Goal: Task Accomplishment & Management: Manage account settings

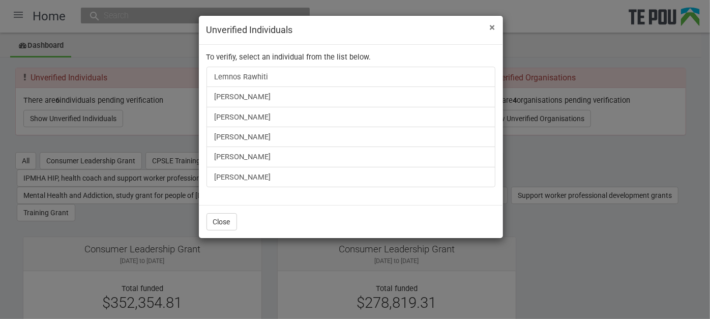
click at [492, 29] on span "×" at bounding box center [493, 27] width 6 height 12
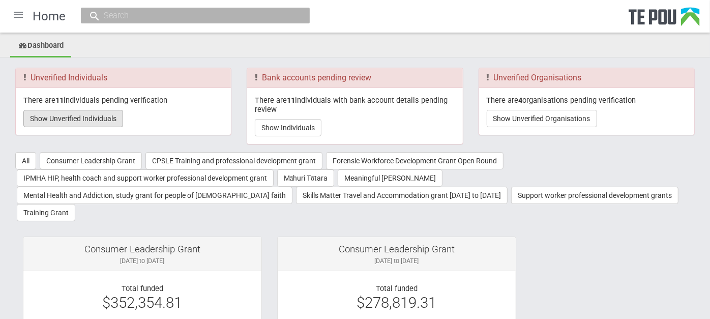
click at [103, 122] on button "Show Unverified Individuals" at bounding box center [73, 118] width 100 height 17
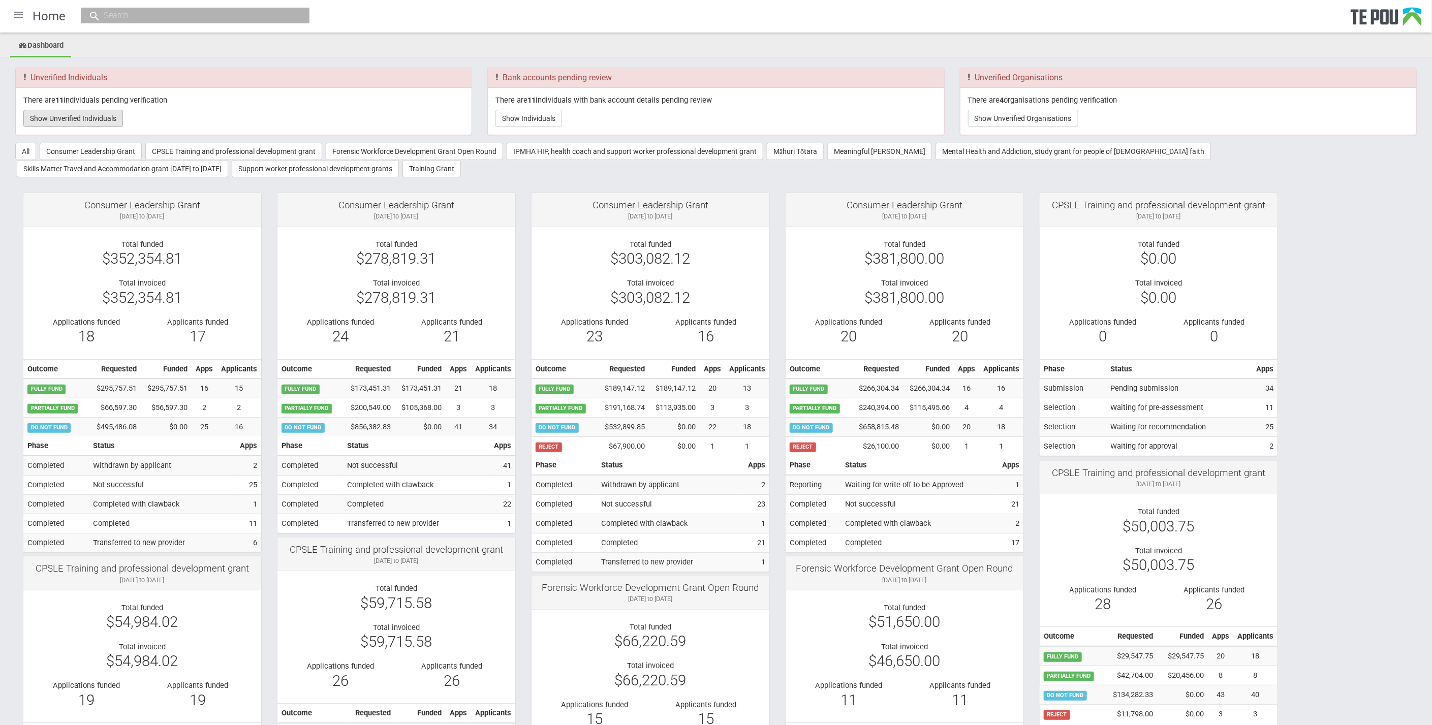
click at [51, 117] on button "Show Unverified Individuals" at bounding box center [73, 118] width 100 height 17
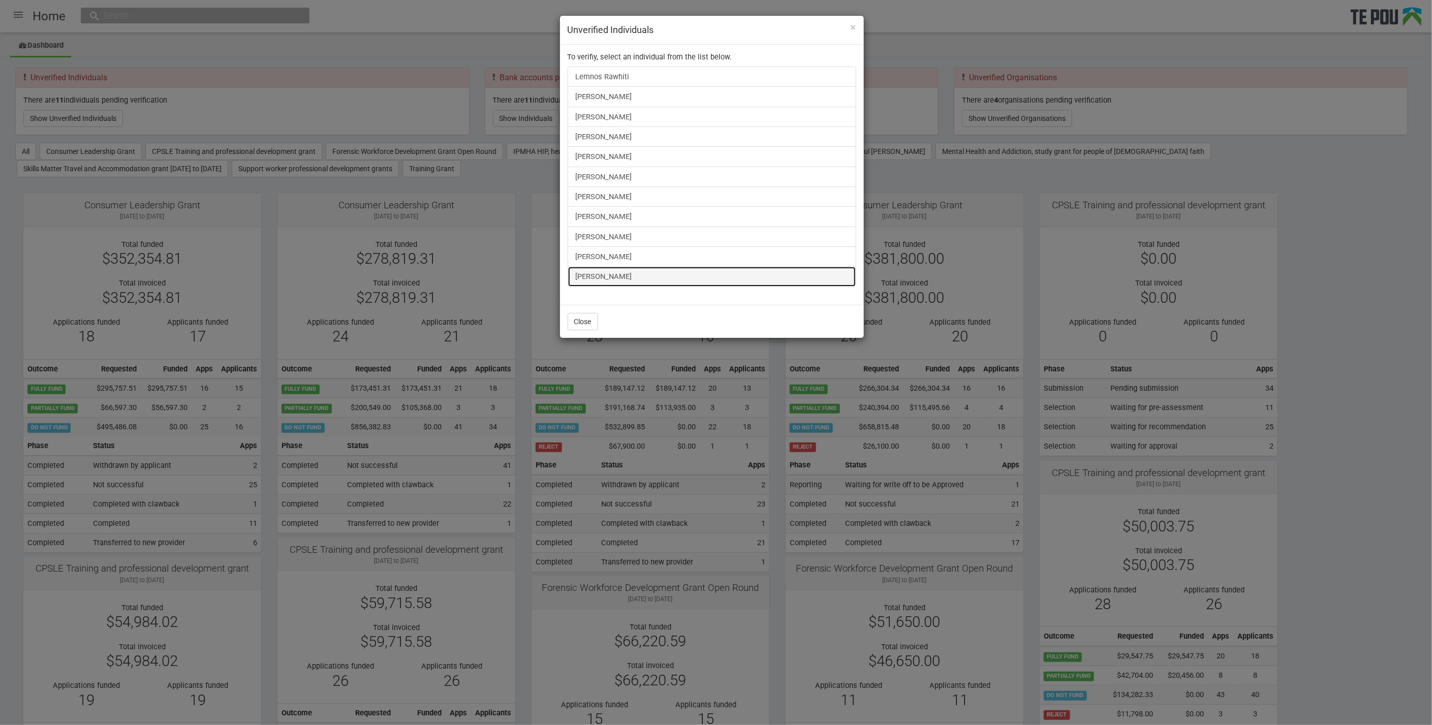
click at [589, 277] on link "[PERSON_NAME]" at bounding box center [712, 276] width 289 height 20
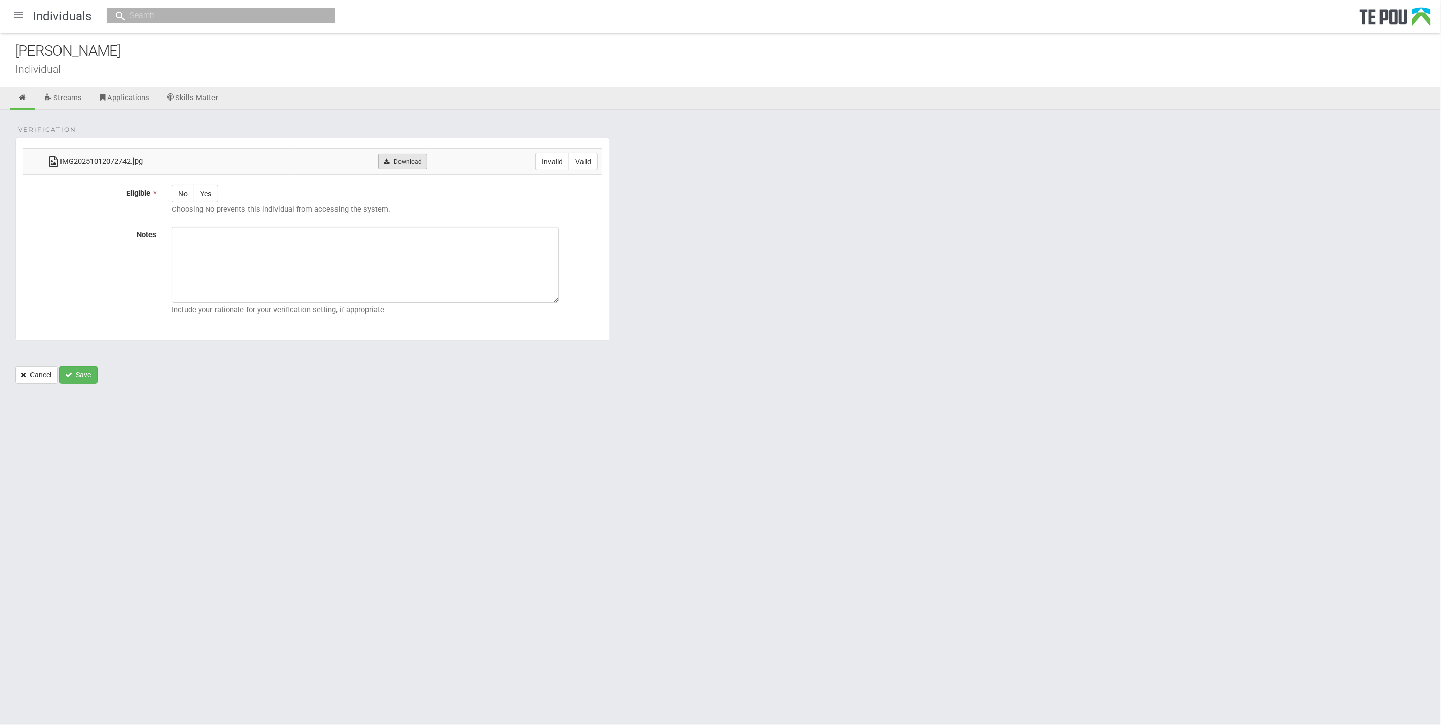
click at [417, 164] on link "Download" at bounding box center [402, 161] width 49 height 15
click at [589, 157] on label "Valid" at bounding box center [583, 161] width 29 height 17
radio input "true"
click at [23, 95] on icon at bounding box center [23, 98] width 10 height 8
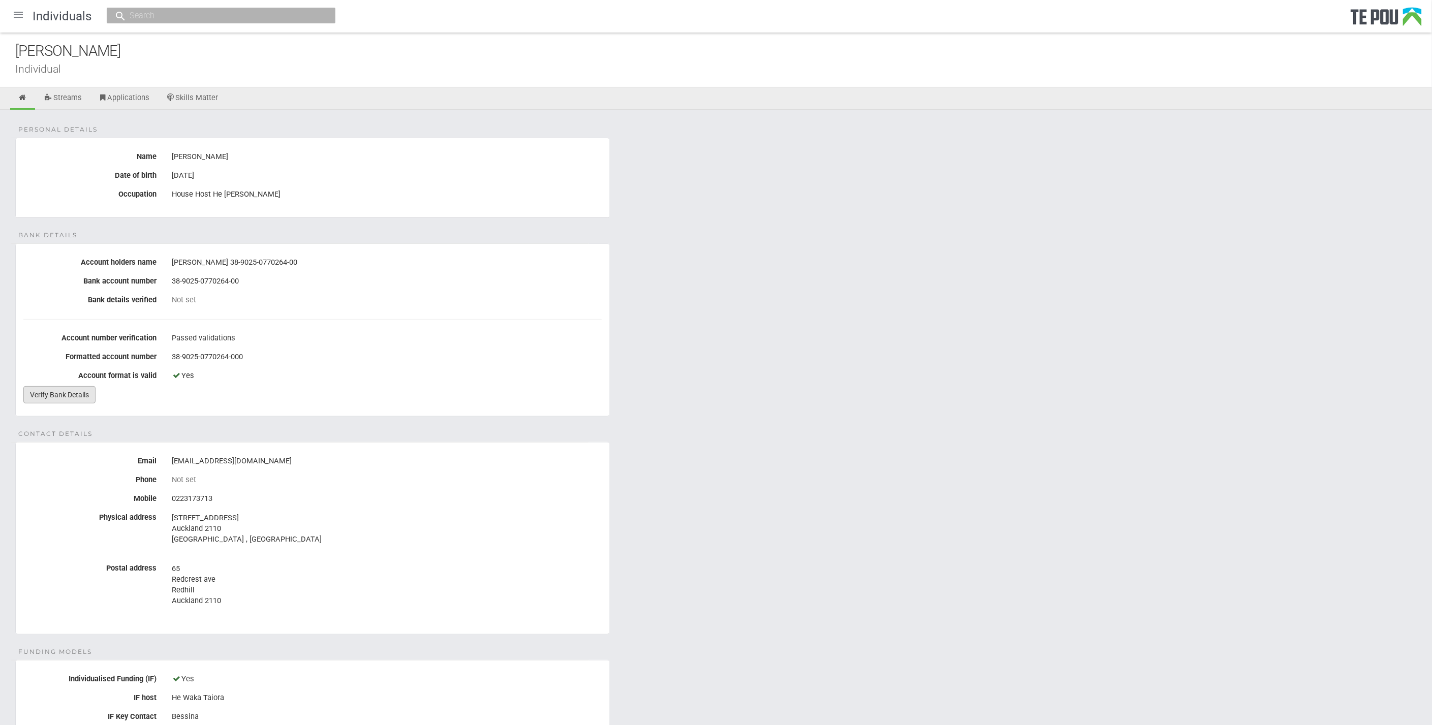
click at [66, 387] on link "Verify Bank Details" at bounding box center [59, 394] width 72 height 17
click at [372, 361] on div "38-9025-0770264-000" at bounding box center [387, 357] width 430 height 17
drag, startPoint x: 261, startPoint y: 457, endPoint x: 169, endPoint y: 465, distance: 92.3
click at [169, 465] on div "ginafordyce@yahoo.co.nz" at bounding box center [386, 461] width 445 height 17
copy div "ginafordyce@yahoo.co.nz"
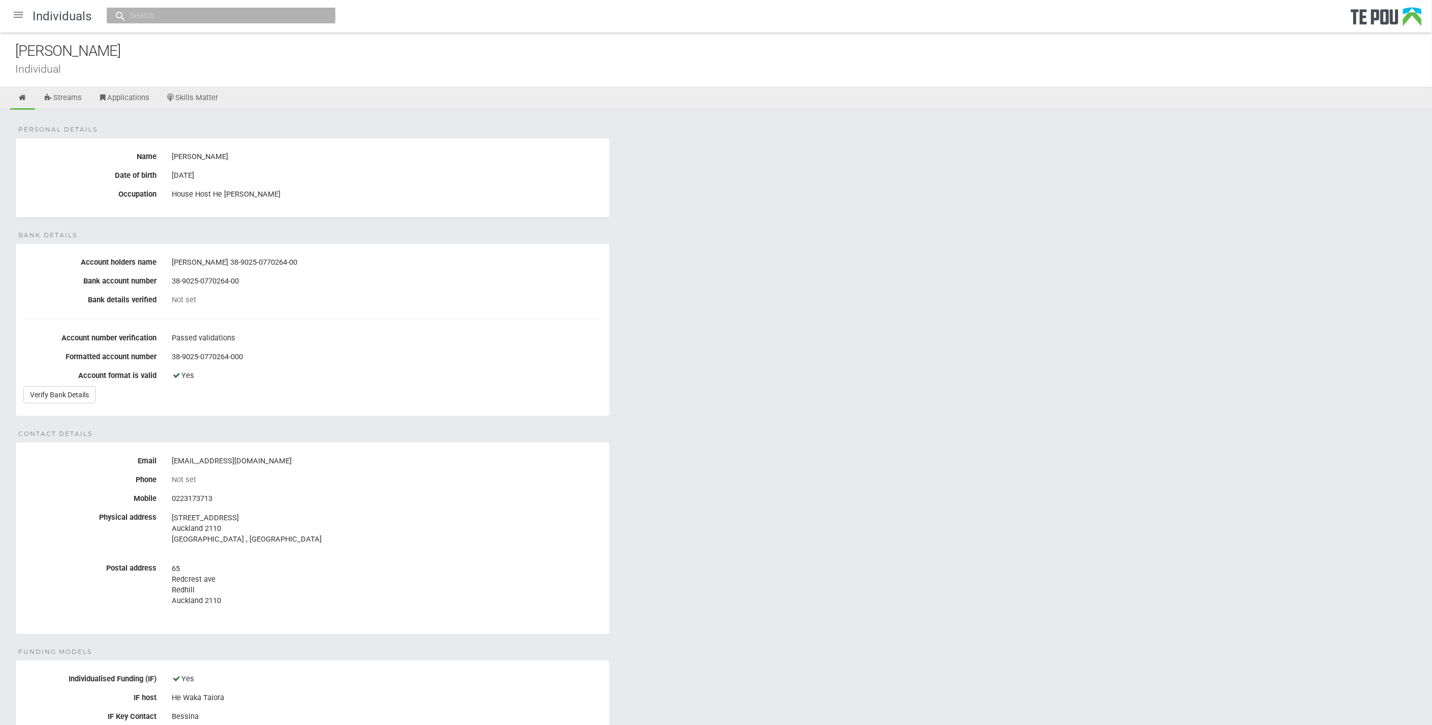
click at [132, 45] on div "[PERSON_NAME]" at bounding box center [723, 51] width 1417 height 22
drag, startPoint x: 13, startPoint y: 45, endPoint x: 142, endPoint y: 45, distance: 129.6
click at [142, 45] on div "Gina Fordyce Individual" at bounding box center [716, 60] width 1432 height 55
copy div "[PERSON_NAME]"
click at [25, 102] on icon at bounding box center [23, 98] width 10 height 8
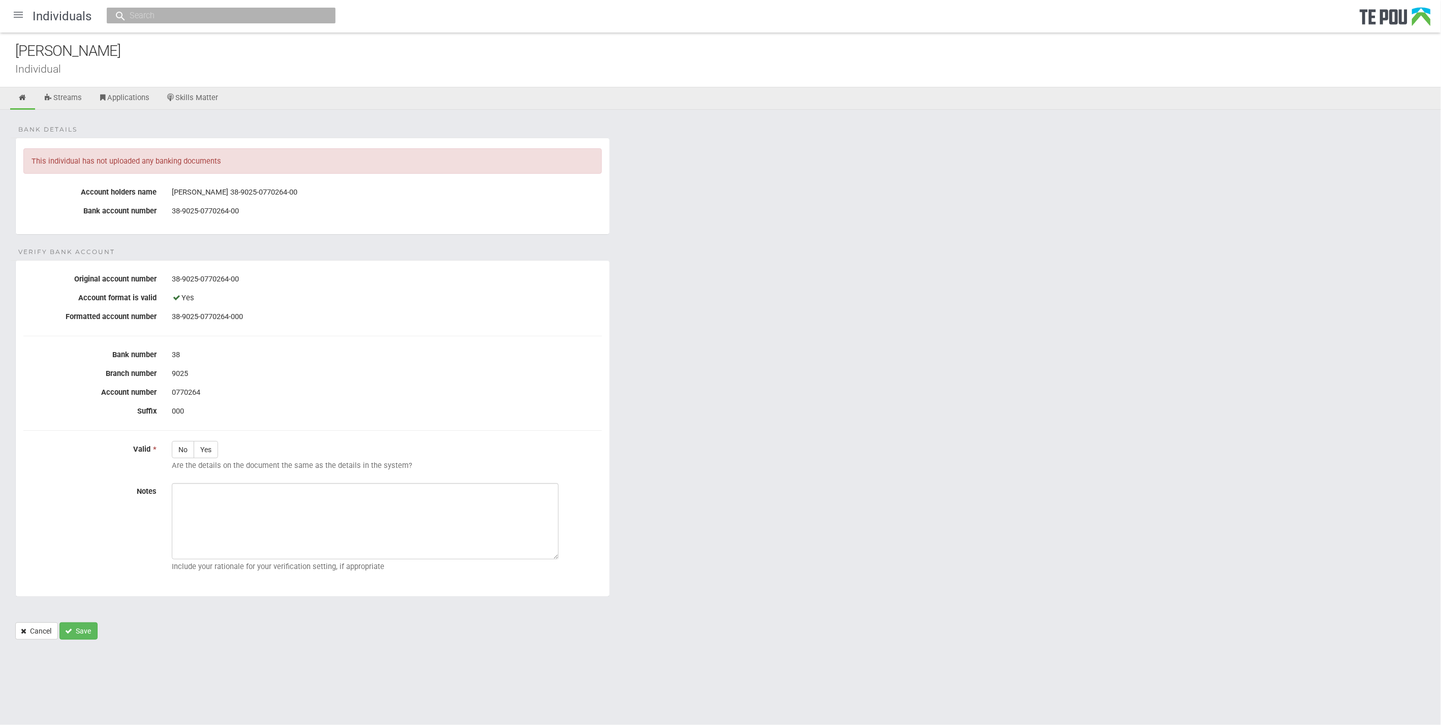
click at [435, 274] on div "38-9025-0770264-00" at bounding box center [387, 279] width 430 height 17
click at [390, 245] on form "Bank details This individual has not uploaded any banking documents Account hol…" at bounding box center [720, 389] width 1411 height 502
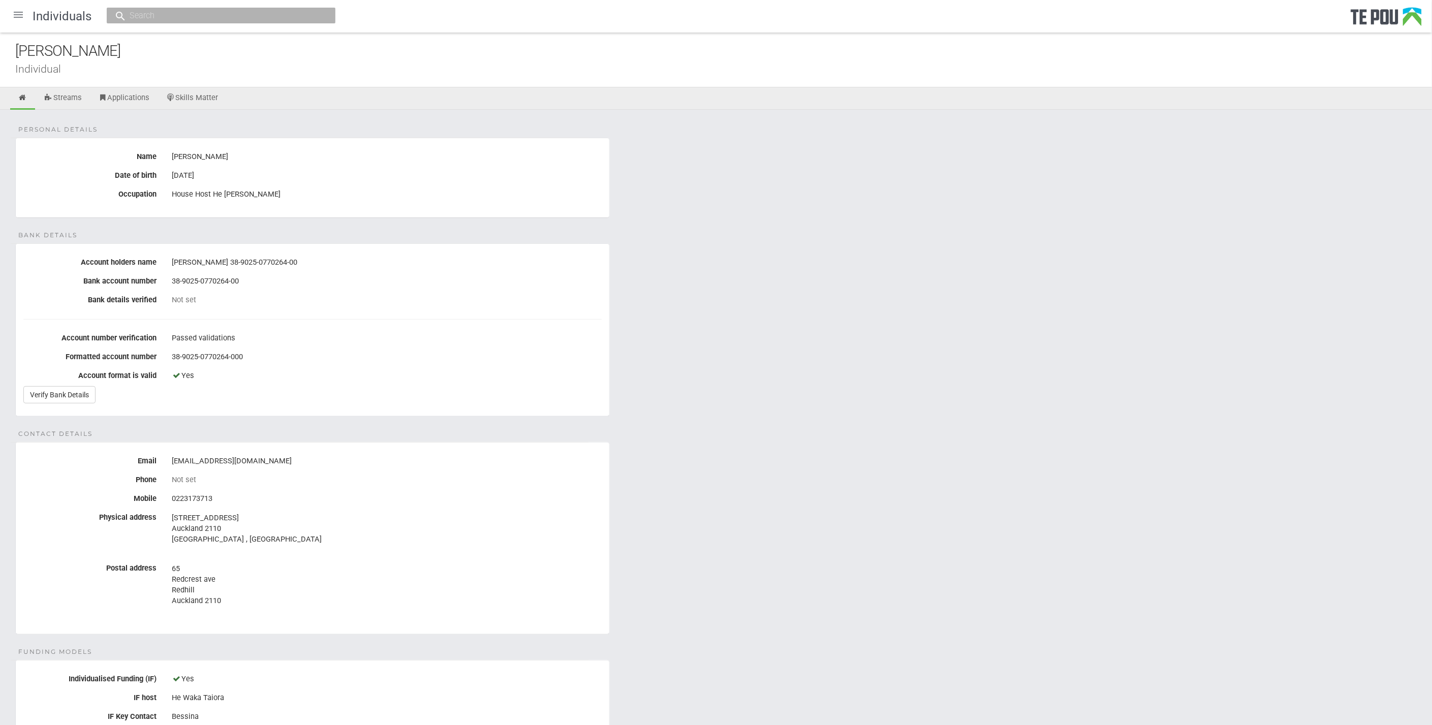
click at [14, 12] on div at bounding box center [18, 15] width 24 height 24
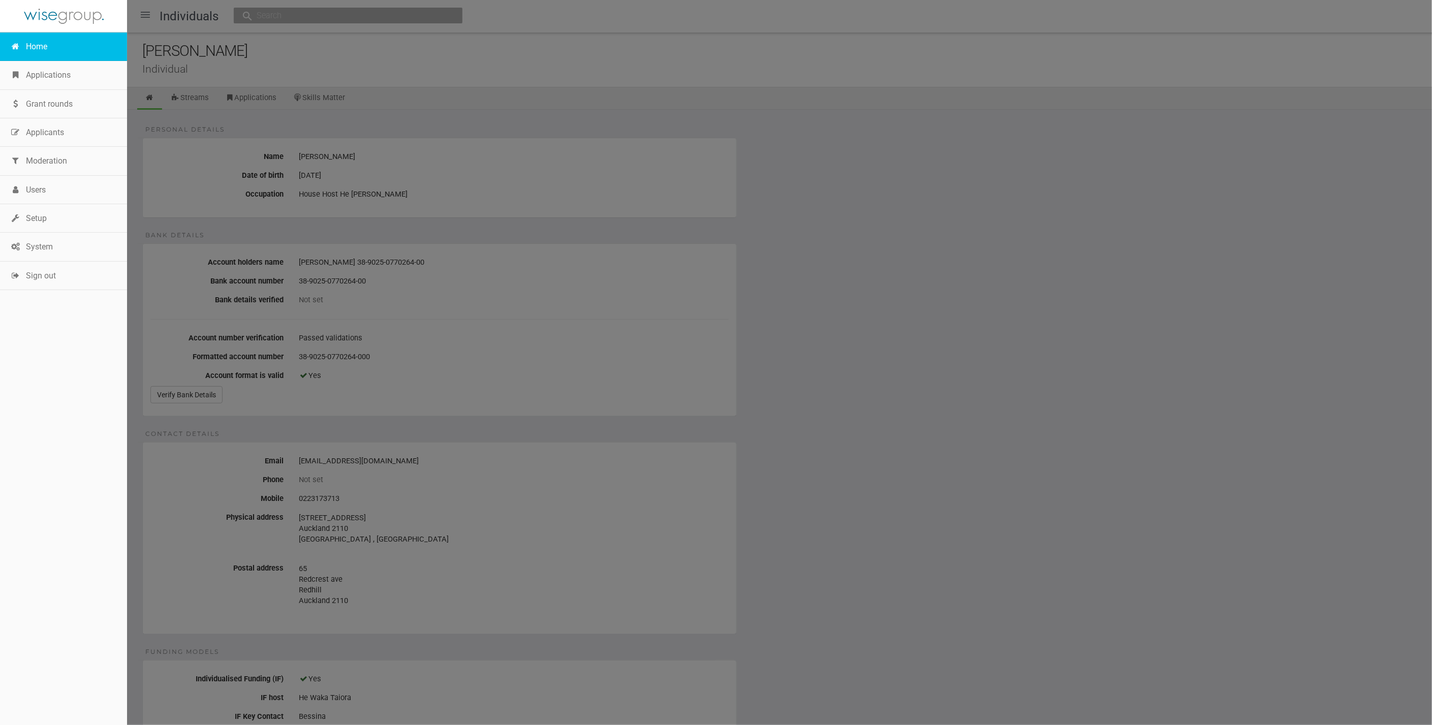
click at [27, 38] on link "Home" at bounding box center [63, 47] width 127 height 28
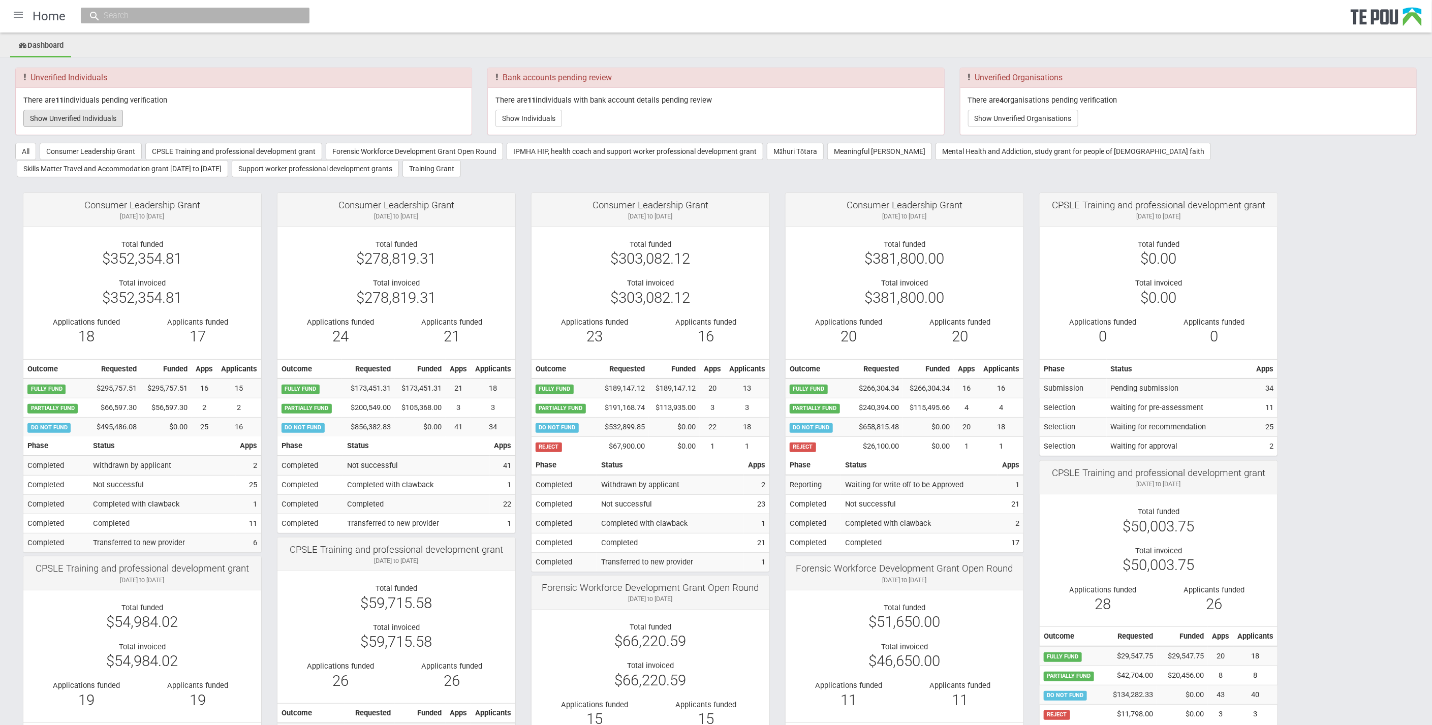
click at [120, 120] on button "Show Unverified Individuals" at bounding box center [73, 118] width 100 height 17
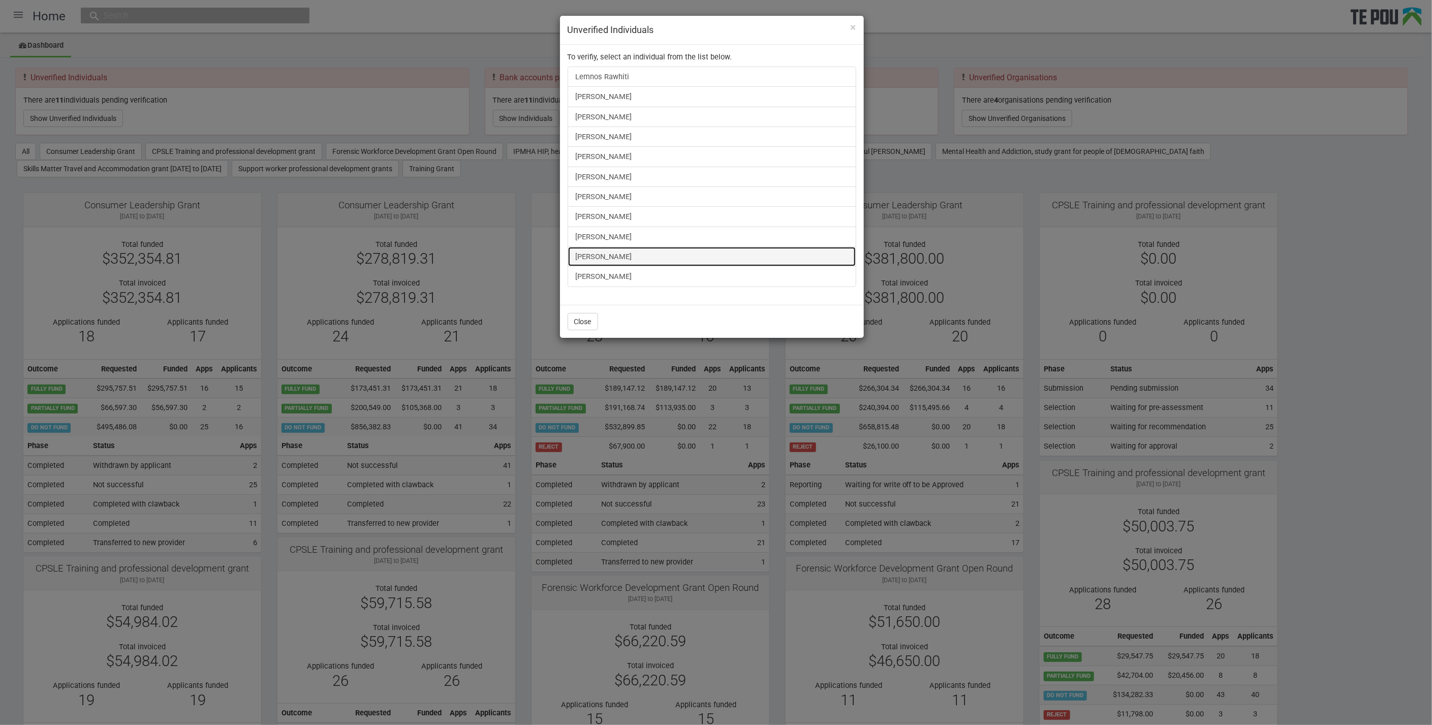
click at [614, 253] on link "[PERSON_NAME]" at bounding box center [712, 257] width 289 height 20
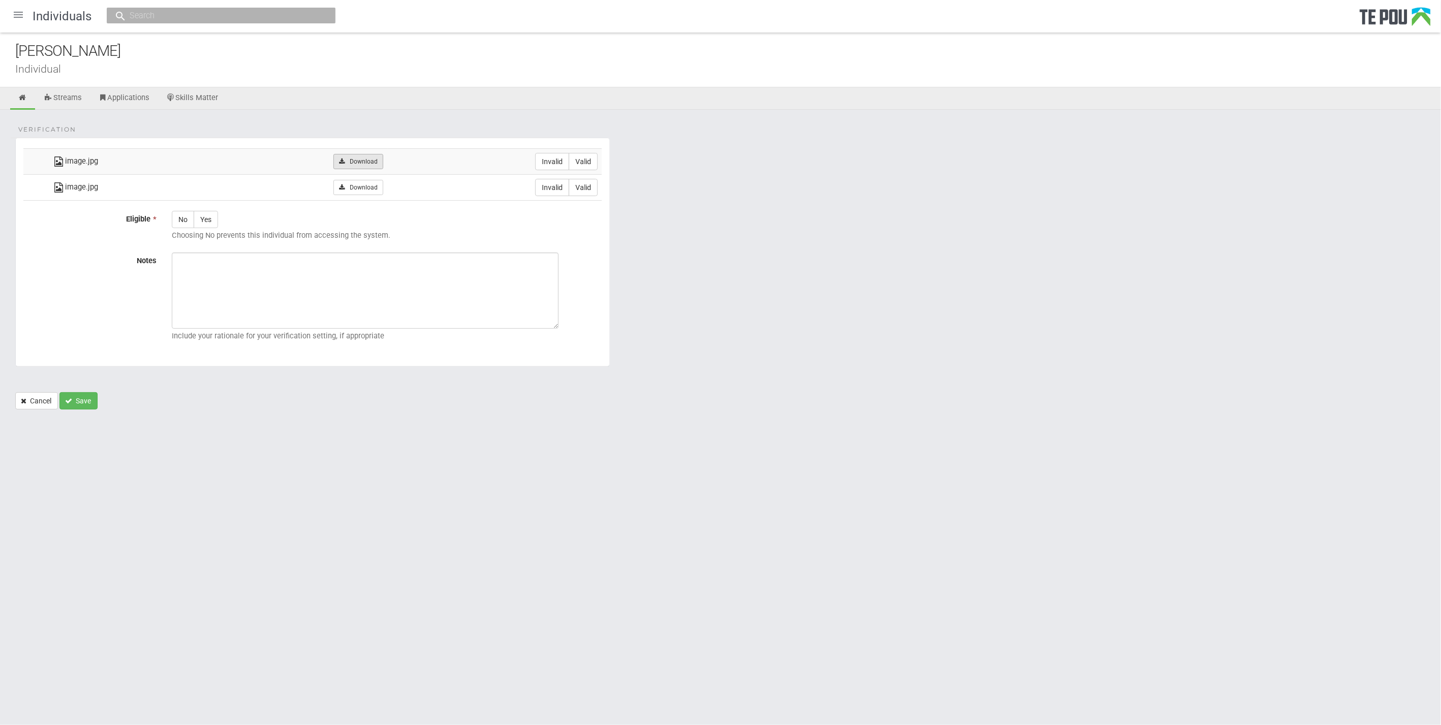
click at [367, 161] on link "Download" at bounding box center [357, 161] width 49 height 15
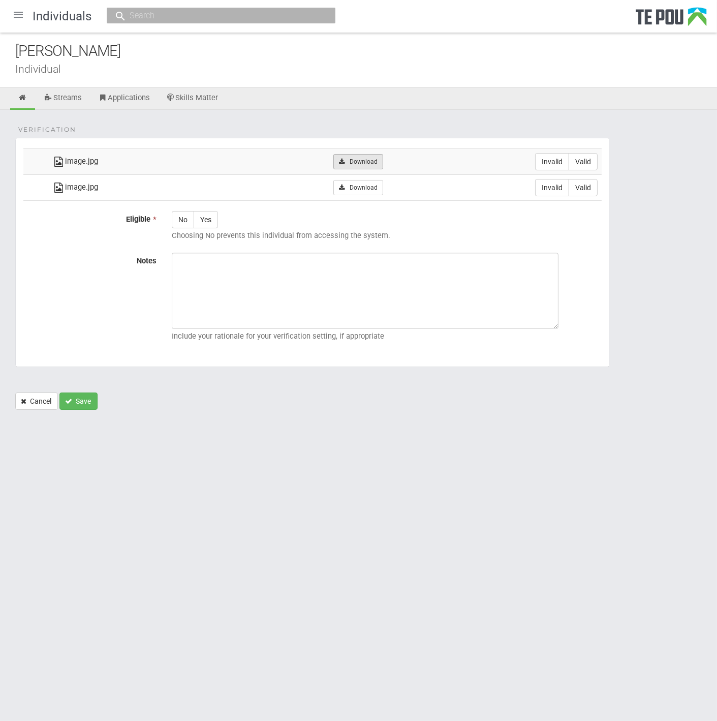
click at [357, 159] on link "Download" at bounding box center [357, 161] width 49 height 15
click at [347, 190] on link "Download" at bounding box center [357, 187] width 49 height 15
click at [298, 548] on html "Home Applications Grant rounds Applicants Organisations Individuals Moderation …" at bounding box center [358, 360] width 717 height 721
click at [591, 157] on label "Valid" at bounding box center [583, 161] width 29 height 17
radio input "true"
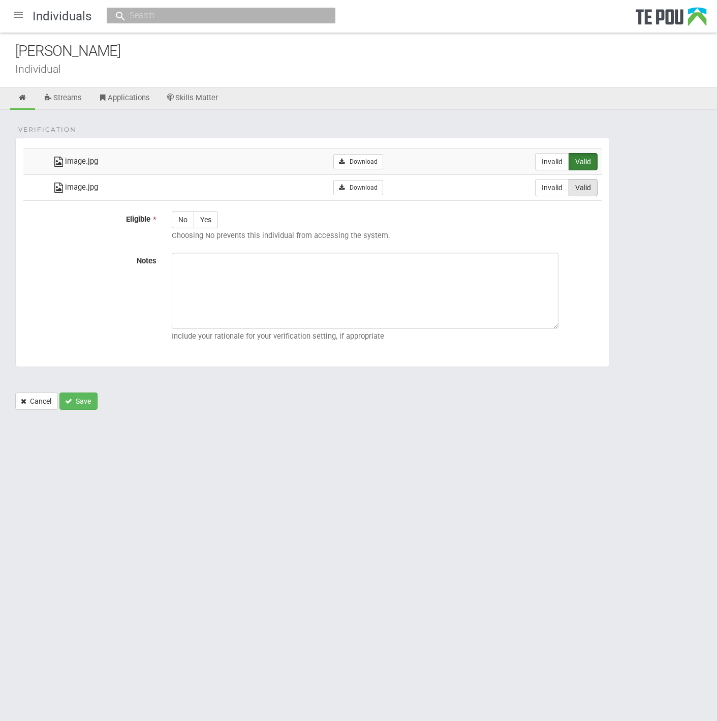
click at [591, 193] on label "Valid" at bounding box center [583, 187] width 29 height 17
radio input "true"
click at [202, 217] on label "Yes" at bounding box center [206, 219] width 24 height 17
radio input "true"
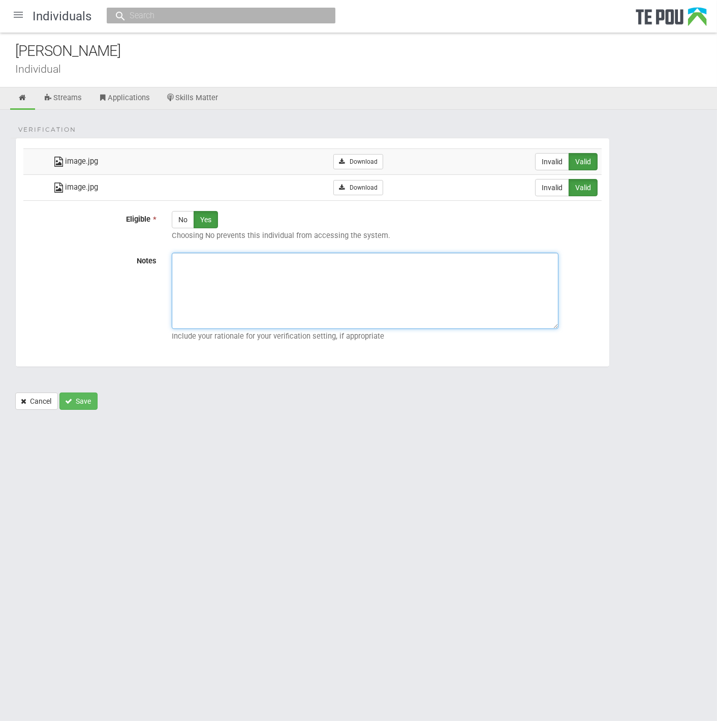
click at [337, 280] on textarea "Notes" at bounding box center [365, 291] width 387 height 76
paste textarea "Verified by Melody @ 13/10/2025"
type textarea "Verified by Melody @ 13/10/2025"
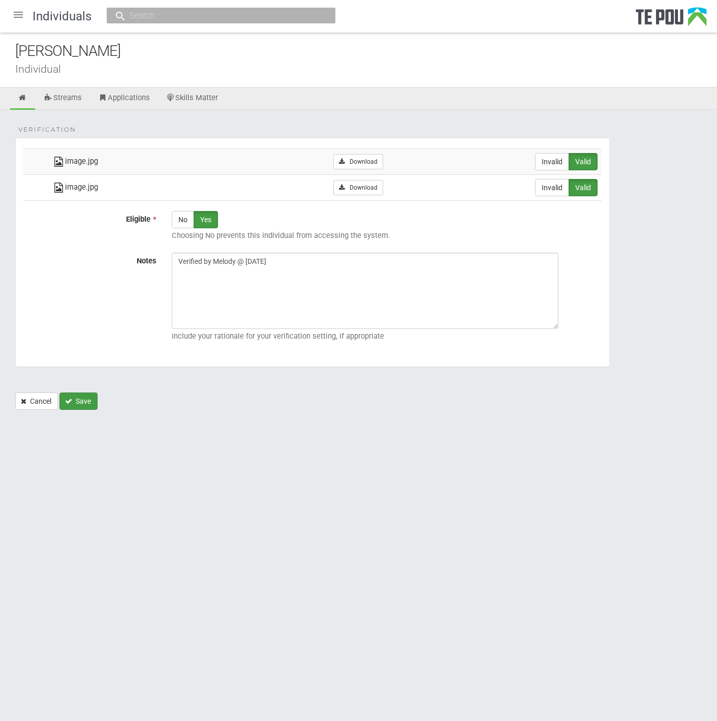
click at [74, 392] on button "Save" at bounding box center [78, 400] width 38 height 17
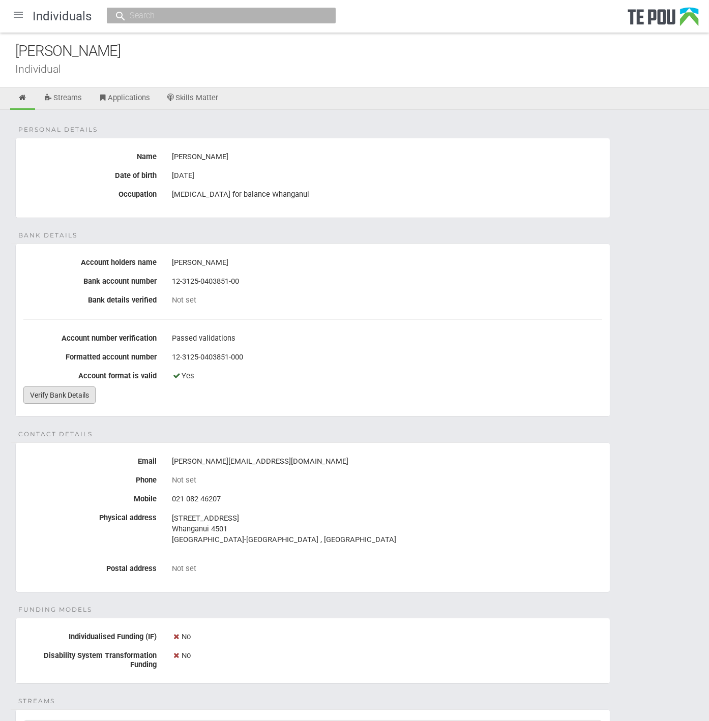
click at [55, 395] on link "Verify Bank Details" at bounding box center [59, 394] width 72 height 17
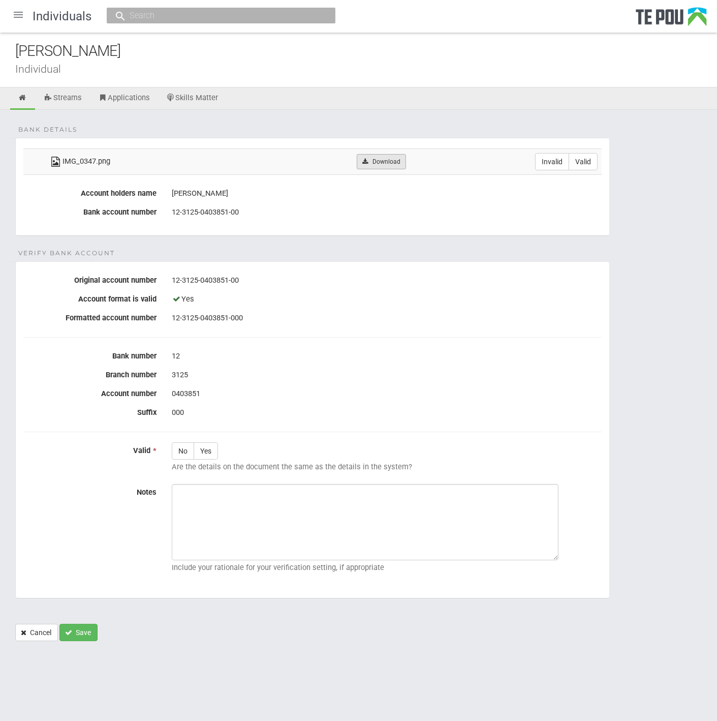
click at [390, 160] on link "Download" at bounding box center [381, 161] width 49 height 15
click at [450, 349] on div "12" at bounding box center [387, 356] width 430 height 17
click at [586, 162] on label "Valid" at bounding box center [583, 161] width 29 height 17
radio input "true"
click at [212, 452] on label "Yes" at bounding box center [206, 450] width 24 height 17
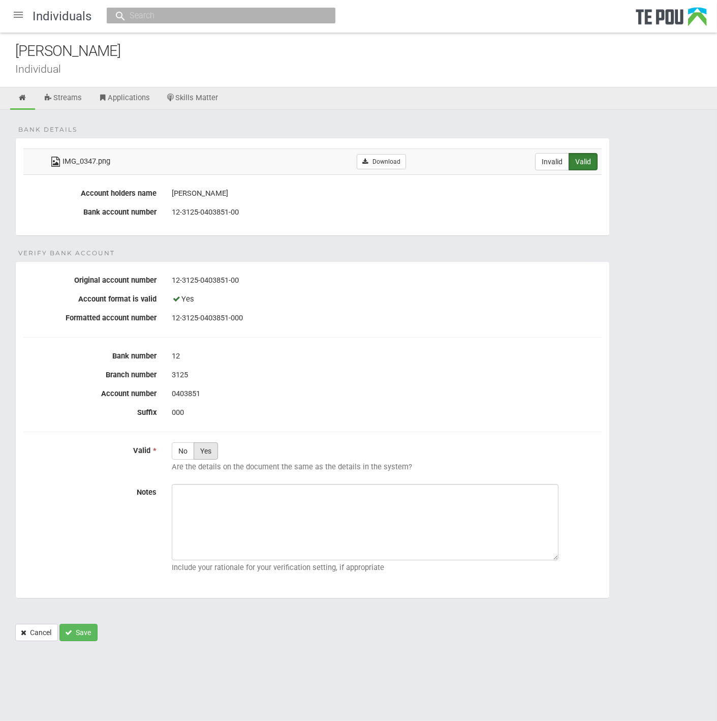
radio input "true"
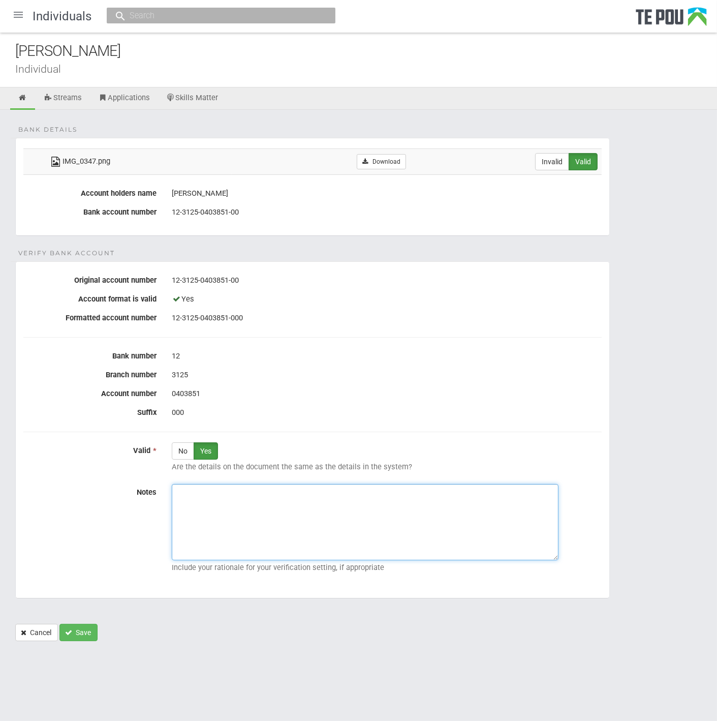
paste textarea "Verified by Melody @ 13/10/2025"
type textarea "Verified by Melody @ 13/10/2025"
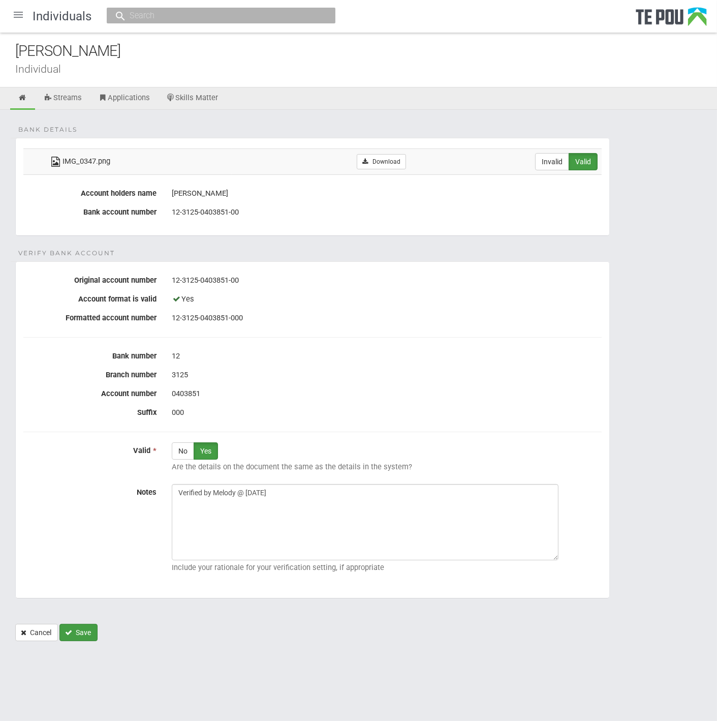
click at [75, 629] on button "Save" at bounding box center [78, 632] width 38 height 17
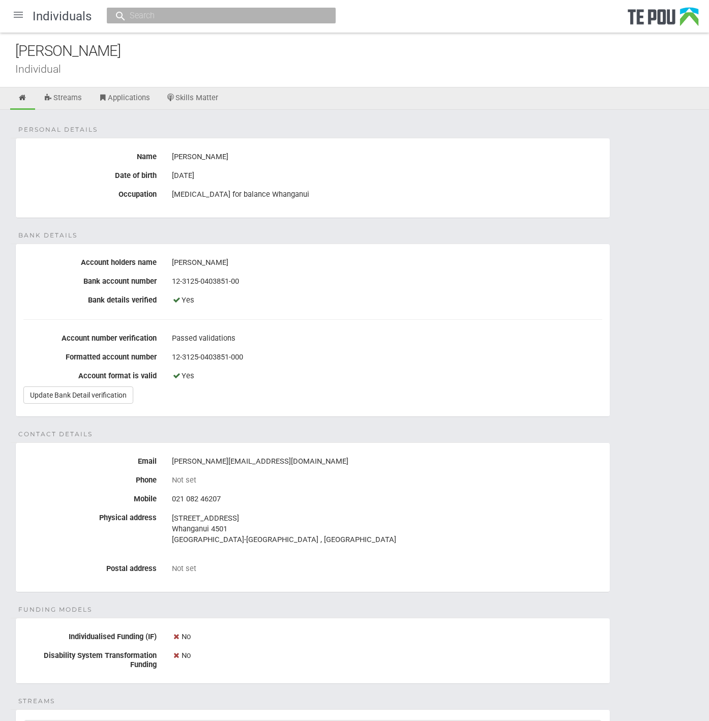
click at [16, 9] on div at bounding box center [18, 15] width 24 height 24
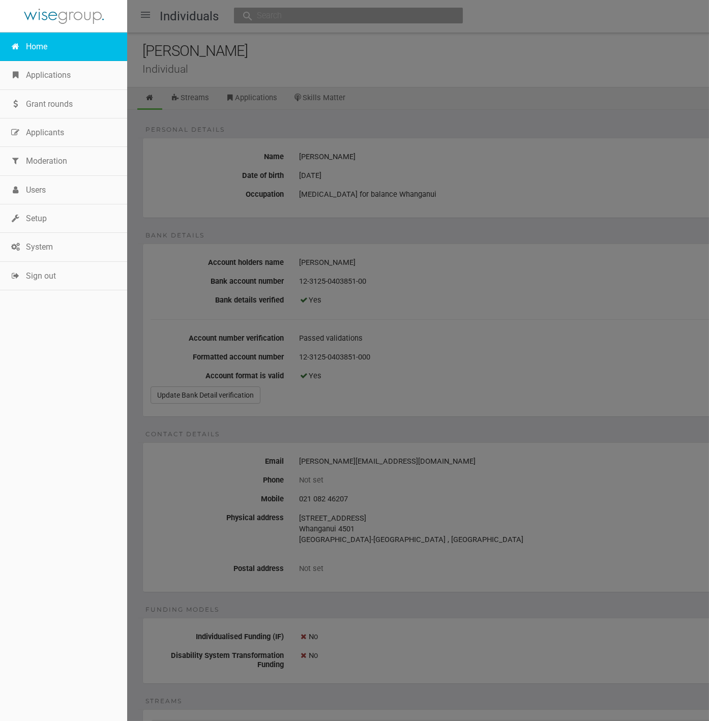
click at [38, 46] on link "Home" at bounding box center [63, 47] width 127 height 28
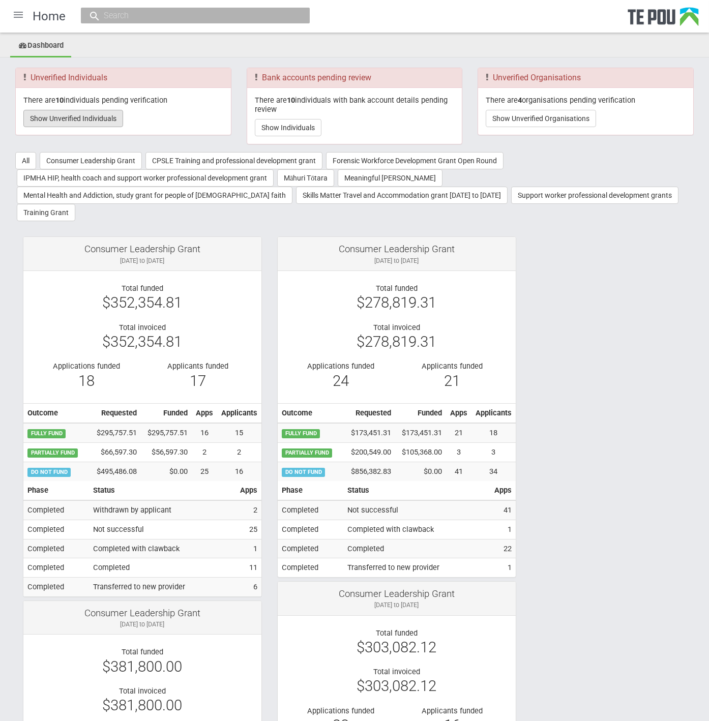
click at [84, 119] on button "Show Unverified Individuals" at bounding box center [73, 118] width 100 height 17
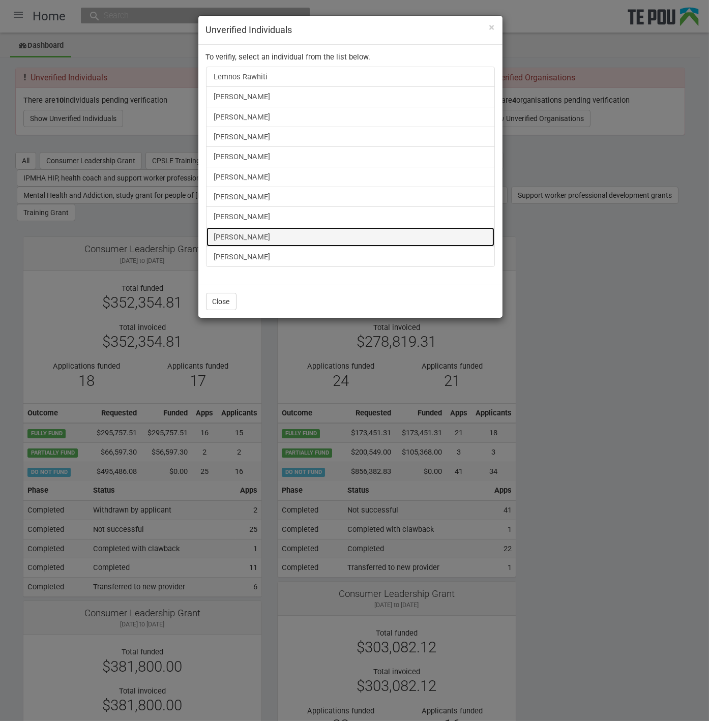
click at [253, 234] on link "[PERSON_NAME]" at bounding box center [350, 237] width 289 height 20
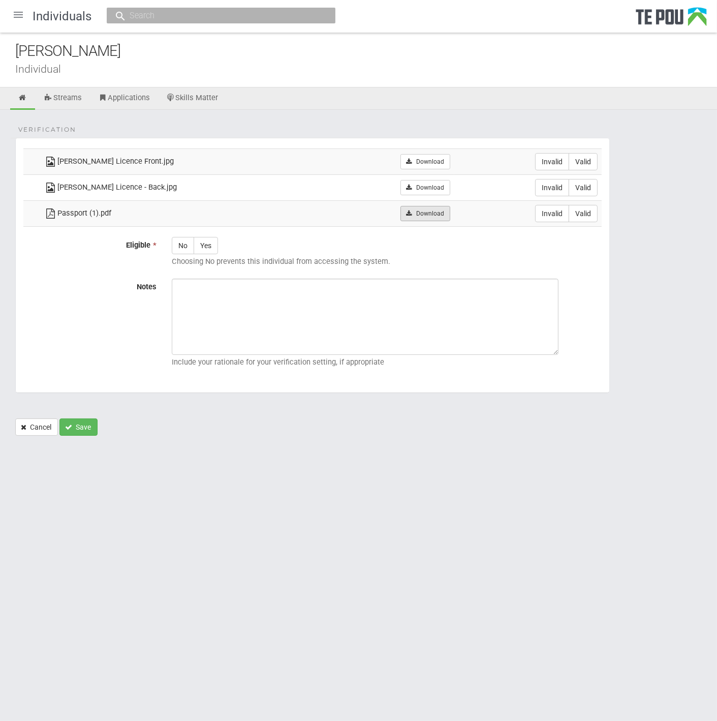
click at [419, 212] on link "Download" at bounding box center [425, 213] width 49 height 15
click at [590, 216] on label "Valid" at bounding box center [583, 213] width 29 height 17
radio input "true"
click at [215, 239] on label "Yes" at bounding box center [206, 245] width 24 height 17
radio input "true"
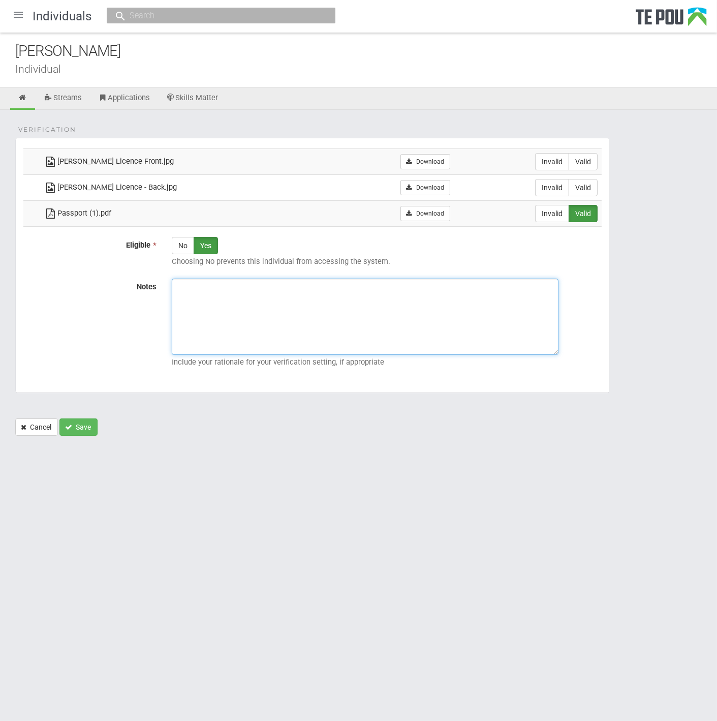
paste textarea "Verified by Melody @ [DATE]"
type textarea "Verified by Melody @ [DATE]"
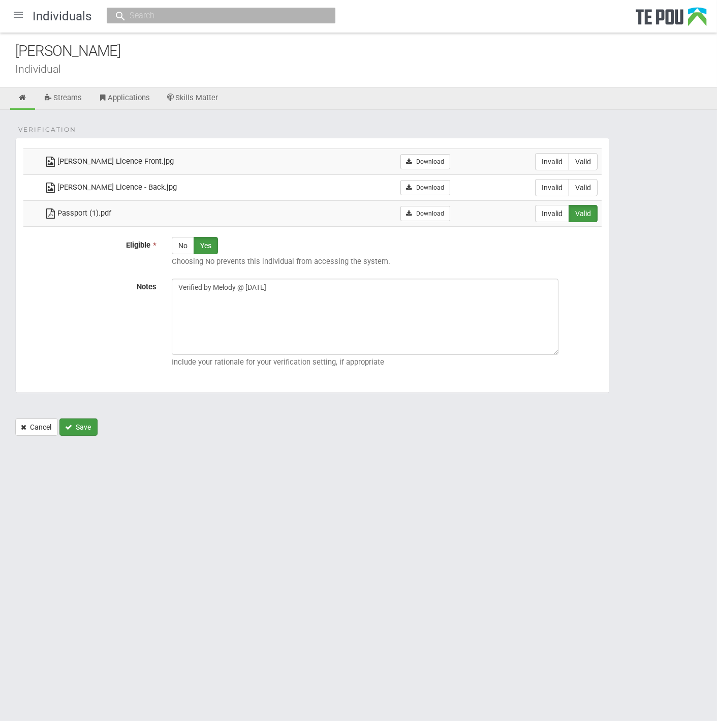
click at [68, 424] on icon "Save" at bounding box center [68, 426] width 7 height 7
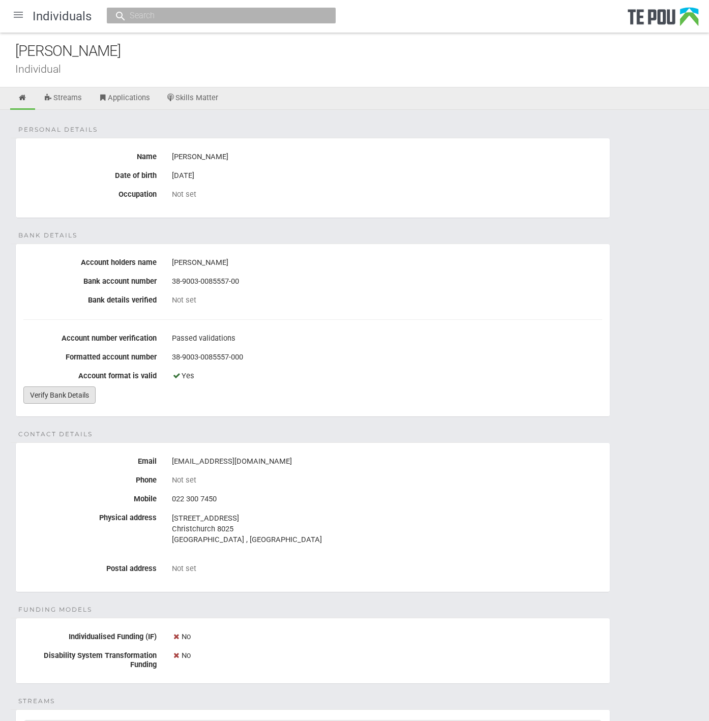
click at [69, 387] on link "Verify Bank Details" at bounding box center [59, 394] width 72 height 17
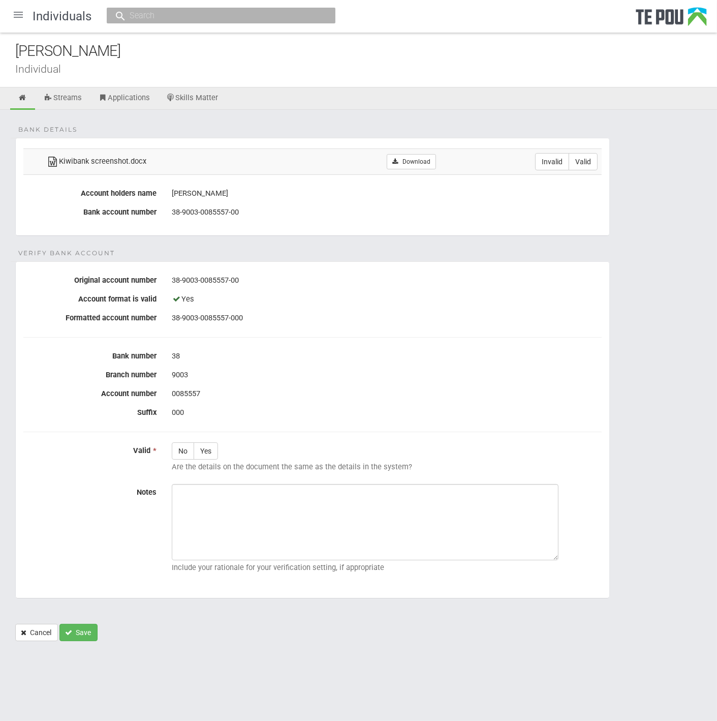
click at [409, 130] on div "Bank details Kiwibank screenshot.docx Download Invalid Valid Account holders na…" at bounding box center [358, 380] width 717 height 541
click at [413, 158] on link "Download" at bounding box center [411, 161] width 49 height 15
click at [210, 447] on label "Yes" at bounding box center [206, 450] width 24 height 17
radio input "true"
click at [321, 420] on fieldset "Verify Bank Account Original account number 38-9003-0085557-00 Account format i…" at bounding box center [312, 429] width 595 height 337
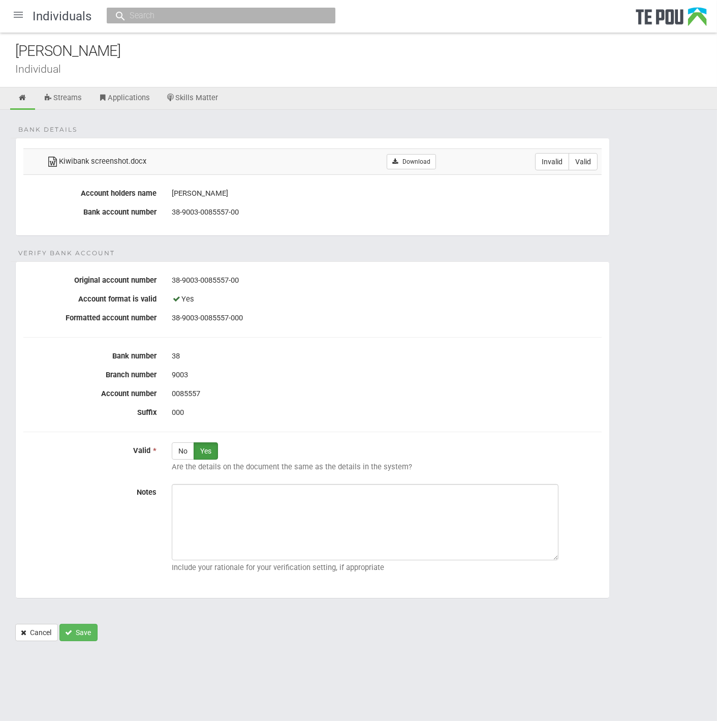
click at [588, 170] on td "Invalid Valid" at bounding box center [521, 161] width 162 height 26
click at [587, 165] on label "Valid" at bounding box center [583, 161] width 29 height 17
radio input "true"
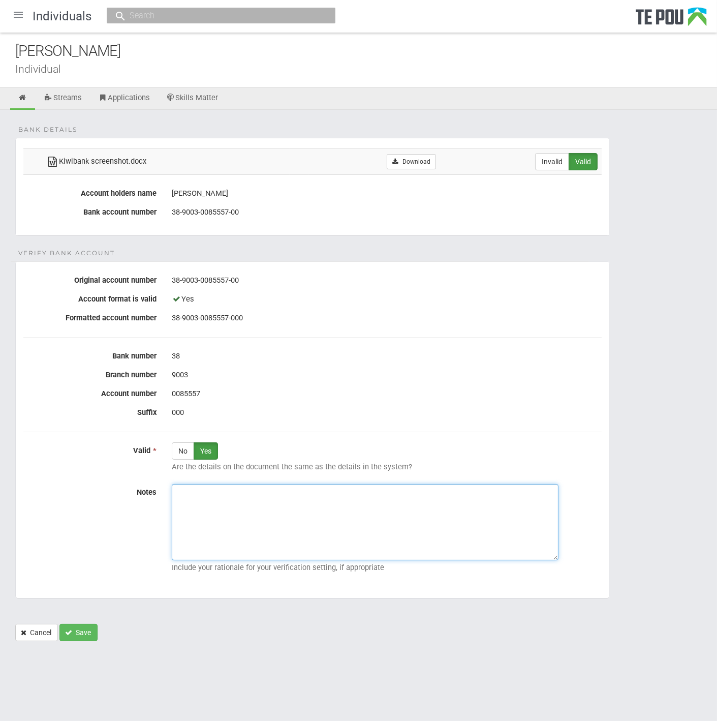
click at [417, 523] on textarea "Notes" at bounding box center [365, 522] width 387 height 76
paste textarea "Verified by Melody @ 13/10/2025"
type textarea "Verified by Melody @ 13/10/2025"
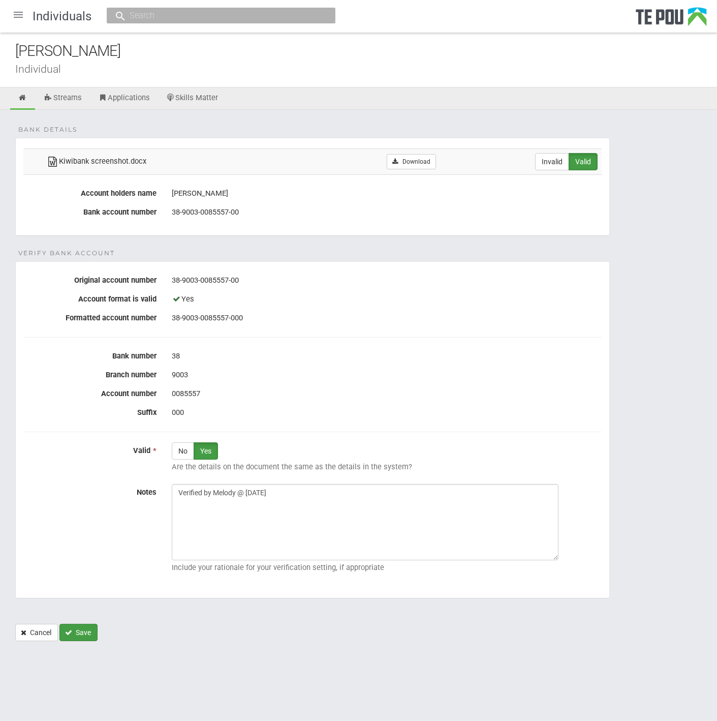
click at [87, 626] on button "Save" at bounding box center [78, 632] width 38 height 17
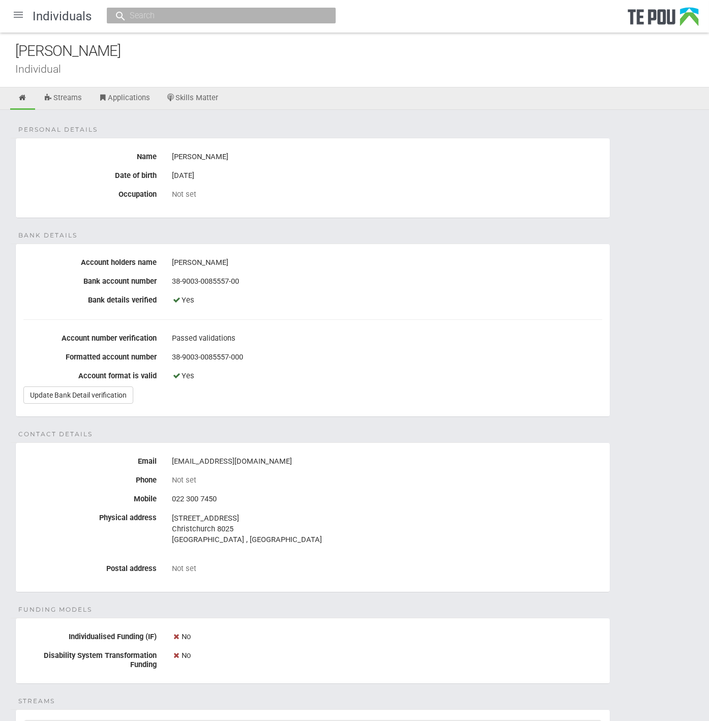
click at [9, 14] on div at bounding box center [18, 15] width 24 height 24
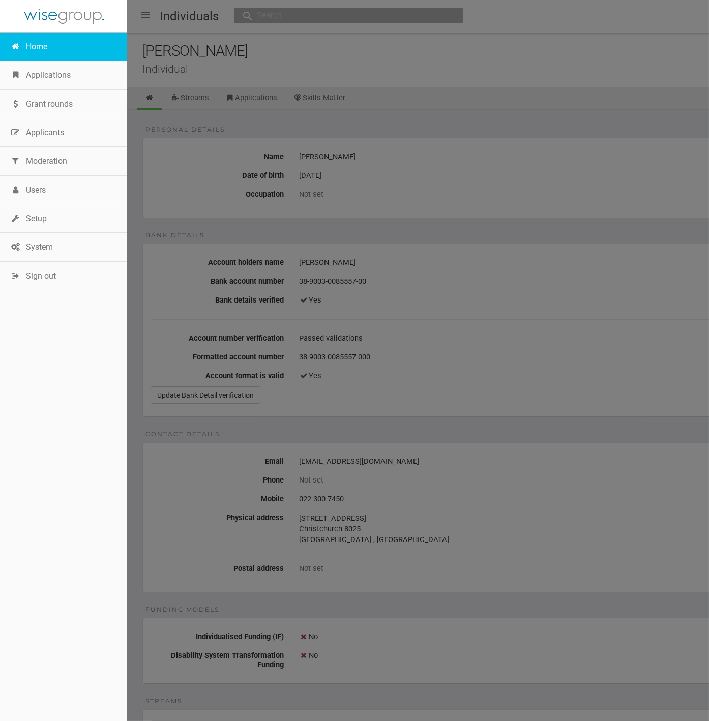
click at [30, 37] on link "Home" at bounding box center [63, 47] width 127 height 28
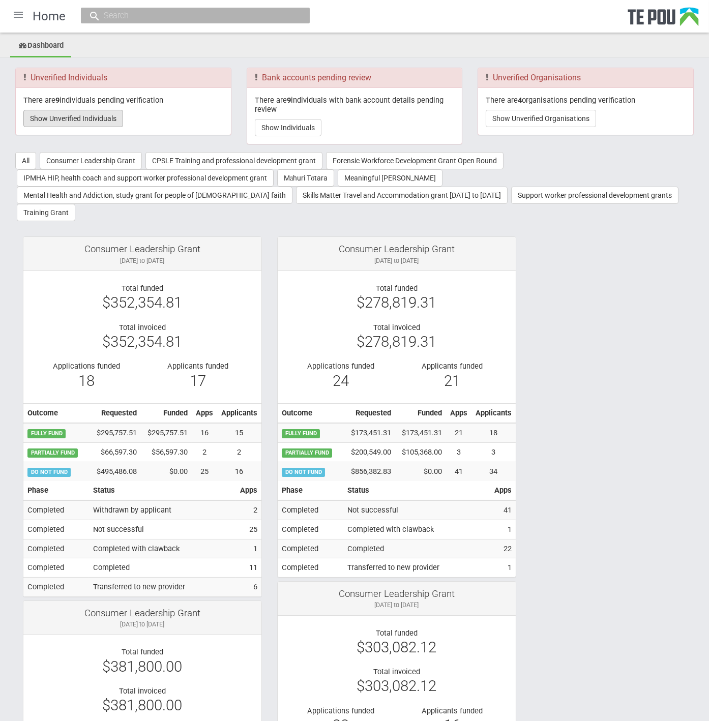
click at [56, 110] on button "Show Unverified Individuals" at bounding box center [73, 118] width 100 height 17
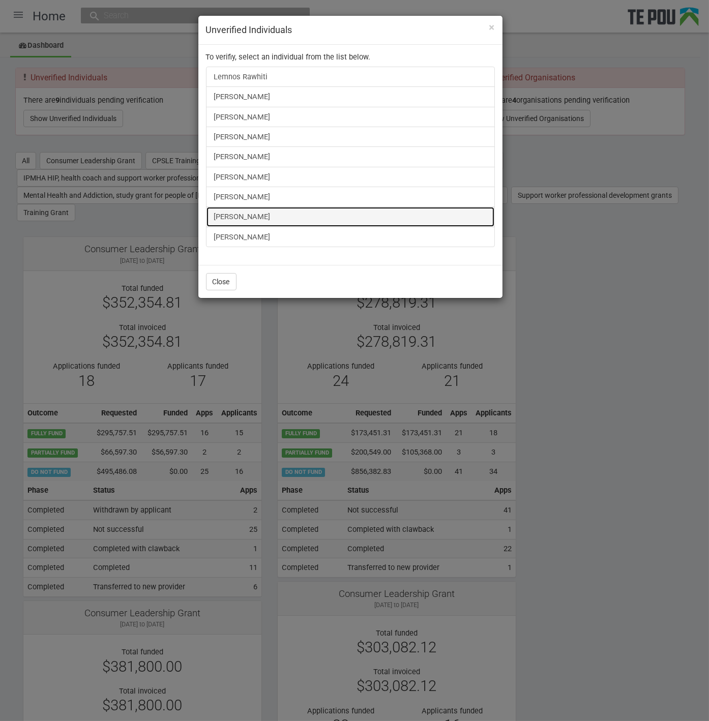
click at [236, 214] on link "[PERSON_NAME]" at bounding box center [350, 216] width 289 height 20
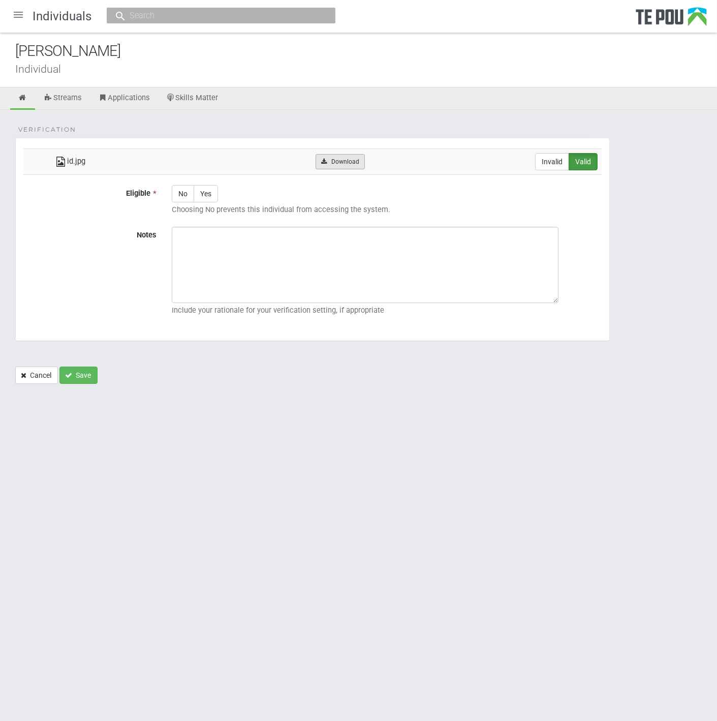
click at [357, 158] on link "Download" at bounding box center [340, 161] width 49 height 15
click at [211, 496] on html "Home Applications Grant rounds Applicants Organisations Individuals Moderation …" at bounding box center [358, 360] width 717 height 721
click at [14, 10] on div at bounding box center [18, 15] width 24 height 24
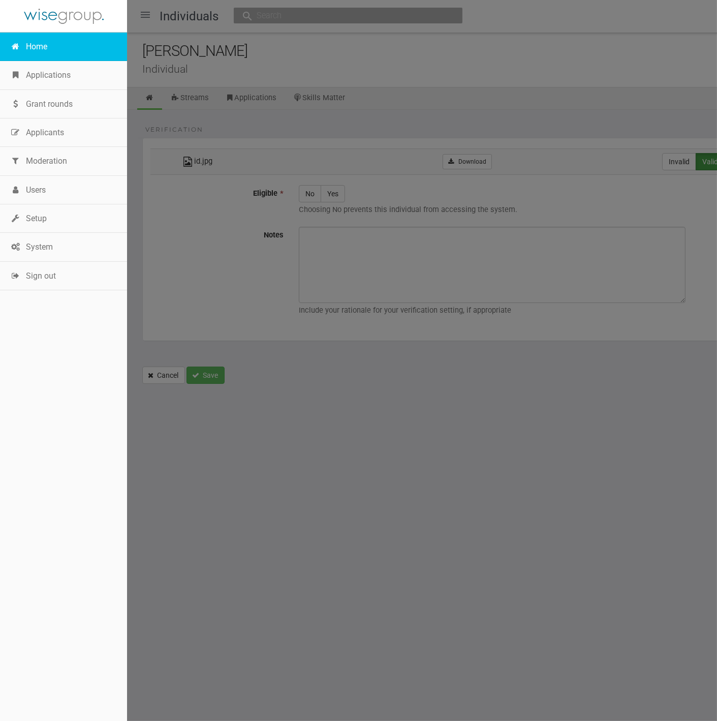
click at [27, 41] on link "Home" at bounding box center [63, 47] width 127 height 28
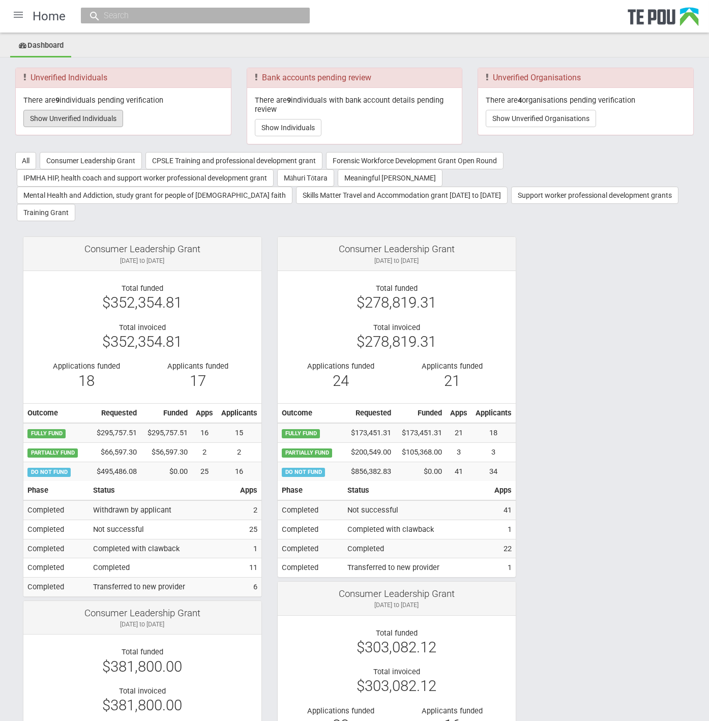
click at [78, 116] on button "Show Unverified Individuals" at bounding box center [73, 118] width 100 height 17
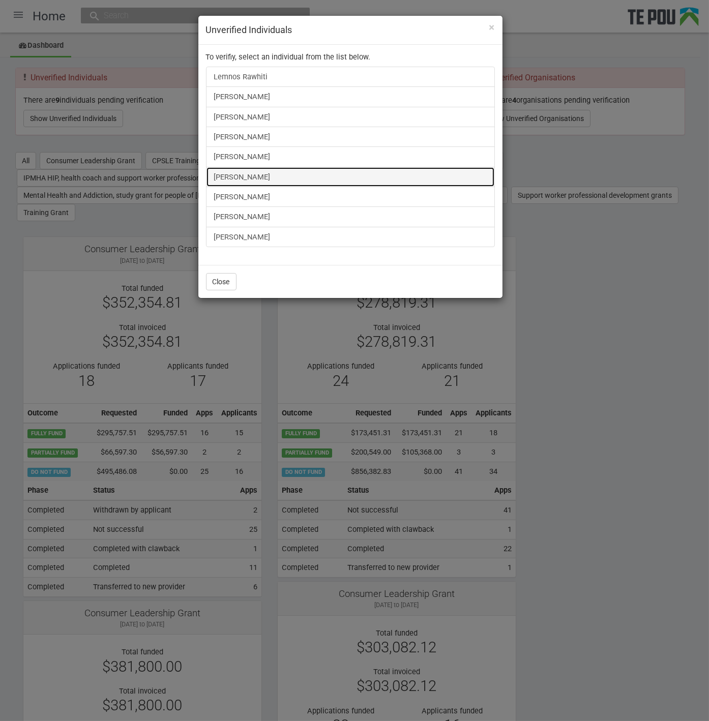
click at [267, 182] on link "[PERSON_NAME]" at bounding box center [350, 177] width 289 height 20
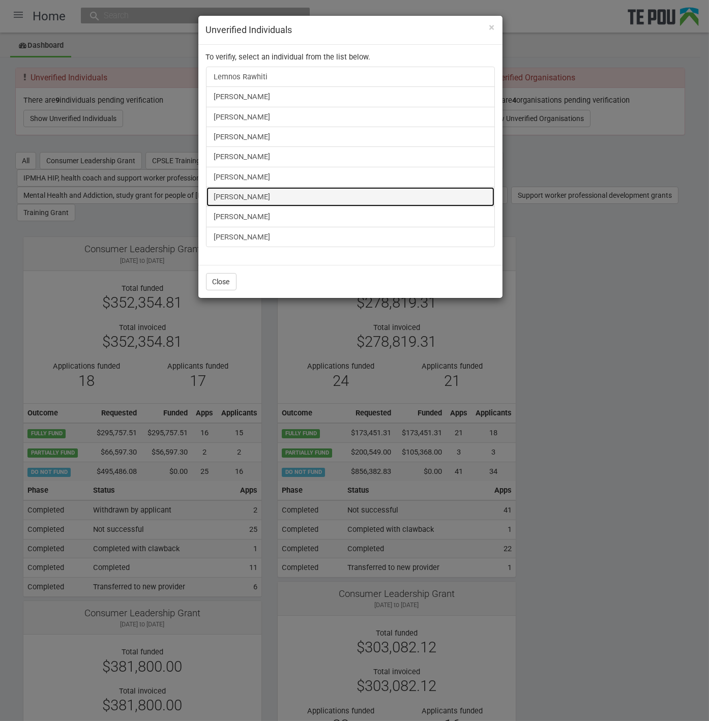
click at [244, 192] on link "[PERSON_NAME]" at bounding box center [350, 197] width 289 height 20
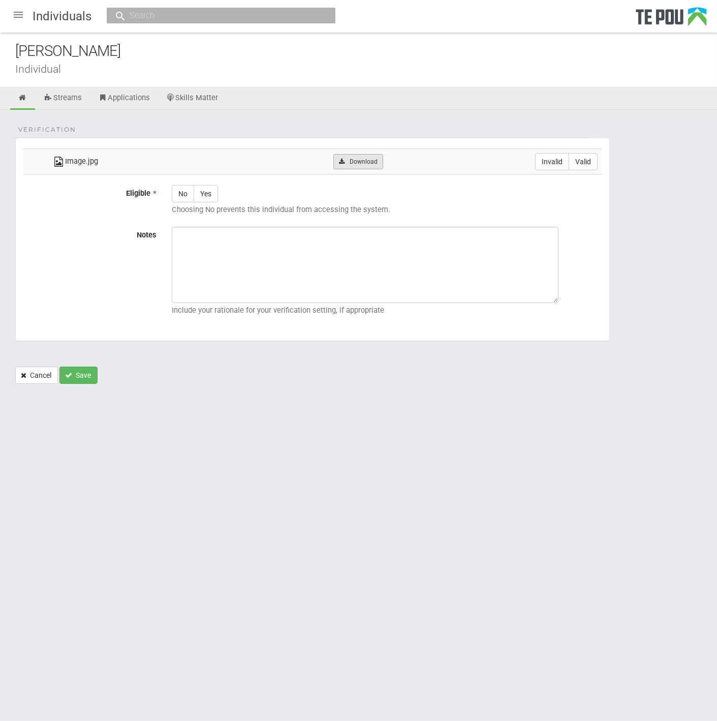
click at [357, 160] on link "Download" at bounding box center [357, 161] width 49 height 15
click at [366, 487] on html "Home Applications Grant rounds Applicants Organisations Individuals Moderation …" at bounding box center [358, 360] width 717 height 721
click at [585, 166] on label "Valid" at bounding box center [583, 161] width 29 height 17
radio input "true"
click at [212, 201] on div "No Yes Choosing No prevents this individual from accessing the system." at bounding box center [386, 202] width 445 height 34
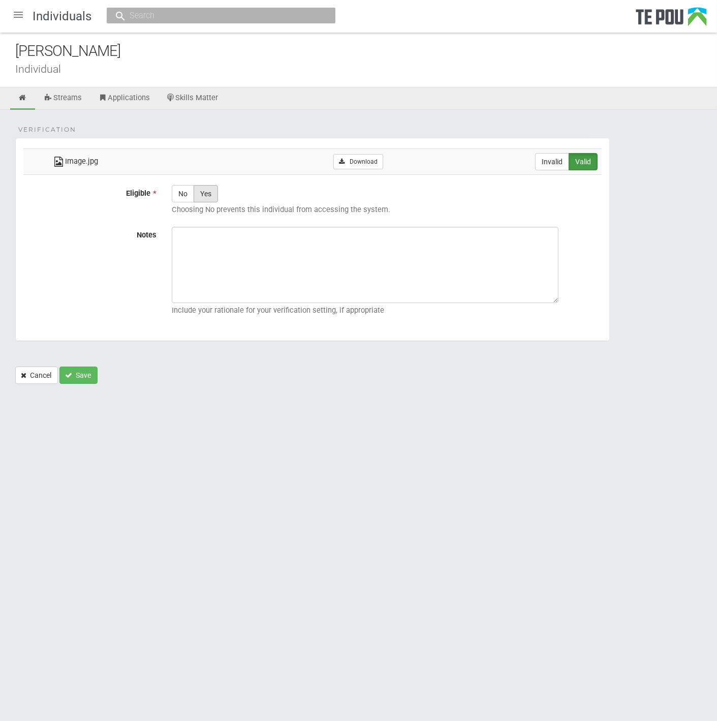
click at [209, 198] on label "Yes" at bounding box center [206, 193] width 24 height 17
radio input "true"
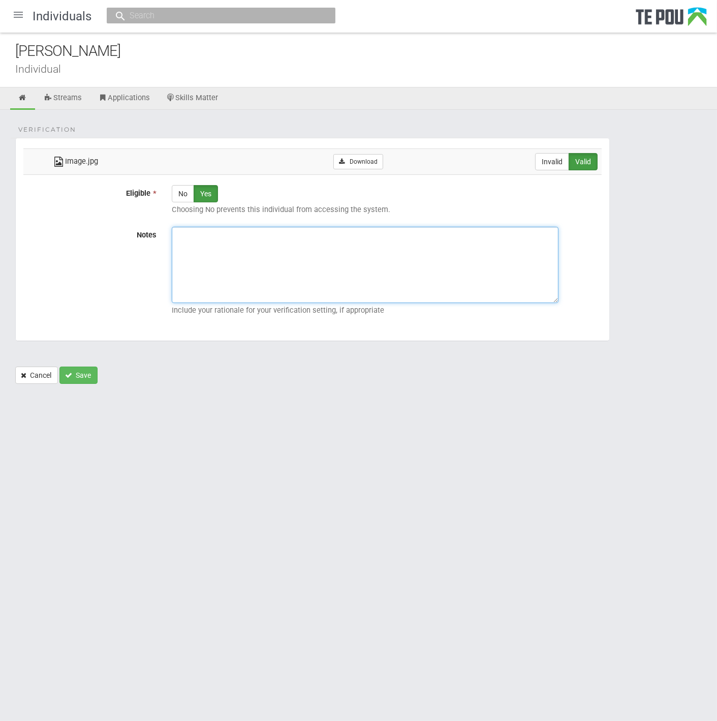
paste textarea "Verified by Melody @ [DATE]"
type textarea "Verified by Melody @ [DATE]"
click at [85, 376] on button "Save" at bounding box center [78, 374] width 38 height 17
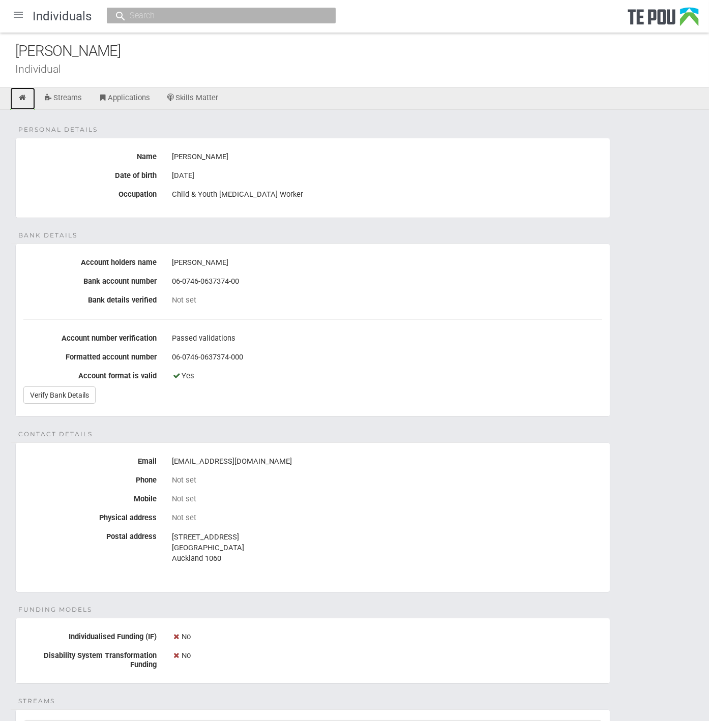
click at [19, 96] on icon at bounding box center [23, 98] width 10 height 8
click at [14, 6] on div at bounding box center [18, 15] width 24 height 24
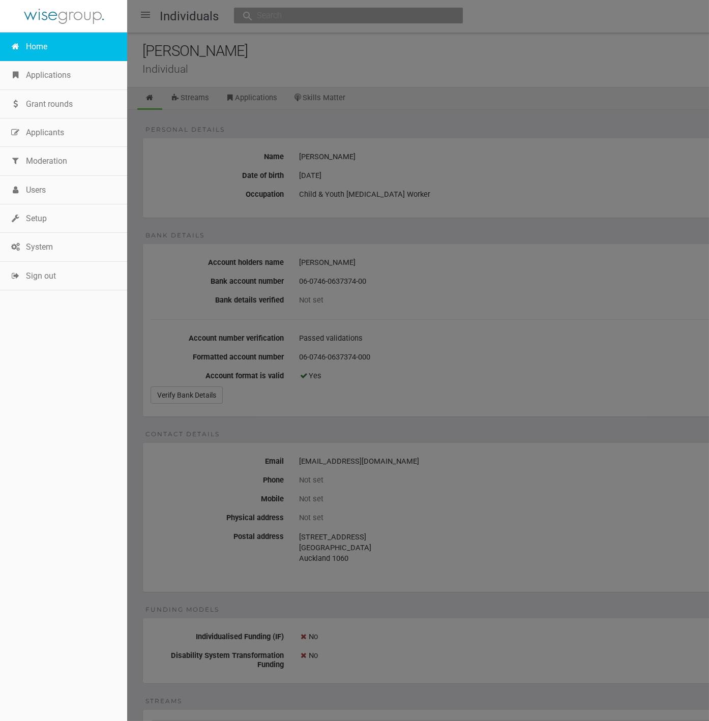
click at [46, 49] on link "Home" at bounding box center [63, 47] width 127 height 28
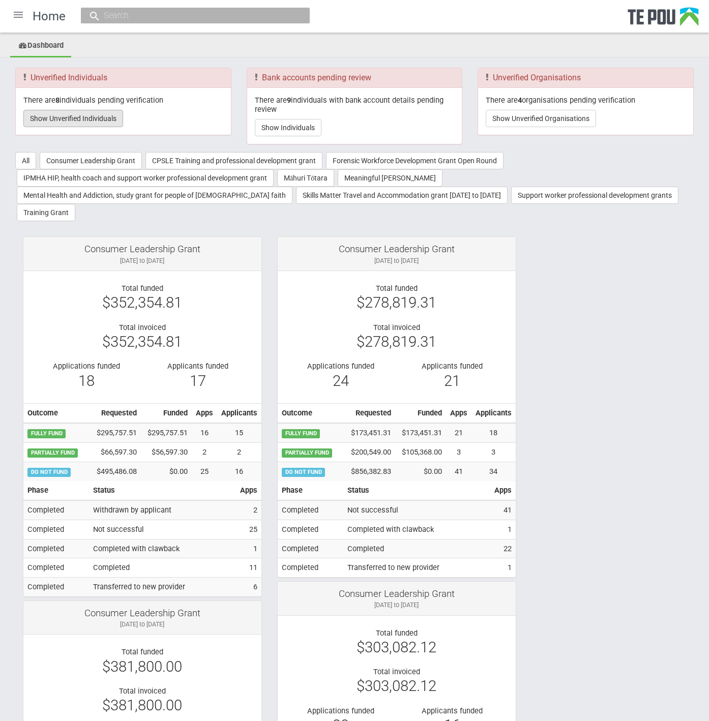
click at [76, 119] on button "Show Unverified Individuals" at bounding box center [73, 118] width 100 height 17
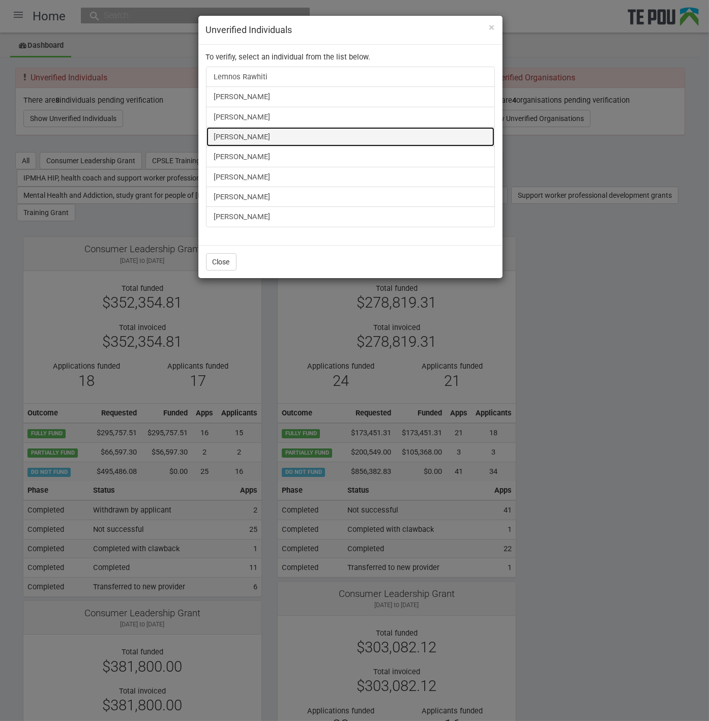
click at [256, 130] on link "Benjamin Olsen" at bounding box center [350, 137] width 289 height 20
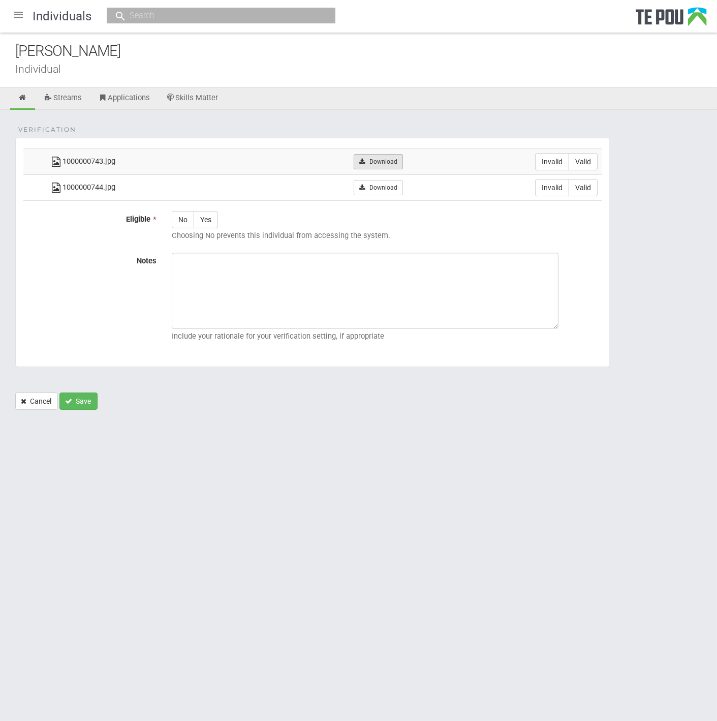
click at [389, 154] on link "Download" at bounding box center [378, 161] width 49 height 15
click at [398, 185] on link "Download" at bounding box center [378, 187] width 49 height 15
click at [417, 455] on html "Home Applications Grant rounds Applicants Organisations Individuals Moderation …" at bounding box center [358, 360] width 717 height 721
click at [585, 153] on label "Valid" at bounding box center [583, 161] width 29 height 17
radio input "true"
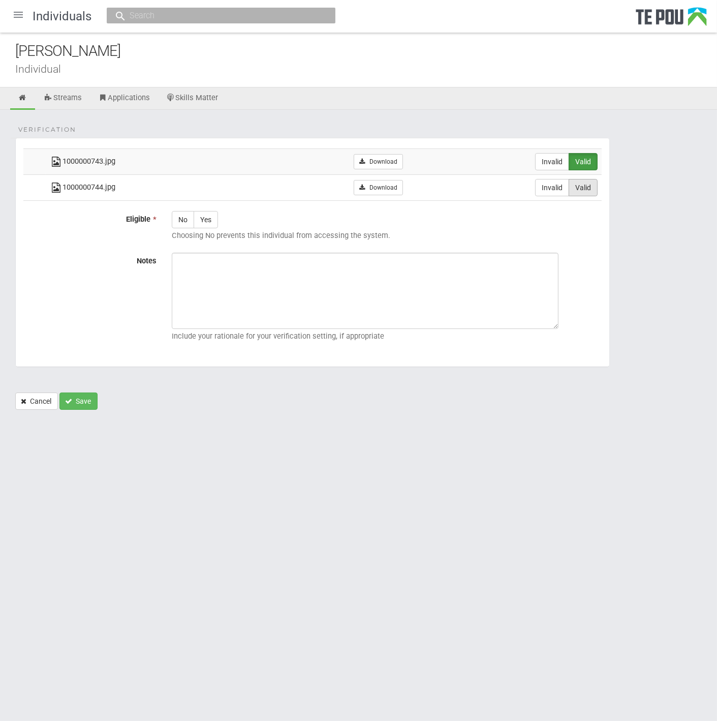
click at [587, 179] on label "Valid" at bounding box center [583, 187] width 29 height 17
radio input "true"
click at [212, 225] on label "Yes" at bounding box center [206, 219] width 24 height 17
radio input "true"
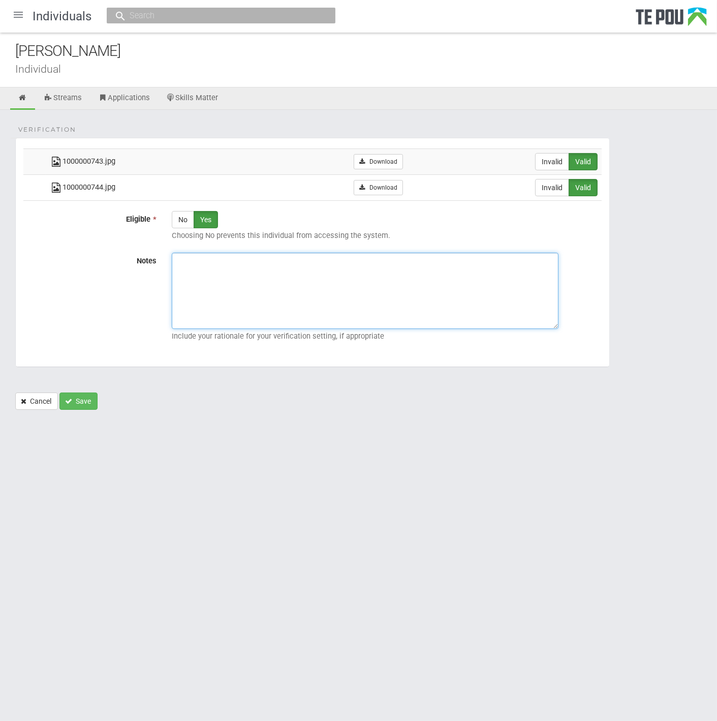
paste textarea "Verified by Melody @ 13/10/2025"
type textarea "Verified by Melody @ 13/10/2025"
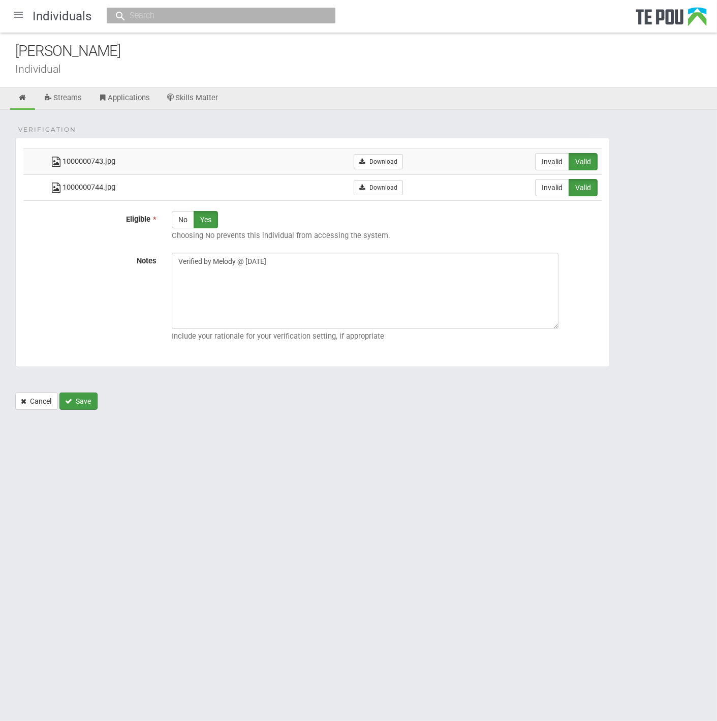
click at [74, 398] on button "Save" at bounding box center [78, 400] width 38 height 17
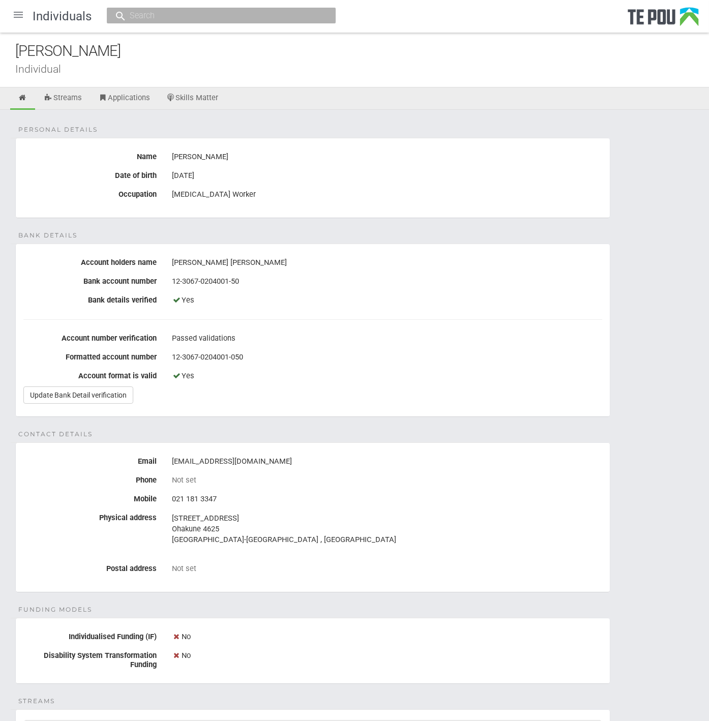
click at [18, 14] on div at bounding box center [18, 15] width 24 height 24
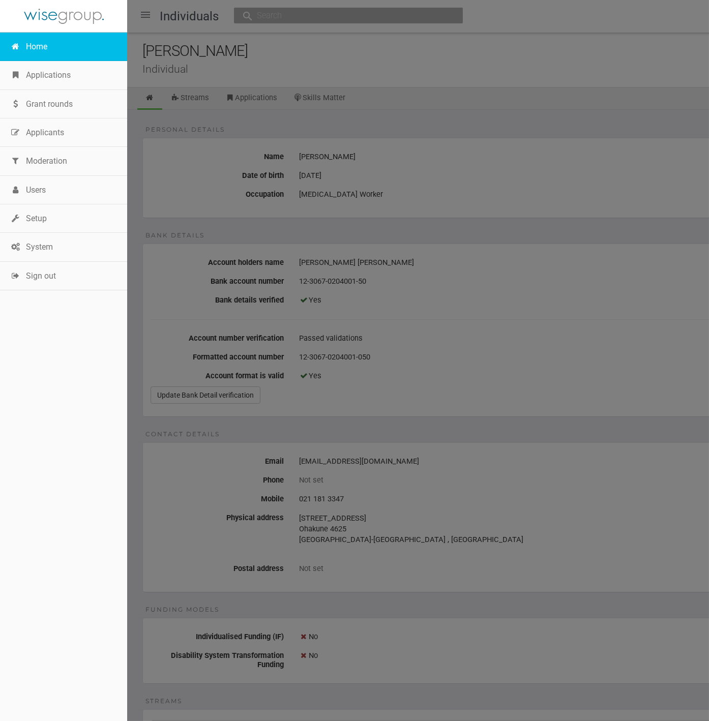
click at [29, 40] on link "Home" at bounding box center [63, 47] width 127 height 28
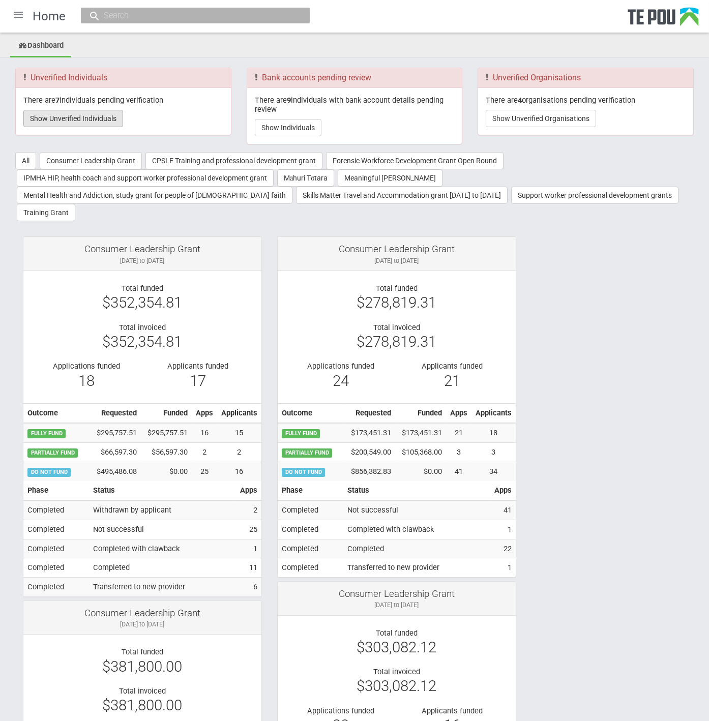
click at [88, 121] on button "Show Unverified Individuals" at bounding box center [73, 118] width 100 height 17
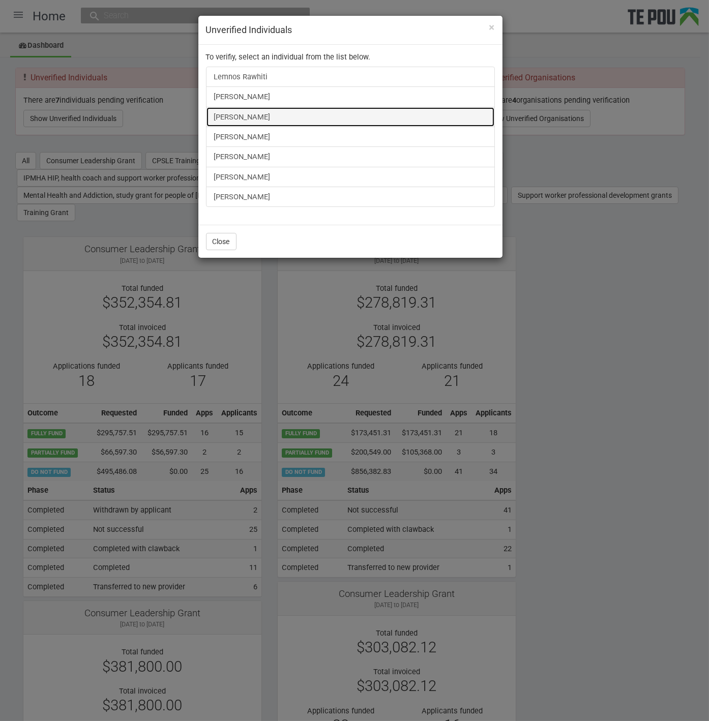
click at [247, 107] on link "[PERSON_NAME]" at bounding box center [350, 117] width 289 height 20
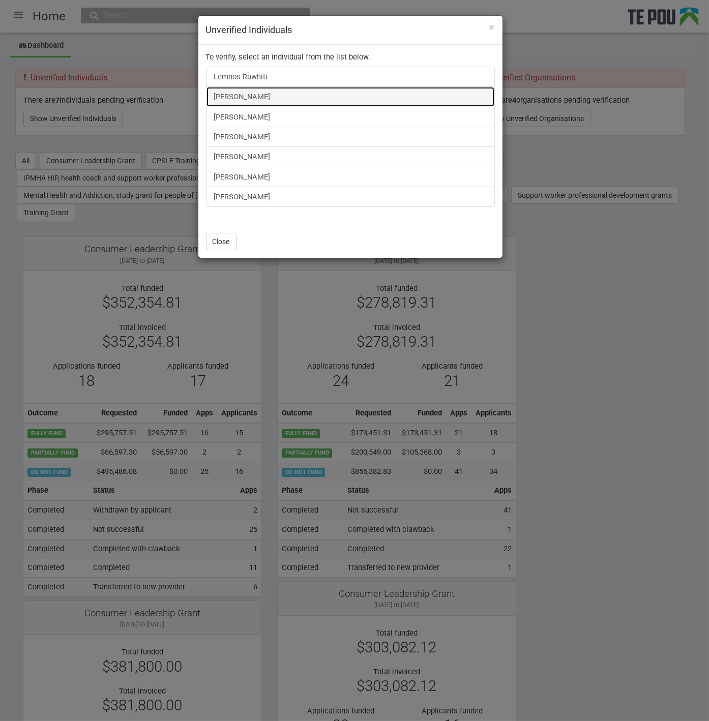
click at [229, 98] on link "[PERSON_NAME]" at bounding box center [350, 96] width 289 height 20
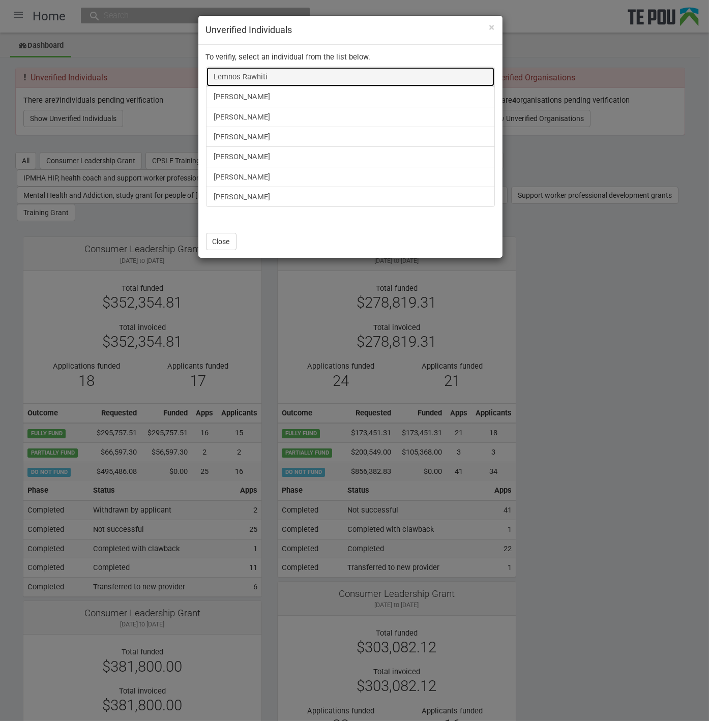
click at [258, 76] on link "Lemnos Rawhiti" at bounding box center [350, 77] width 289 height 20
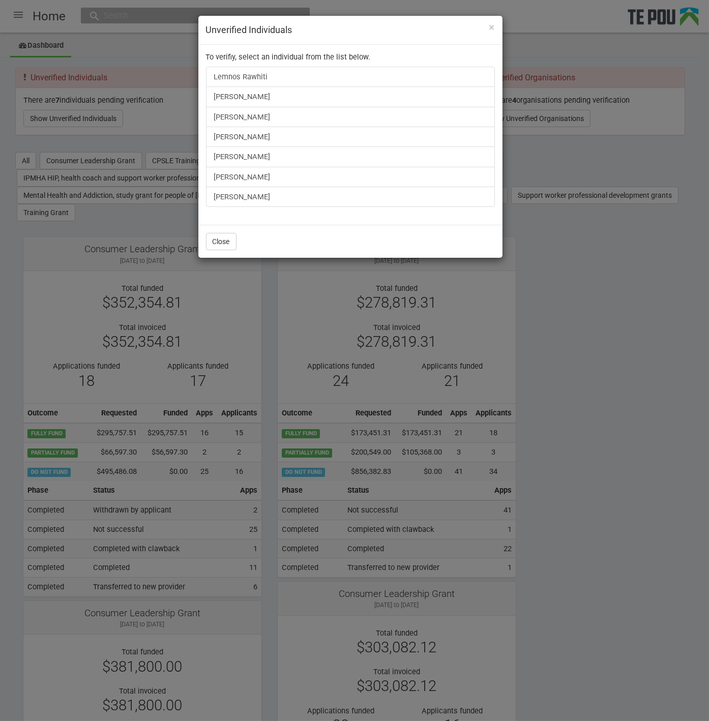
click at [639, 329] on div "× Unverified Individuals To verifiy, select an individual from the list below. …" at bounding box center [354, 360] width 709 height 721
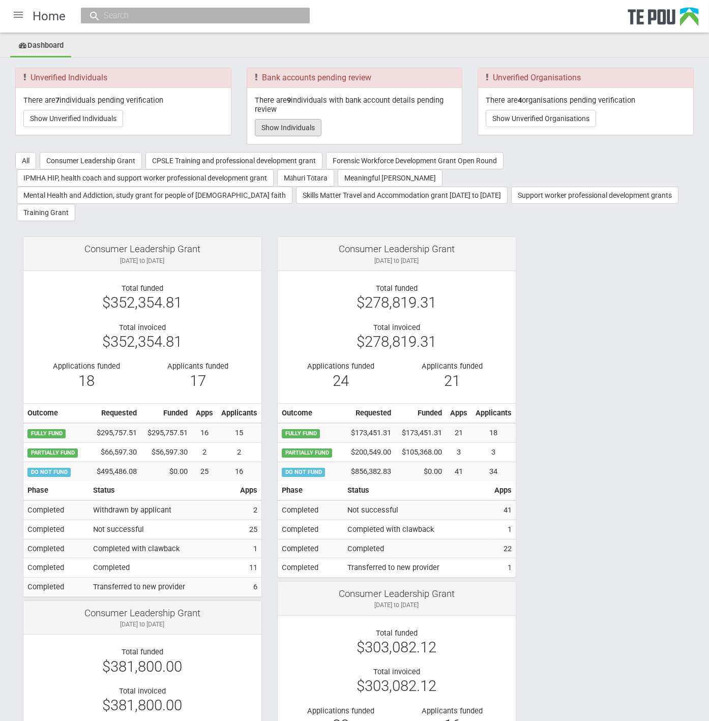
click at [291, 121] on button "Show Individuals" at bounding box center [288, 127] width 67 height 17
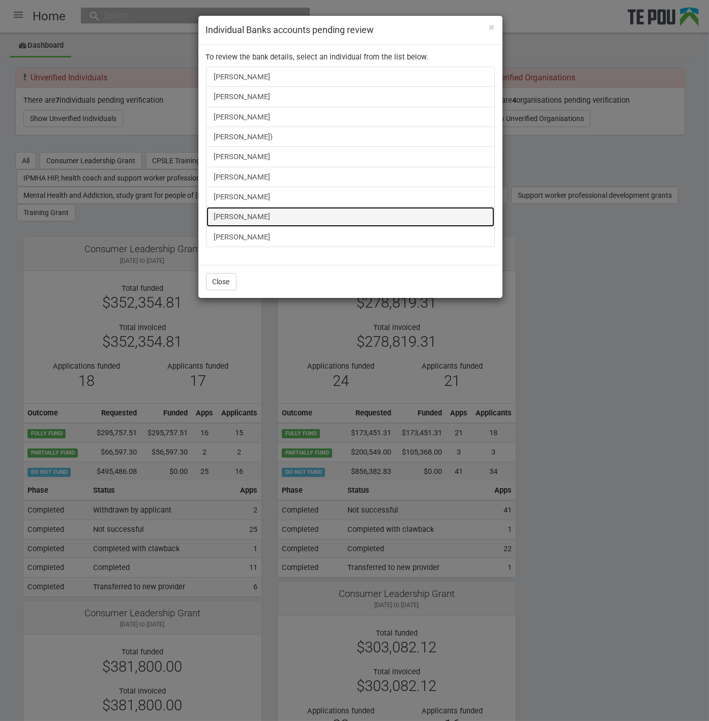
click at [239, 215] on link "Arsh Lutfi" at bounding box center [350, 216] width 289 height 20
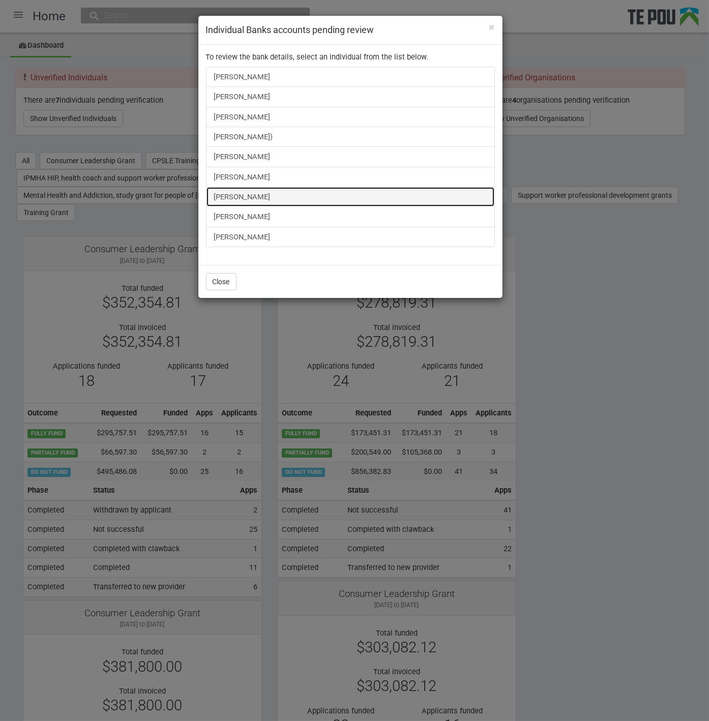
click at [226, 192] on link "Bill Wang" at bounding box center [350, 197] width 289 height 20
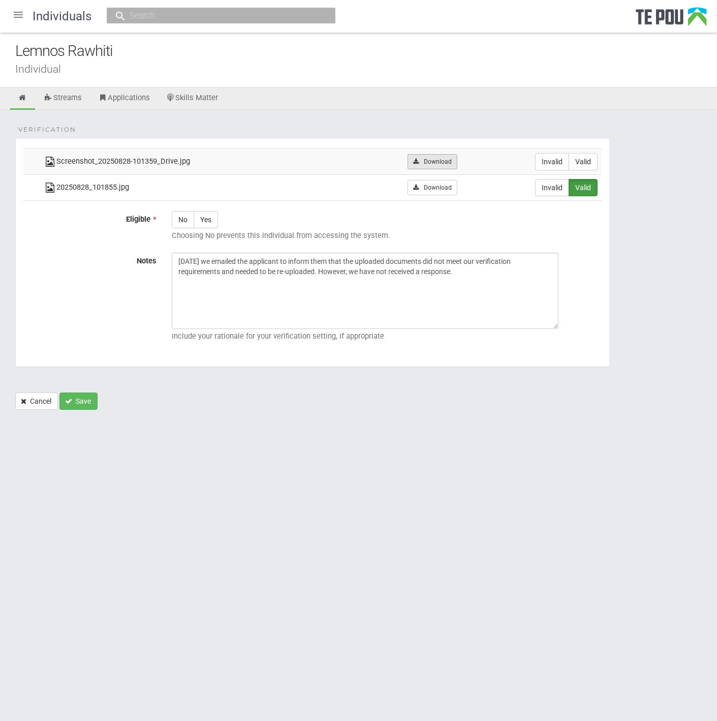
click at [434, 159] on link "Download" at bounding box center [432, 161] width 49 height 15
click at [357, 420] on body "Home Applications Grant rounds Applicants Organisations Individuals Moderation …" at bounding box center [358, 222] width 717 height 445
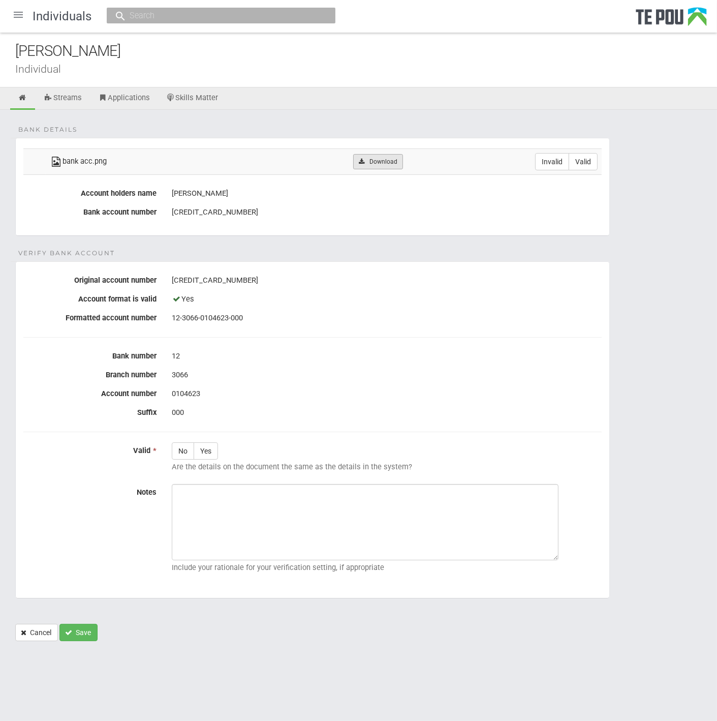
click at [389, 158] on link "Download" at bounding box center [377, 161] width 49 height 15
click at [369, 255] on form "Bank details bank acc.png Download Invalid Valid Account holders name Yanxiong …" at bounding box center [358, 389] width 687 height 503
click at [586, 163] on label "Valid" at bounding box center [583, 161] width 29 height 17
radio input "true"
click at [211, 453] on label "Yes" at bounding box center [206, 450] width 24 height 17
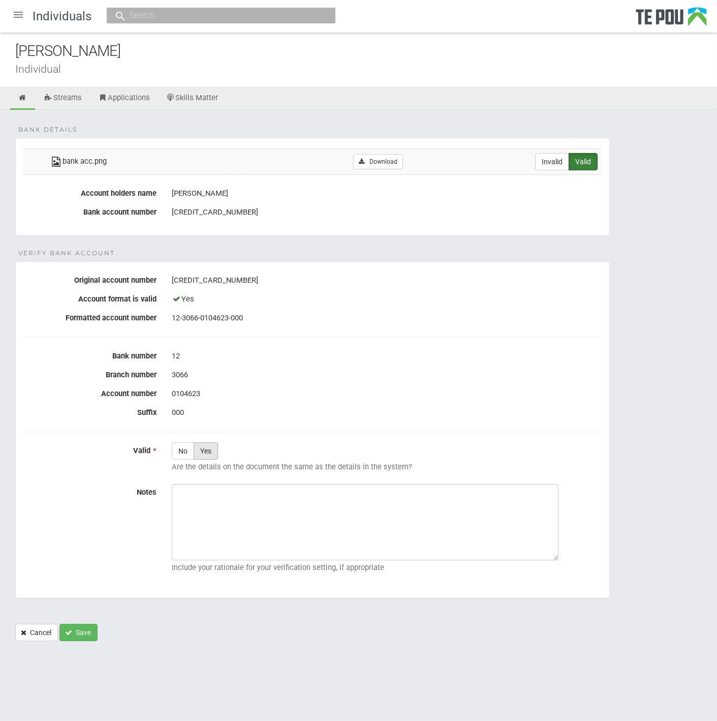
radio input "true"
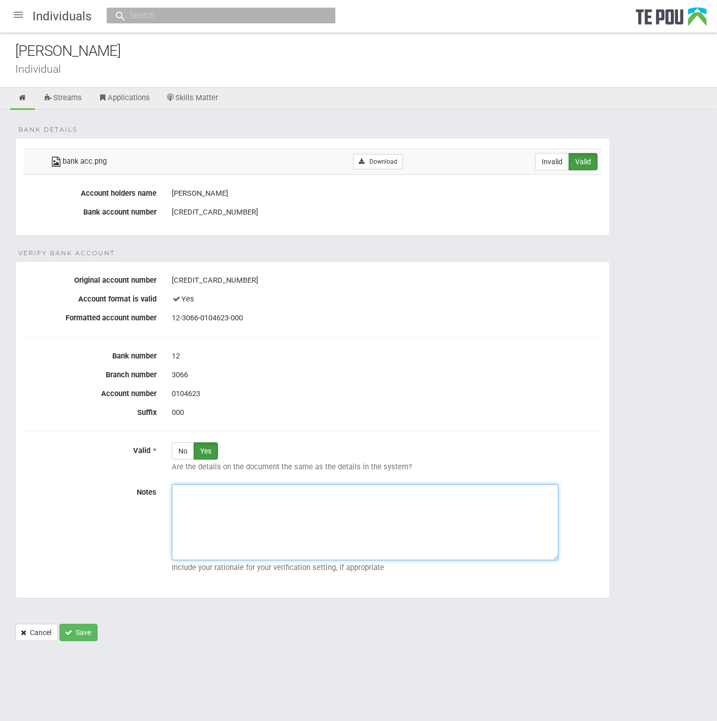
paste textarea "Verified by Melody @ 13/10/2025"
type textarea "Verified by Melody @ 13/10/2025"
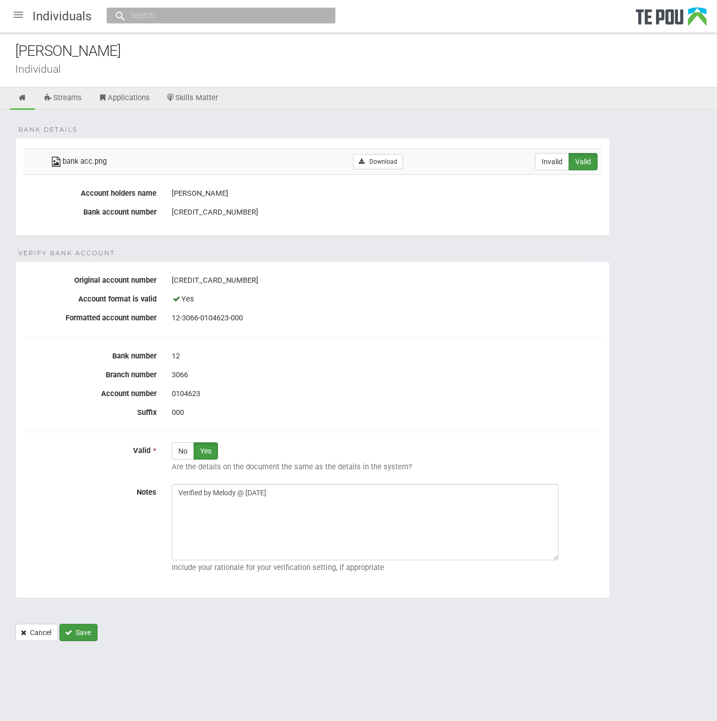
click at [80, 632] on button "Save" at bounding box center [78, 632] width 38 height 17
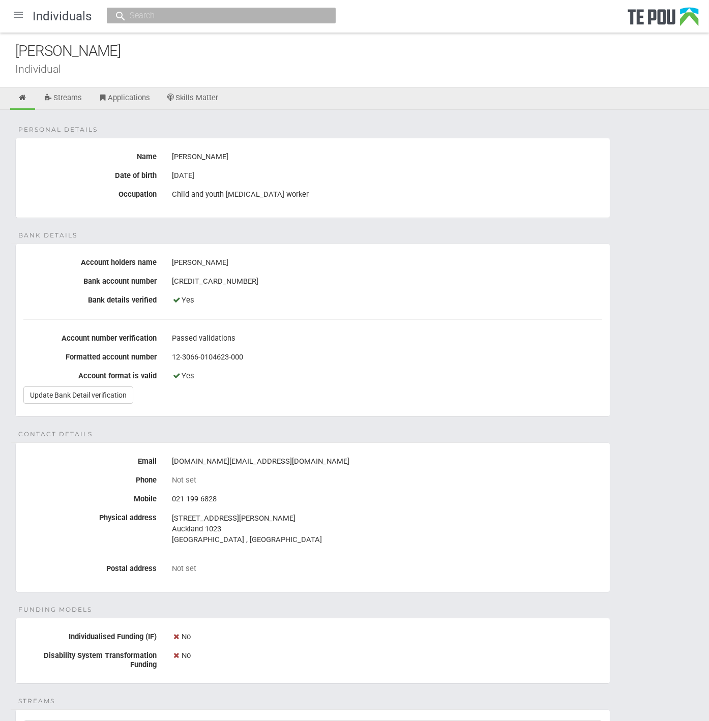
click at [17, 21] on div at bounding box center [18, 15] width 24 height 24
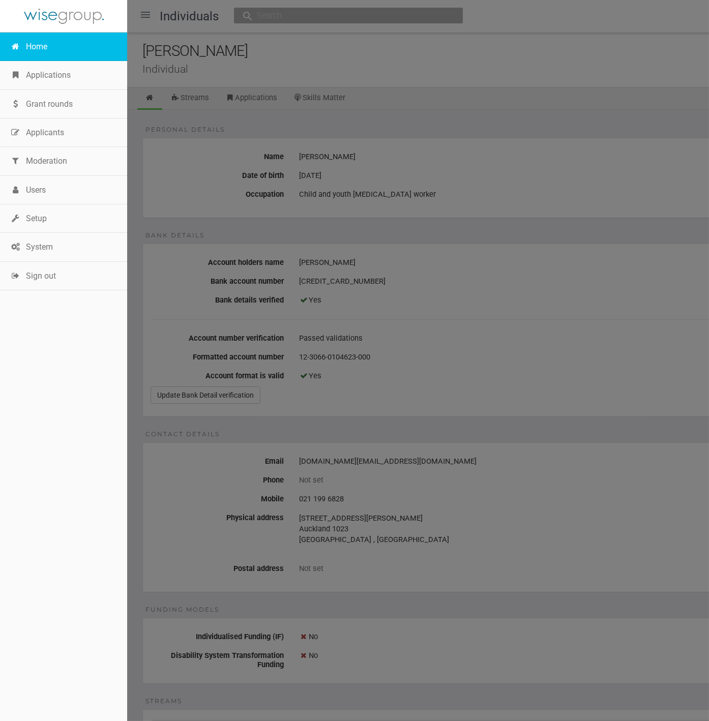
click at [32, 48] on link "Home" at bounding box center [63, 47] width 127 height 28
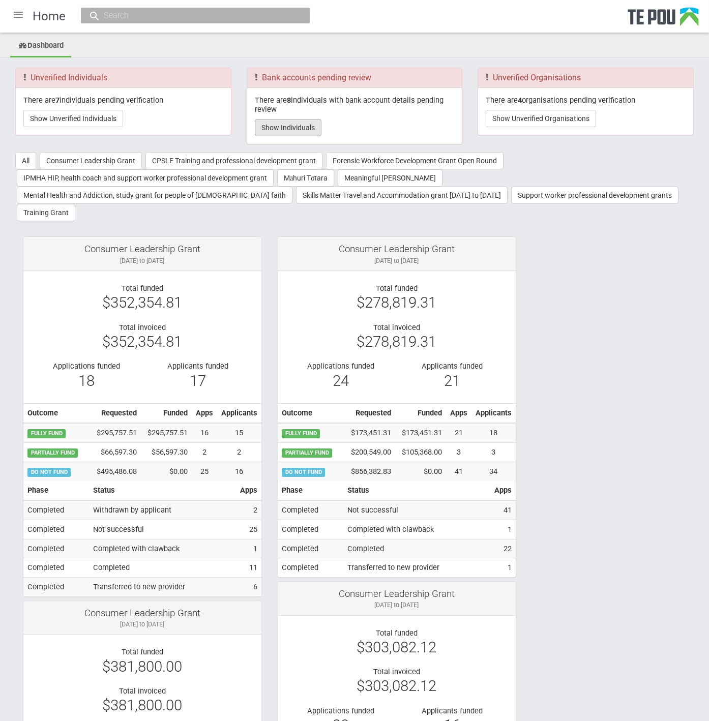
click at [284, 130] on button "Show Individuals" at bounding box center [288, 127] width 67 height 17
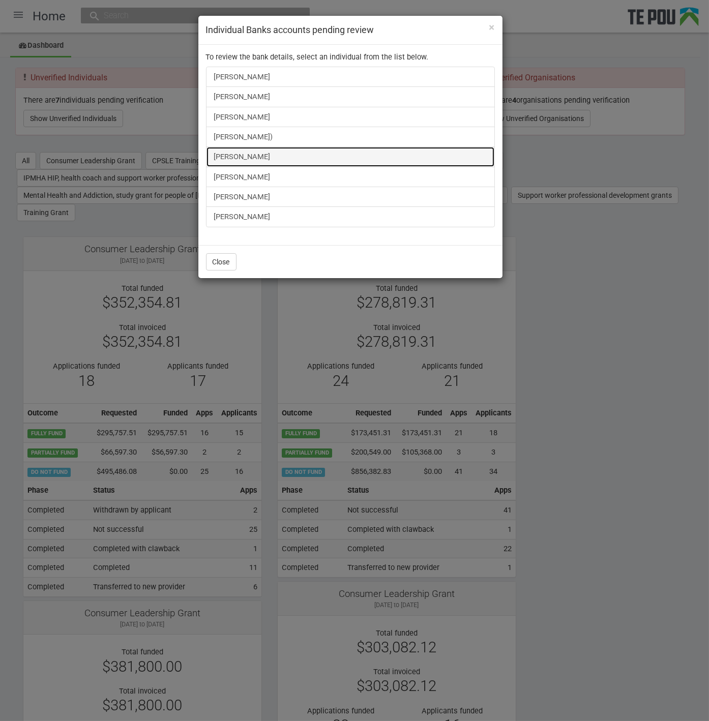
click at [255, 152] on link "[PERSON_NAME]" at bounding box center [350, 156] width 289 height 20
click at [255, 160] on link "[PERSON_NAME]" at bounding box center [350, 156] width 289 height 20
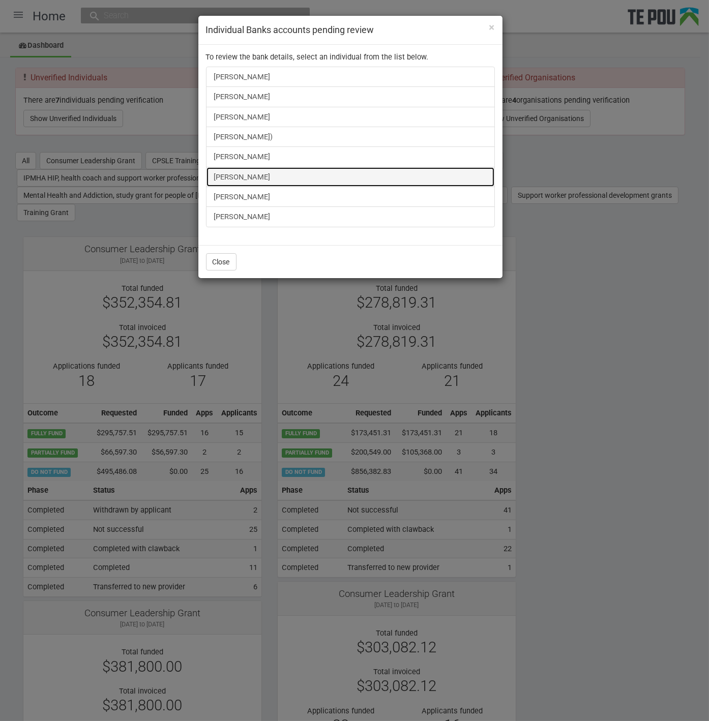
click at [259, 179] on link "Dileetha Kohoban" at bounding box center [350, 177] width 289 height 20
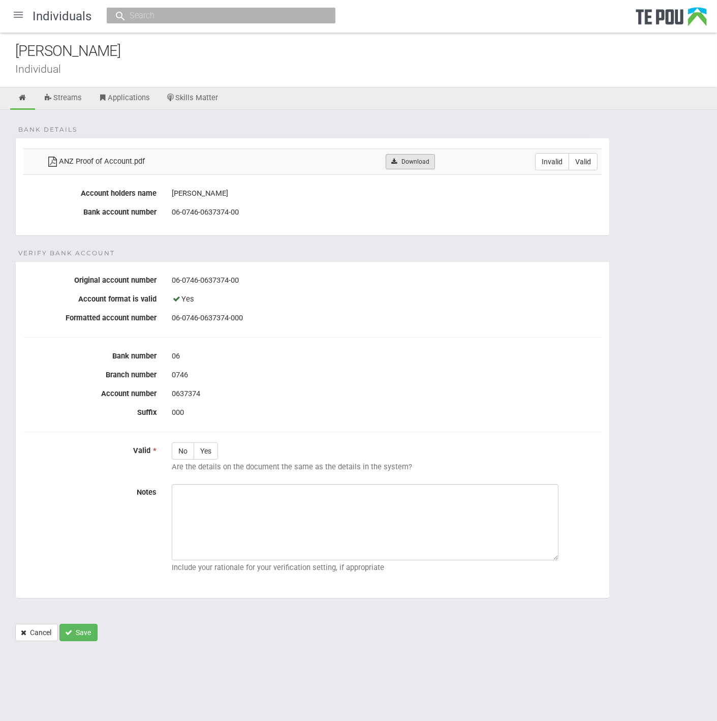
click at [398, 159] on icon at bounding box center [394, 162] width 8 height 6
click at [210, 444] on label "Yes" at bounding box center [206, 450] width 24 height 17
radio input "true"
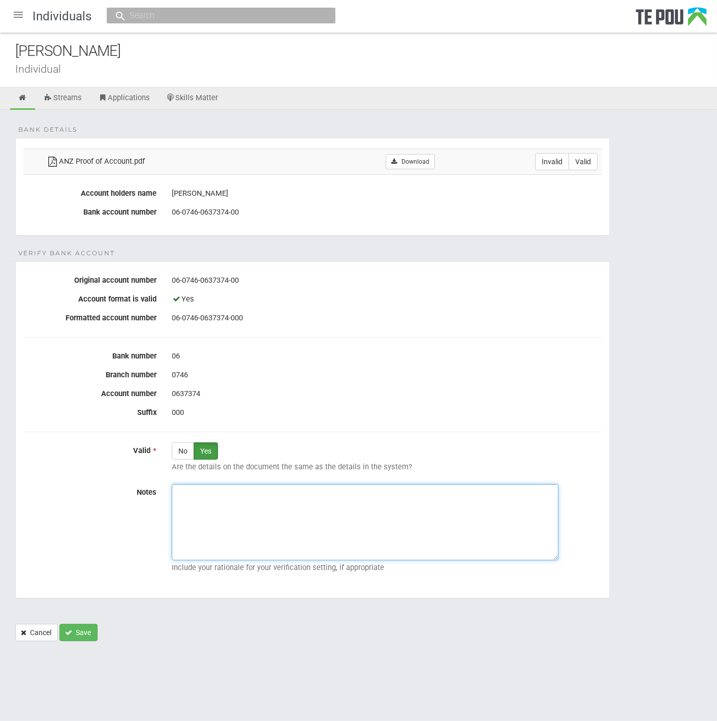
paste textarea "Verified by Melody @ [DATE]"
type textarea "Verified by Melody @ [DATE]"
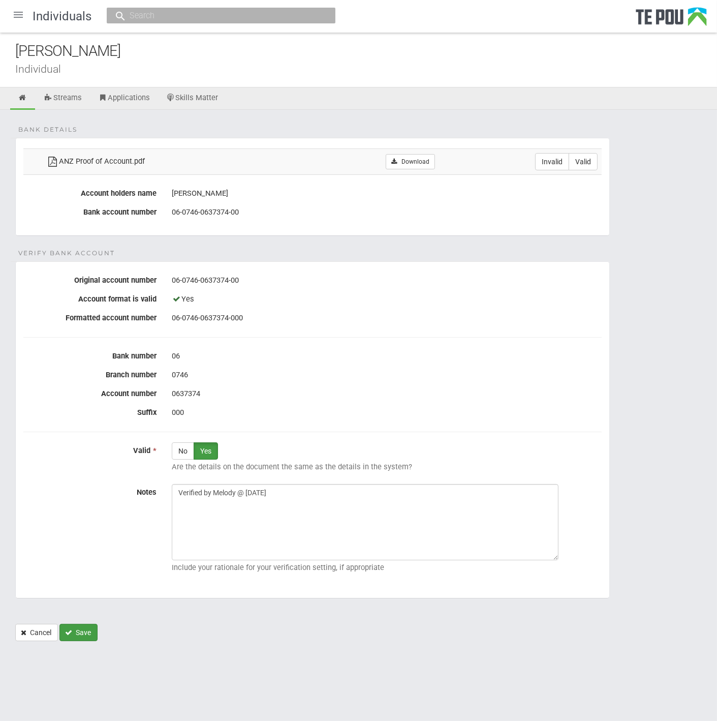
click at [79, 624] on button "Save" at bounding box center [78, 632] width 38 height 17
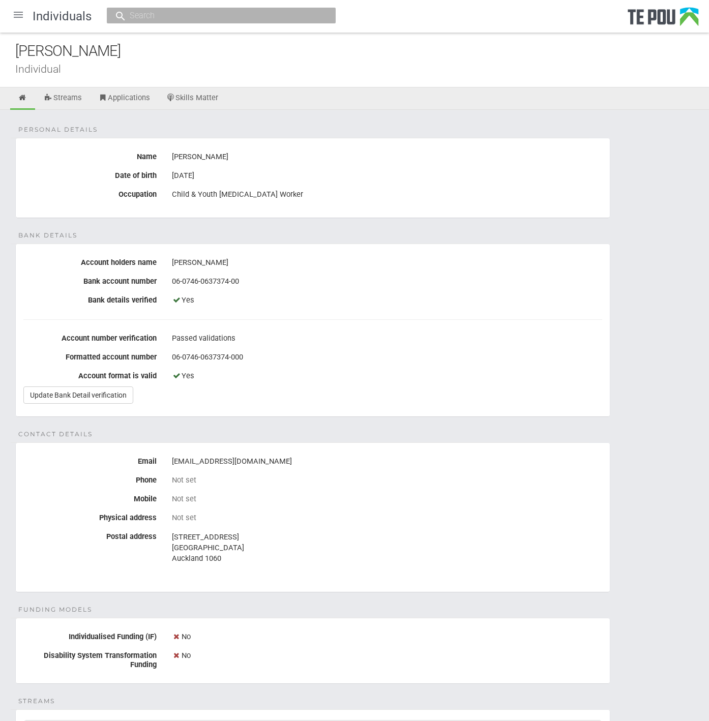
click at [21, 17] on div at bounding box center [18, 15] width 24 height 24
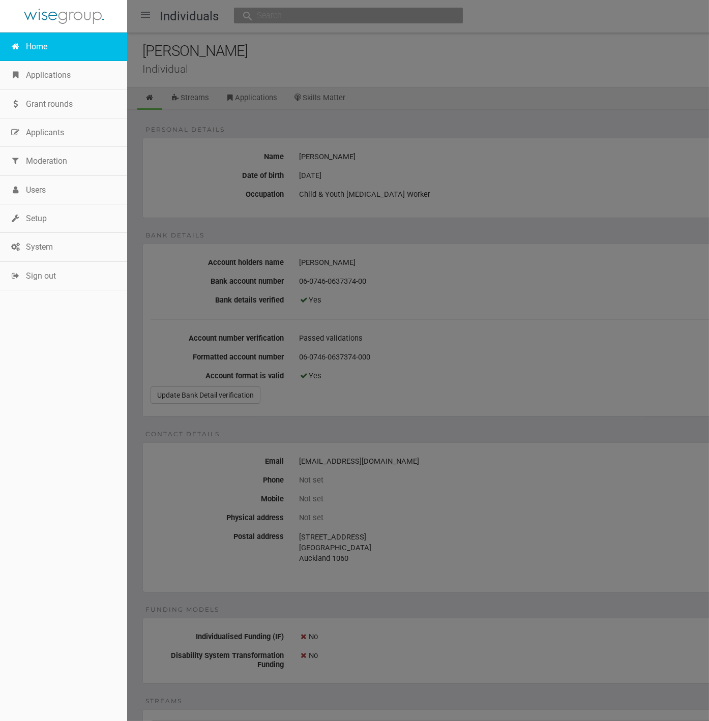
click at [26, 40] on link "Home" at bounding box center [63, 47] width 127 height 28
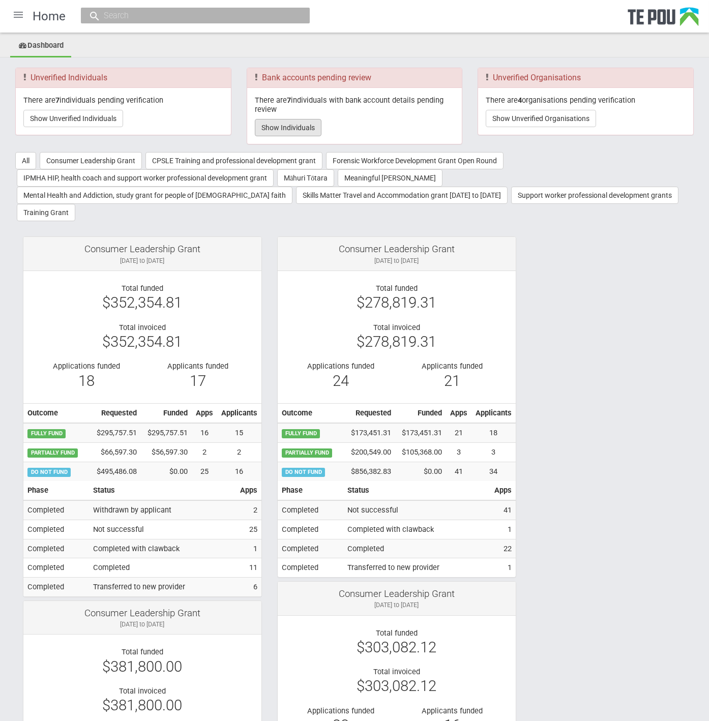
click at [297, 134] on button "Show Individuals" at bounding box center [288, 127] width 67 height 17
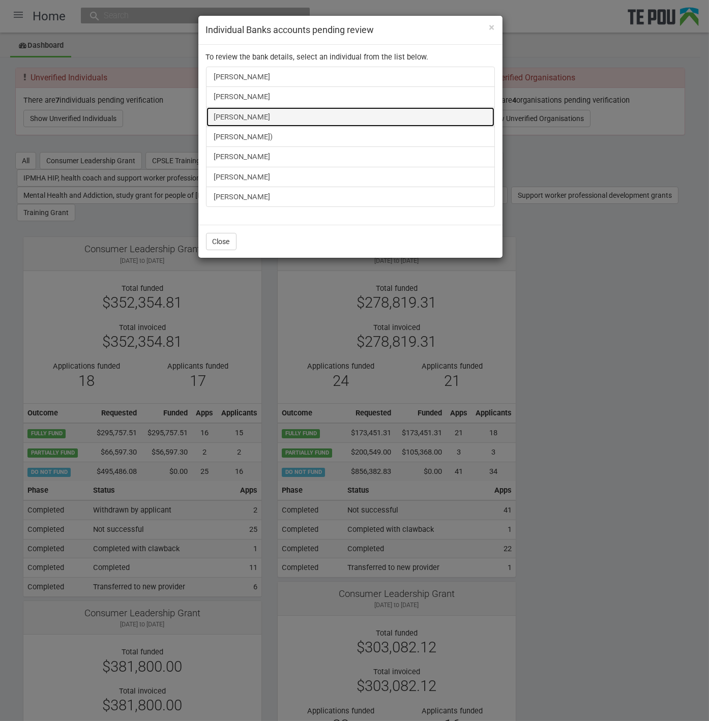
click at [245, 110] on link "Taratoa Smith" at bounding box center [350, 117] width 289 height 20
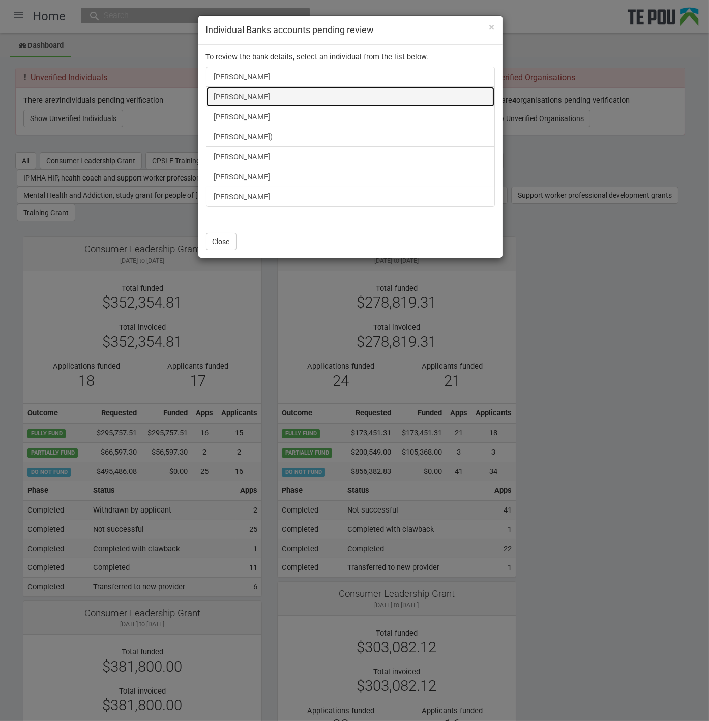
click at [234, 88] on link "[PERSON_NAME]" at bounding box center [350, 96] width 289 height 20
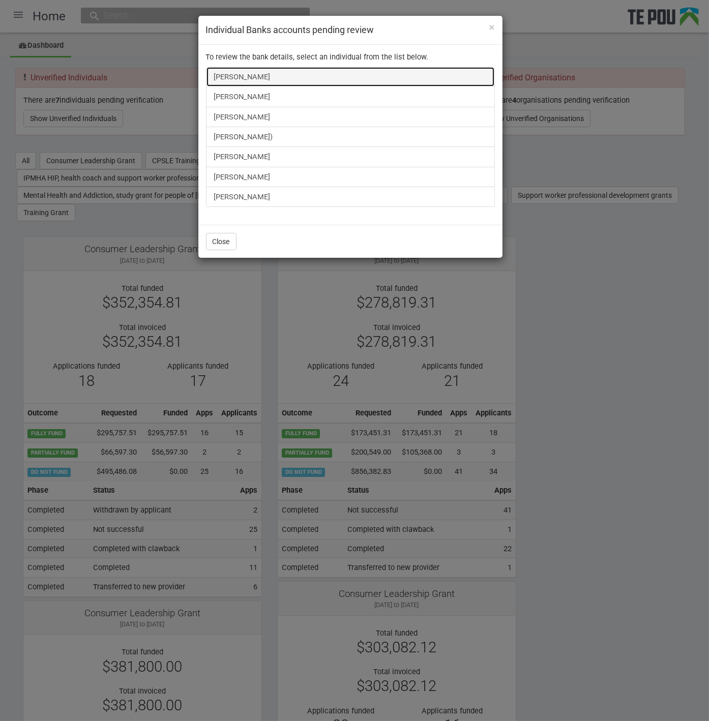
click at [241, 79] on link "Anushiya Sethupathy" at bounding box center [350, 77] width 289 height 20
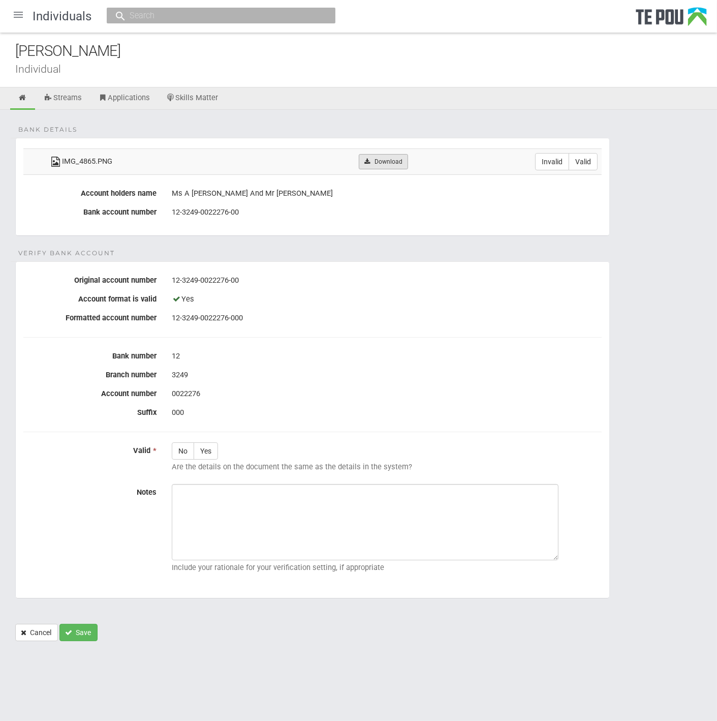
click at [395, 167] on link "Download" at bounding box center [383, 161] width 49 height 15
click at [292, 248] on form "Bank details IMG_4865.PNG Download Invalid Valid Account holders name Ms A Seth…" at bounding box center [358, 389] width 687 height 503
click at [560, 162] on label "Invalid" at bounding box center [552, 161] width 34 height 17
radio input "true"
click at [21, 96] on icon at bounding box center [23, 98] width 10 height 8
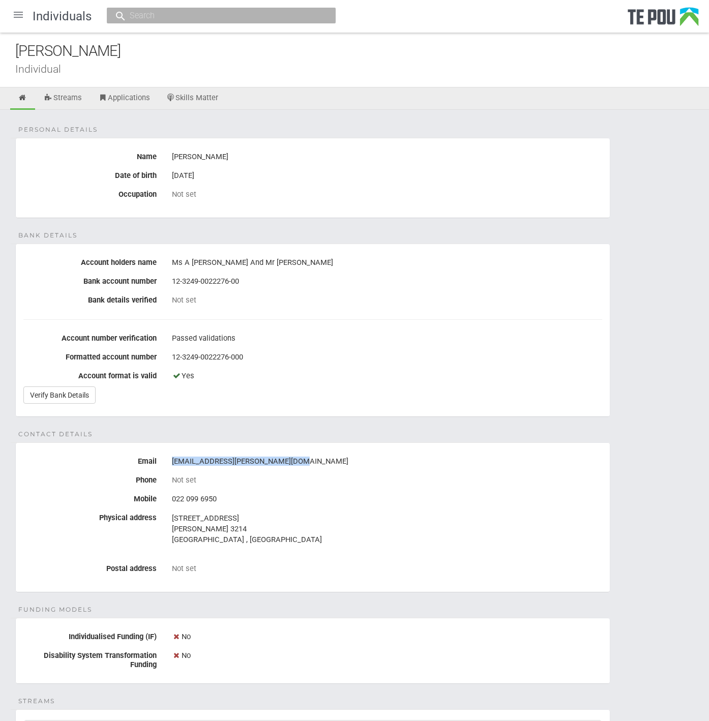
drag, startPoint x: 296, startPoint y: 456, endPoint x: 170, endPoint y: 455, distance: 125.6
click at [170, 455] on div "anushka.sethupathy@outlook.co.nz" at bounding box center [386, 461] width 445 height 17
click at [337, 463] on div "anushka.sethupathy@outlook.co.nz" at bounding box center [387, 461] width 430 height 17
drag, startPoint x: 305, startPoint y: 455, endPoint x: 165, endPoint y: 461, distance: 140.4
click at [165, 461] on div "anushka.sethupathy@outlook.co.nz" at bounding box center [386, 461] width 445 height 17
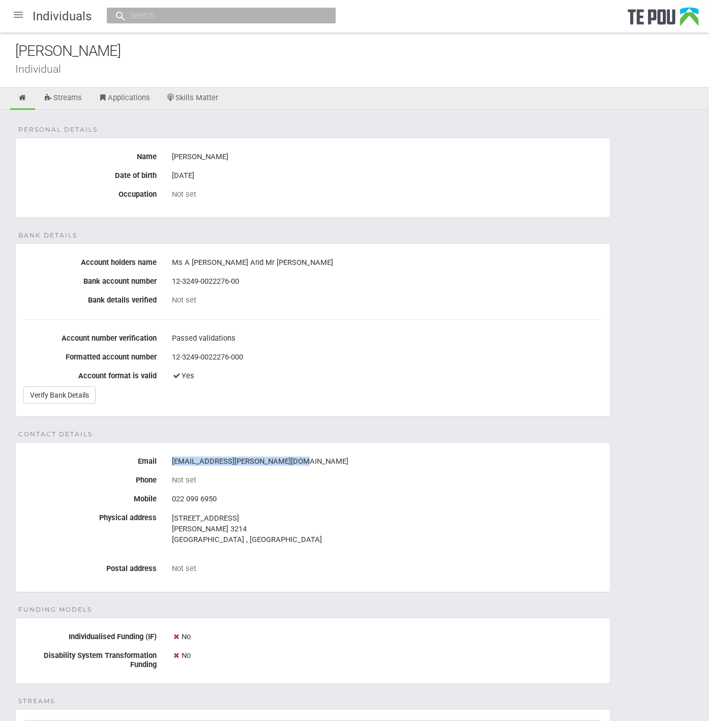
copy div "anushka.sethupathy@outlook.co.nz"
drag, startPoint x: 140, startPoint y: 51, endPoint x: 6, endPoint y: 50, distance: 134.2
click at [6, 50] on div "Anushiya Sethupathy Individual" at bounding box center [354, 60] width 709 height 55
copy div "Anushiya Sethupathy"
click at [450, 465] on div "anushka.sethupathy@outlook.co.nz" at bounding box center [387, 461] width 430 height 17
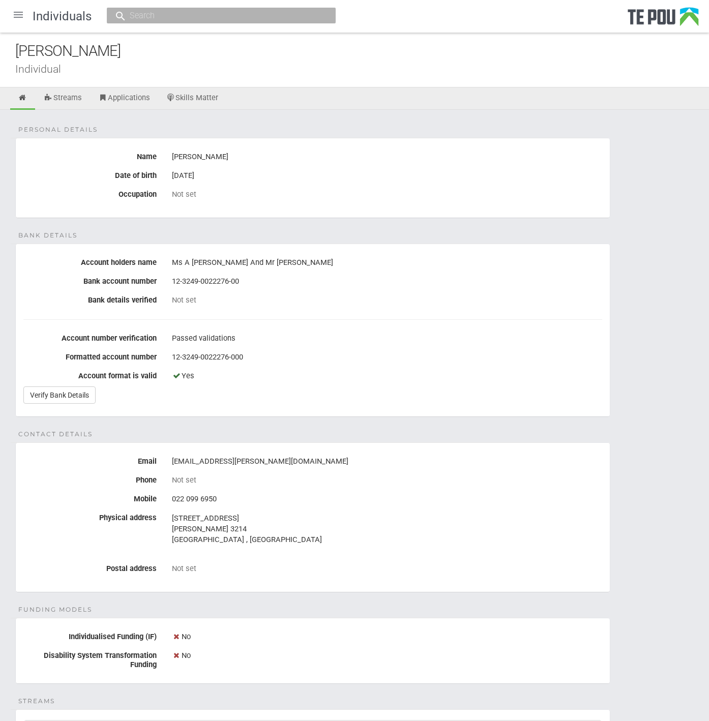
click at [12, 8] on div at bounding box center [18, 15] width 24 height 24
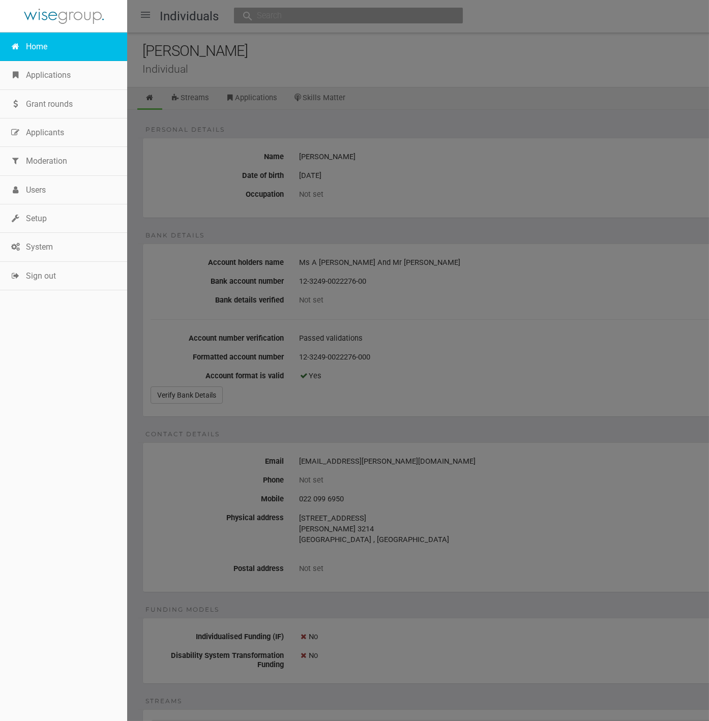
click at [28, 46] on link "Home" at bounding box center [63, 47] width 127 height 28
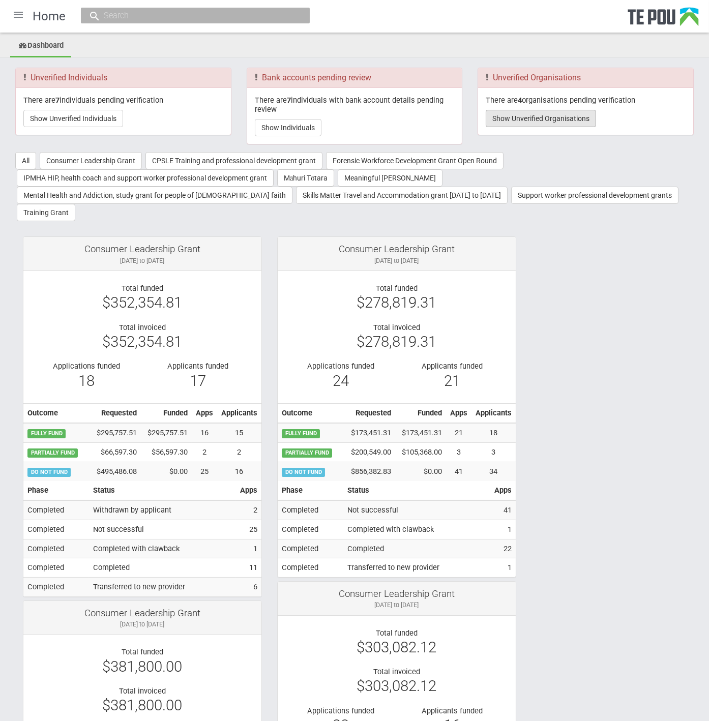
click at [527, 115] on button "Show Unverified Organisations" at bounding box center [540, 118] width 110 height 17
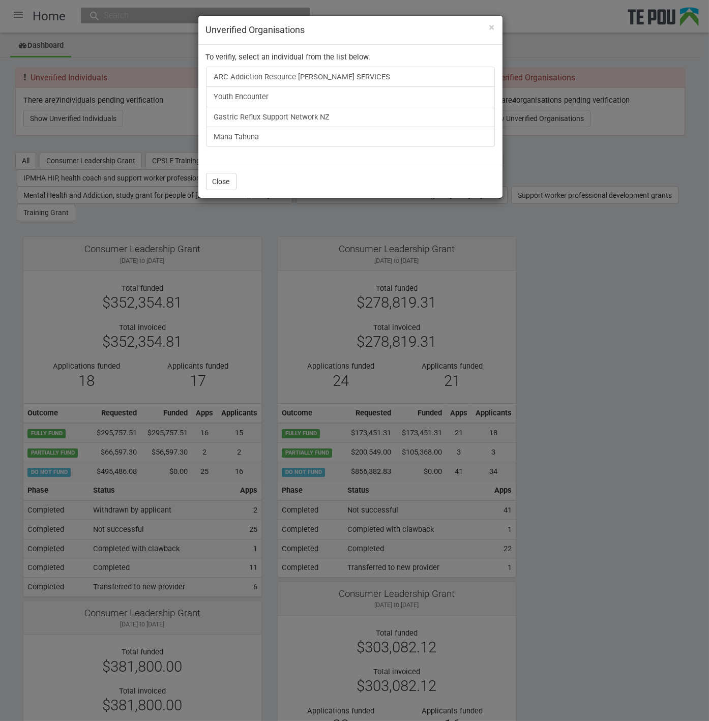
click at [618, 316] on div "× Unverified Organisations To verifiy, select an individual from the list below…" at bounding box center [354, 360] width 709 height 721
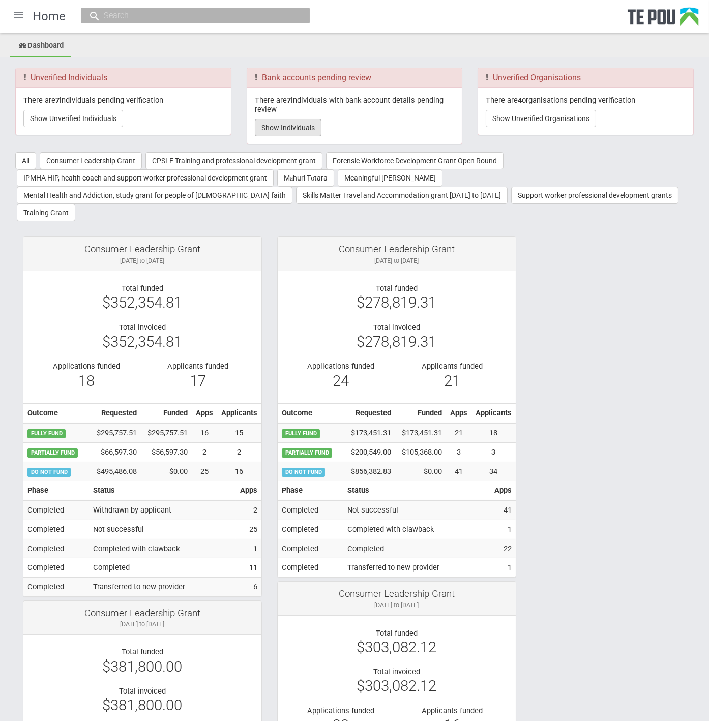
click at [295, 121] on button "Show Individuals" at bounding box center [288, 127] width 67 height 17
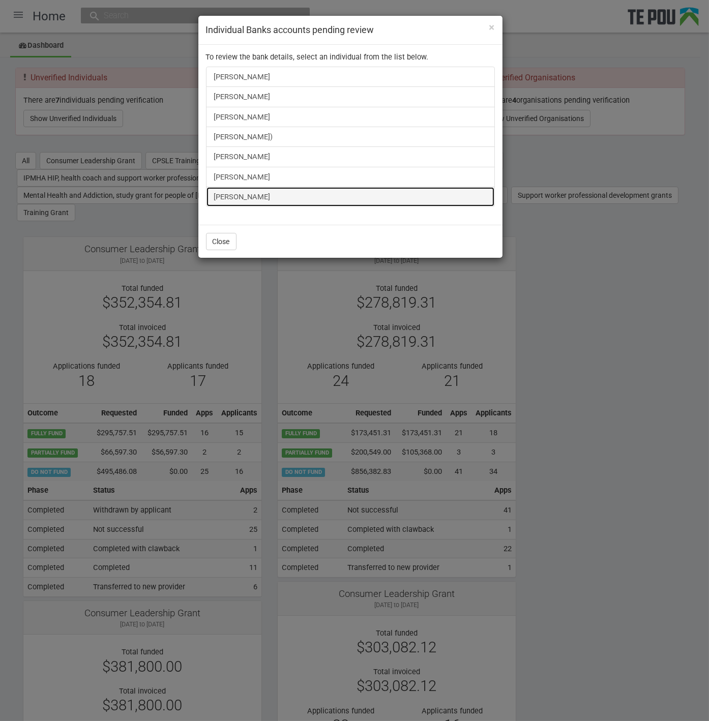
click at [243, 187] on link "Gregory Lane" at bounding box center [350, 197] width 289 height 20
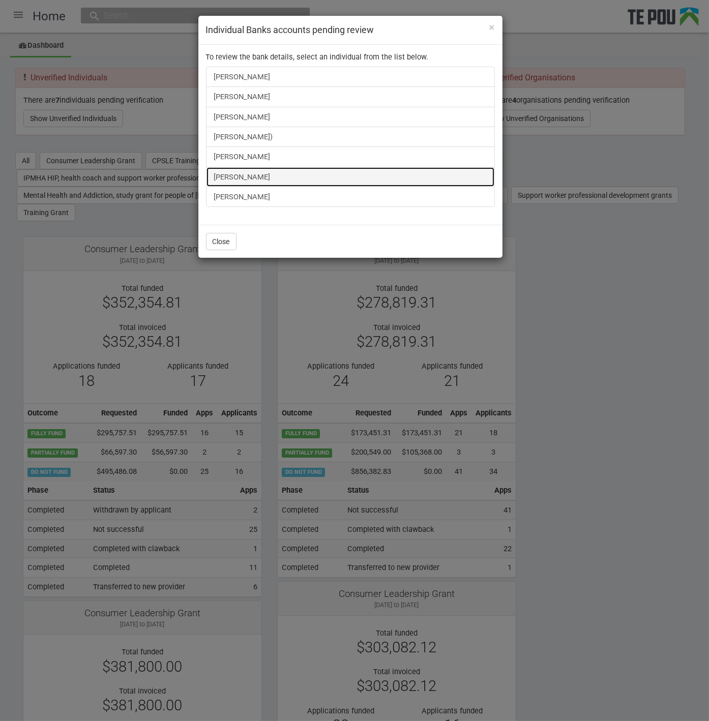
click at [255, 176] on link "Arsh Lutfi" at bounding box center [350, 177] width 289 height 20
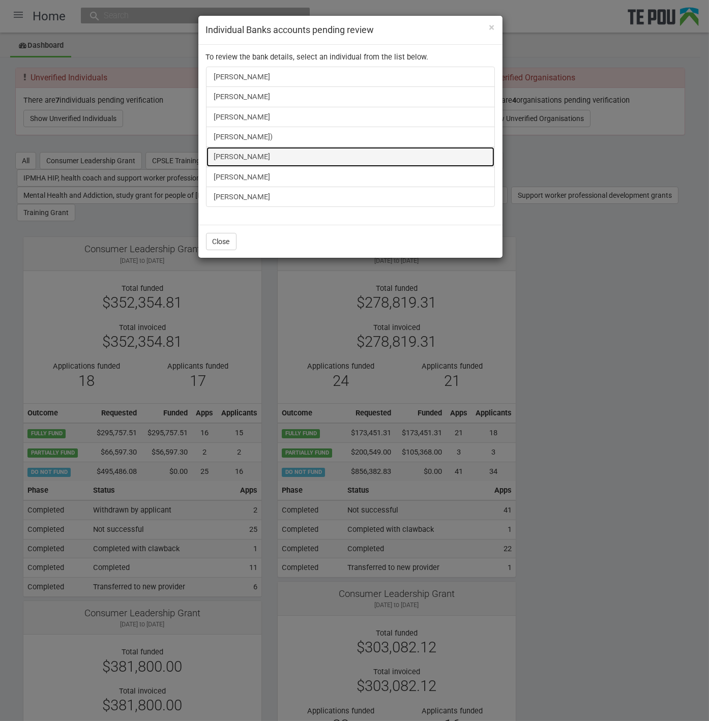
click at [235, 148] on link "Marcia Siataga" at bounding box center [350, 156] width 289 height 20
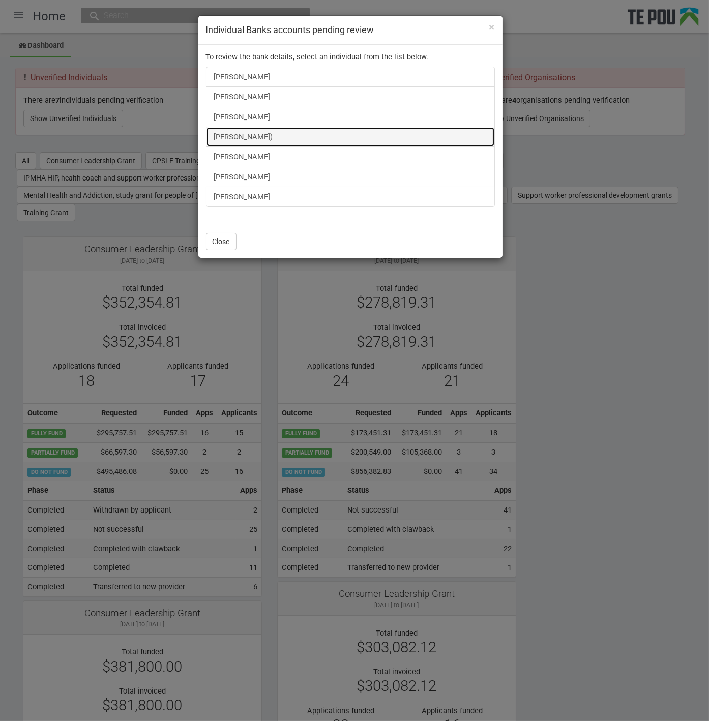
click at [259, 129] on link "Alisha Tamepo-Pehi)" at bounding box center [350, 137] width 289 height 20
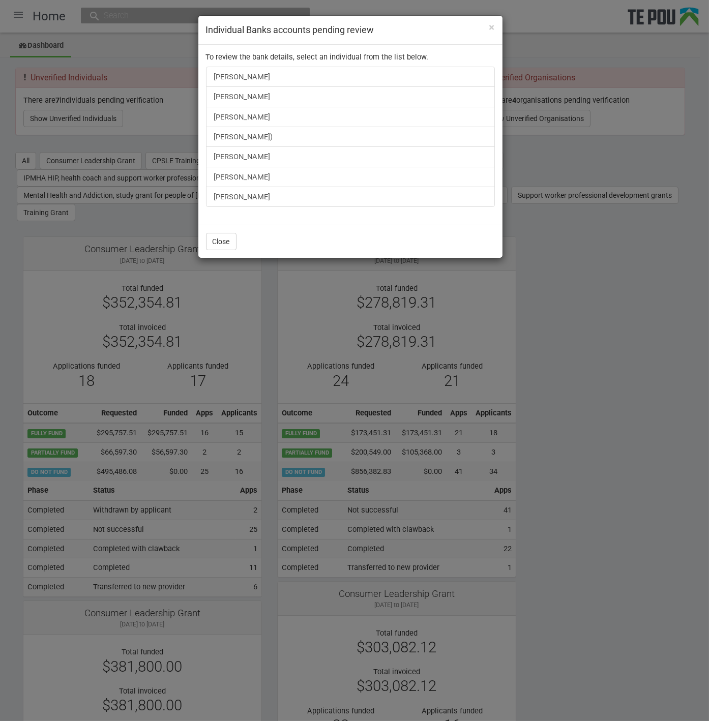
click at [634, 340] on div "× Individual Banks accounts pending review To review the bank details, select a…" at bounding box center [354, 360] width 709 height 721
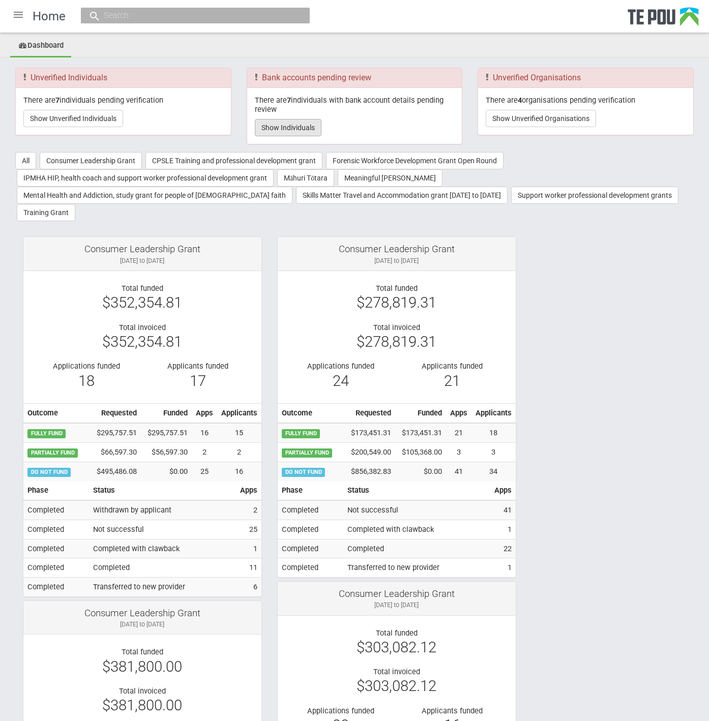
click at [282, 119] on button "Show Individuals" at bounding box center [288, 127] width 67 height 17
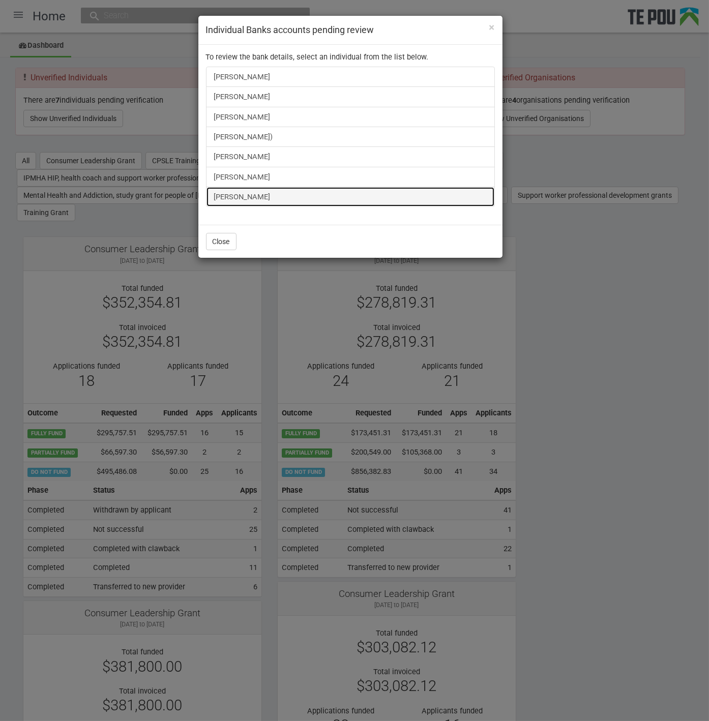
click at [229, 191] on link "Gregory Lane" at bounding box center [350, 197] width 289 height 20
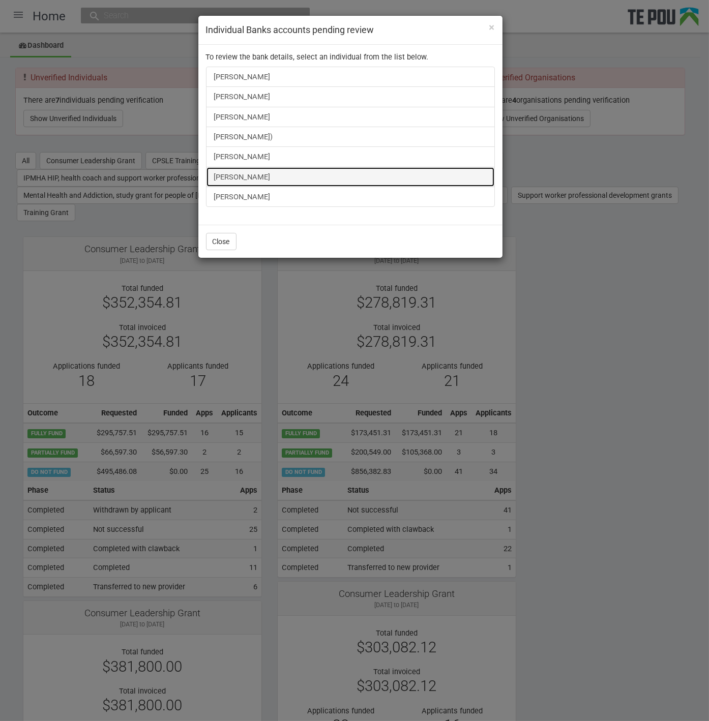
click at [231, 173] on link "Arsh Lutfi" at bounding box center [350, 177] width 289 height 20
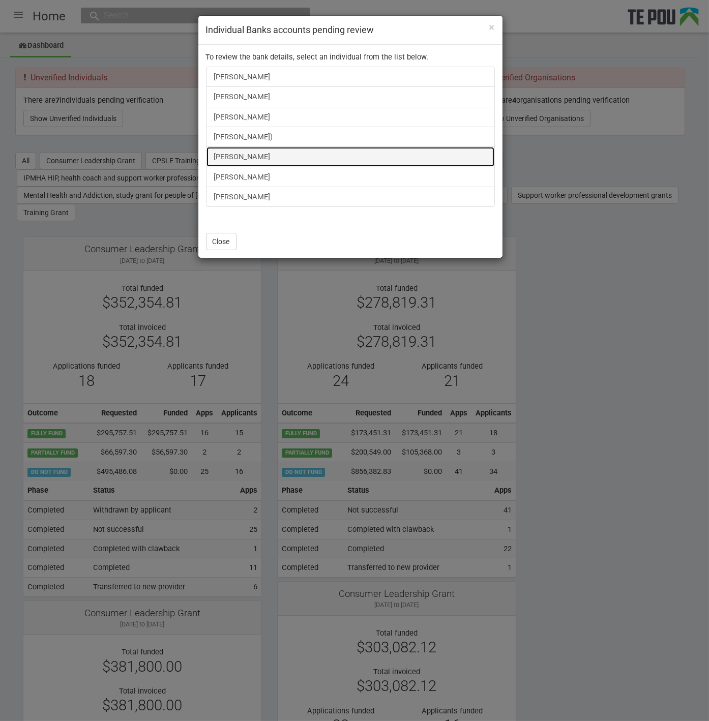
click at [254, 155] on link "Marcia Siataga" at bounding box center [350, 156] width 289 height 20
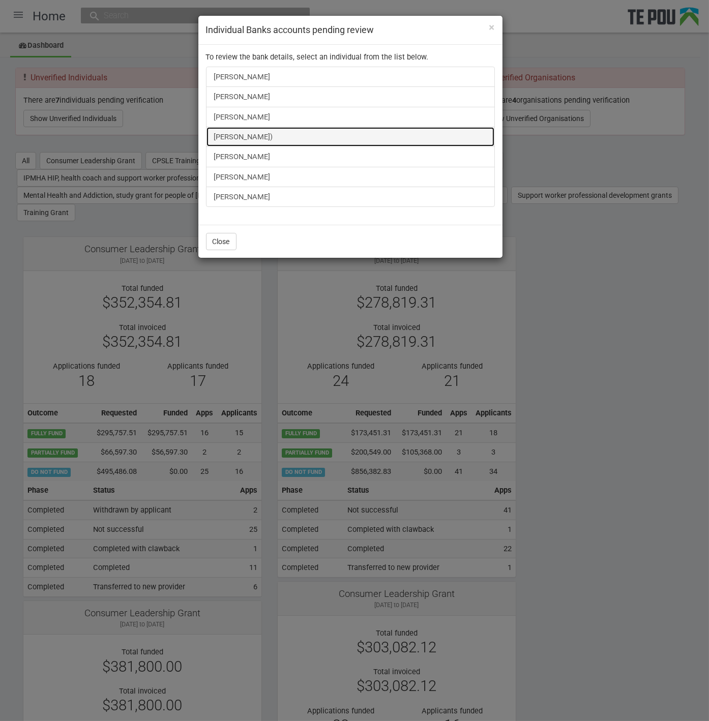
click at [259, 135] on link "Alisha Tamepo-Pehi)" at bounding box center [350, 137] width 289 height 20
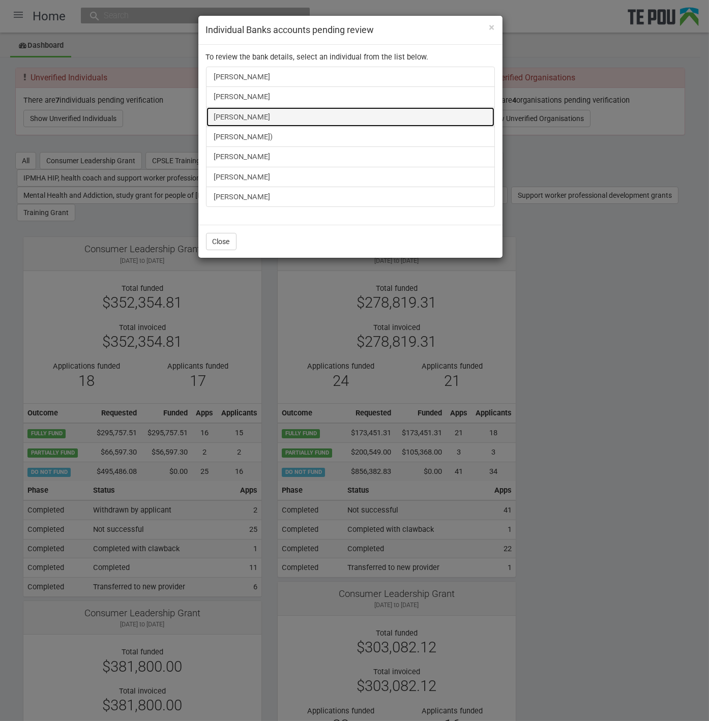
click at [255, 115] on link "Taratoa Smith" at bounding box center [350, 117] width 289 height 20
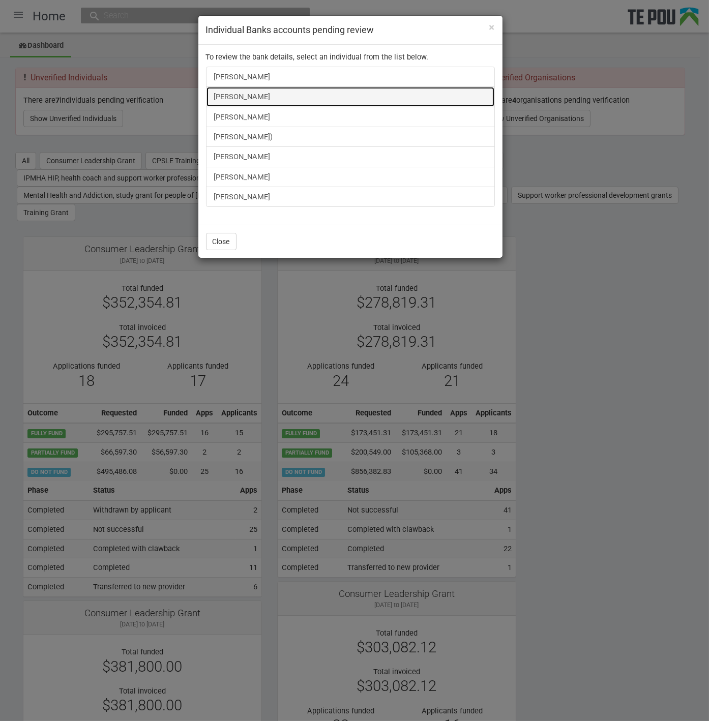
click at [226, 92] on link "Fran Mackay" at bounding box center [350, 96] width 289 height 20
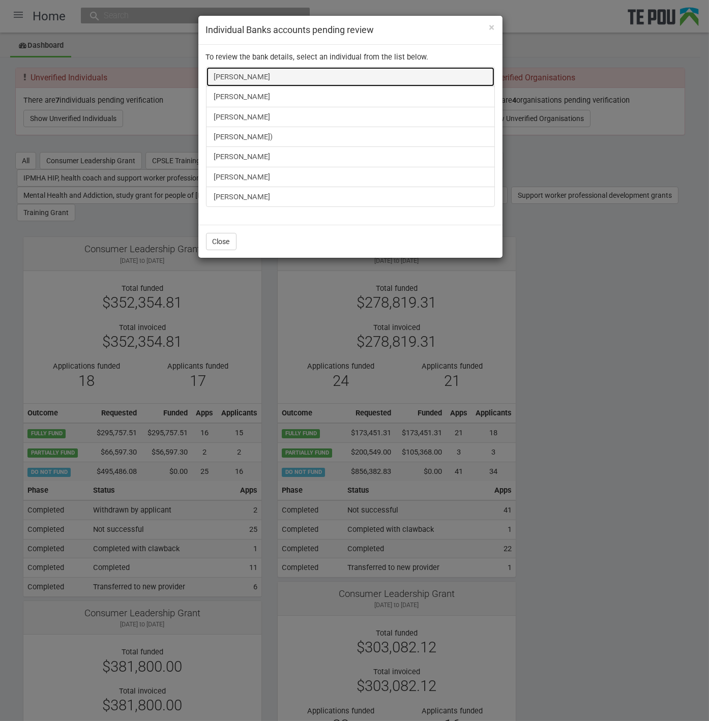
click at [245, 76] on link "Anushiya Sethupathy" at bounding box center [350, 77] width 289 height 20
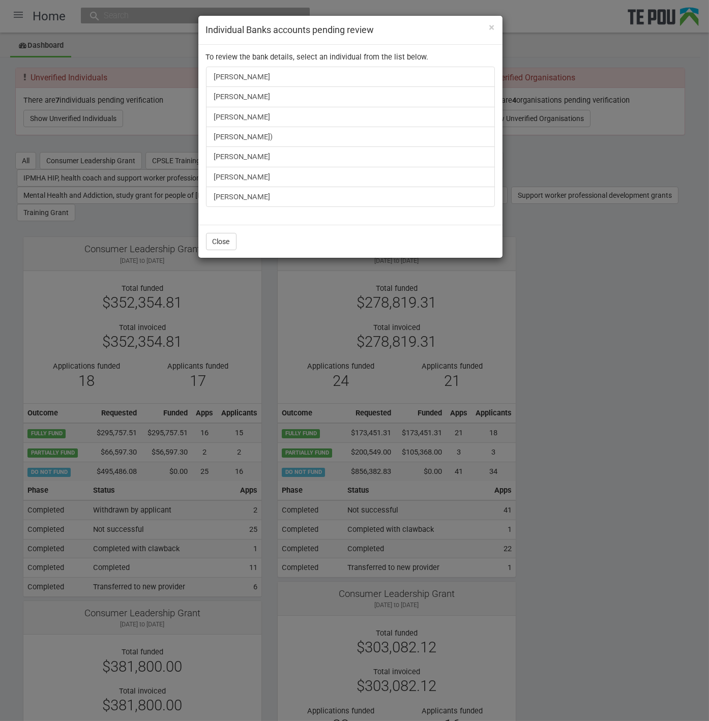
click at [116, 79] on div "× Individual Banks accounts pending review To review the bank details, select a…" at bounding box center [354, 360] width 709 height 721
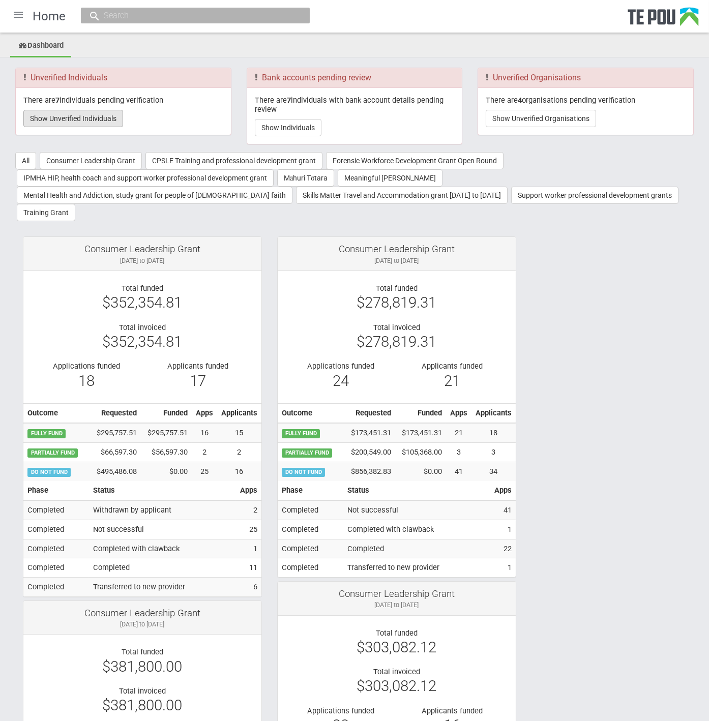
click at [99, 125] on button "Show Unverified Individuals" at bounding box center [73, 118] width 100 height 17
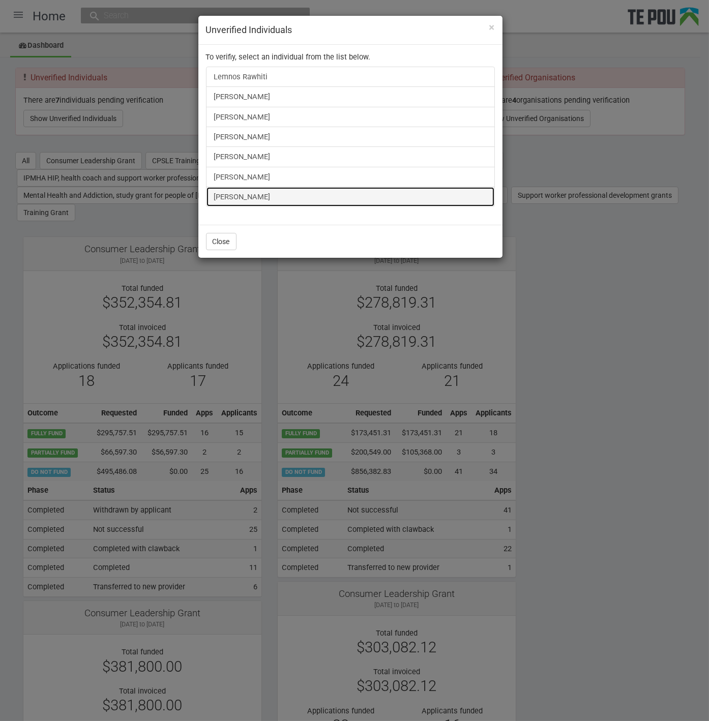
click at [233, 198] on link "Gina Fordyce" at bounding box center [350, 197] width 289 height 20
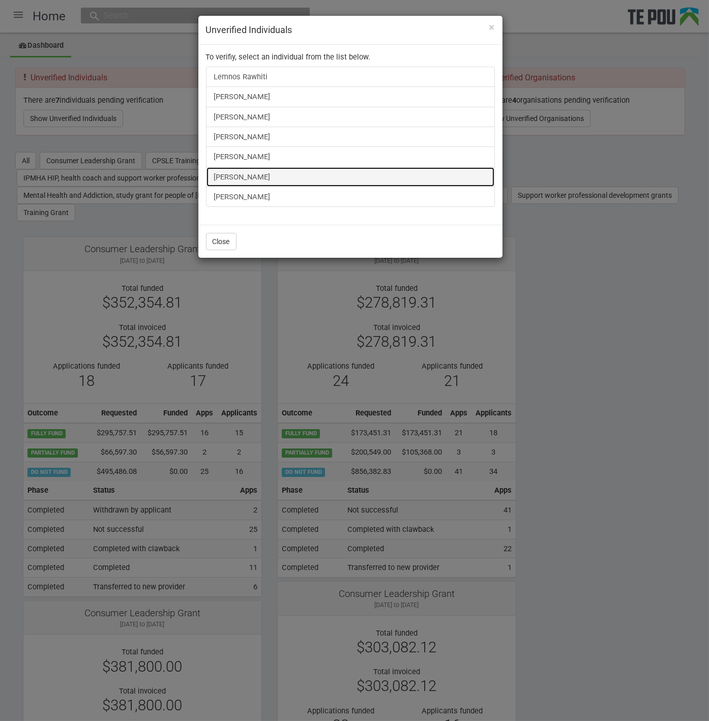
click at [237, 178] on link "Bill Wang" at bounding box center [350, 177] width 289 height 20
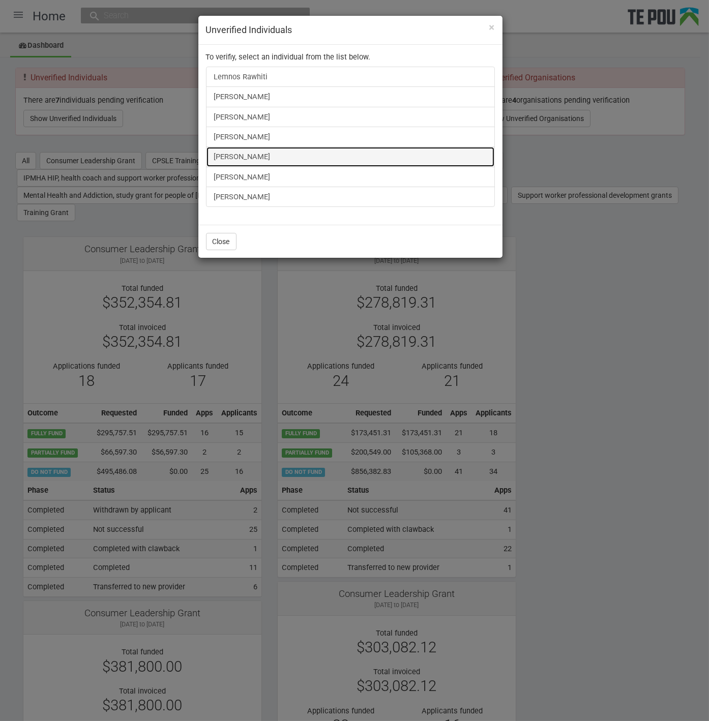
click at [261, 158] on link "[PERSON_NAME]" at bounding box center [350, 156] width 289 height 20
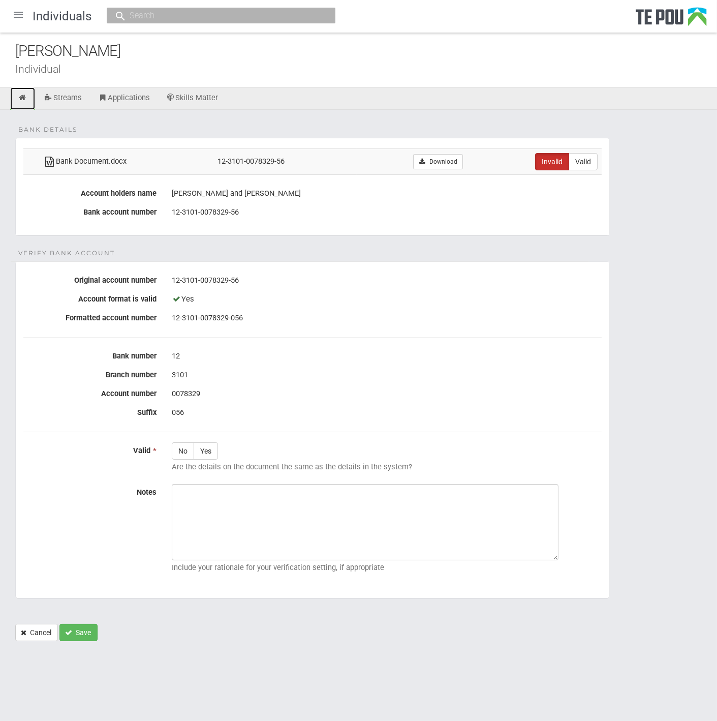
click at [30, 96] on link at bounding box center [22, 98] width 25 height 22
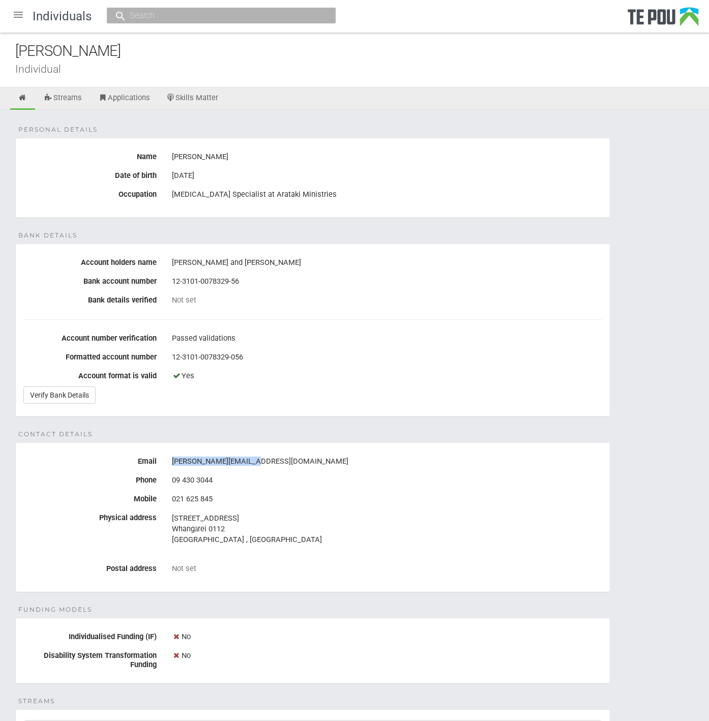
drag, startPoint x: 262, startPoint y: 464, endPoint x: 159, endPoint y: 463, distance: 102.7
click at [159, 463] on div "Email greg@aratakimin.co.nz" at bounding box center [313, 461] width 594 height 17
copy div "greg@aratakimin.co.nz"
click at [240, 427] on div "Personal details Name Gregory Lane Date of birth 3 Feb 1968 Occupation Peer Sup…" at bounding box center [354, 533] width 709 height 847
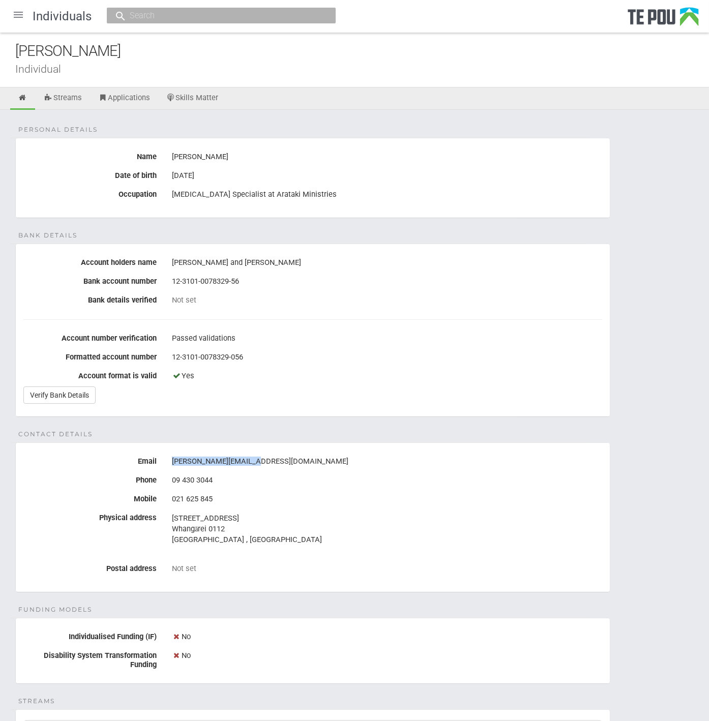
drag, startPoint x: 253, startPoint y: 463, endPoint x: 164, endPoint y: 464, distance: 89.0
click at [164, 464] on div "greg@aratakimin.co.nz" at bounding box center [386, 461] width 445 height 17
copy div "greg@aratakimin.co.nz"
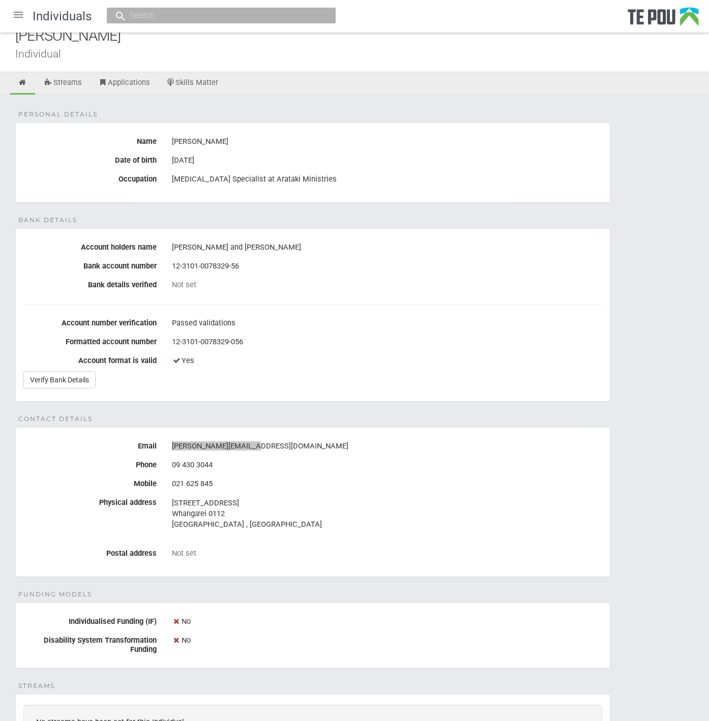
scroll to position [276, 0]
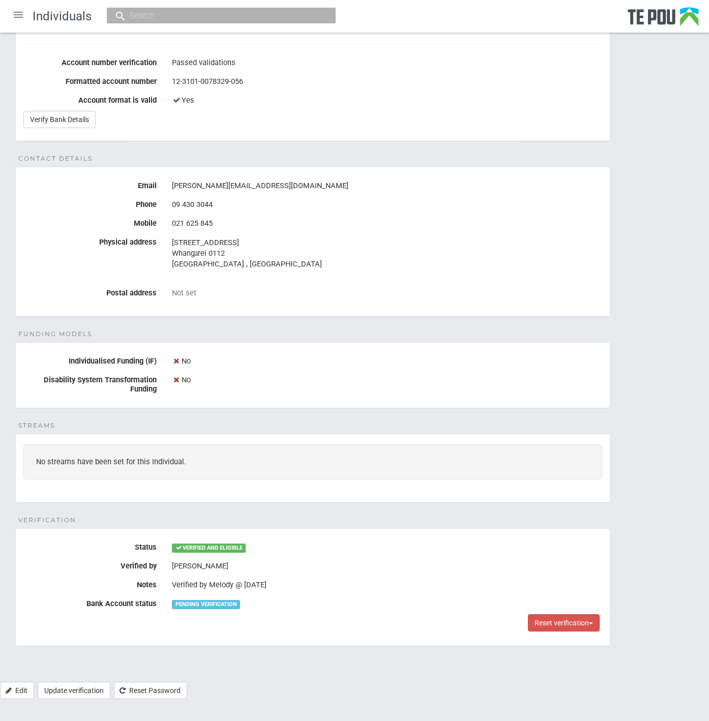
drag, startPoint x: 380, startPoint y: 549, endPoint x: 337, endPoint y: 589, distance: 57.9
click at [359, 624] on div "Reset verification Reset this users verification fields" at bounding box center [313, 622] width 594 height 17
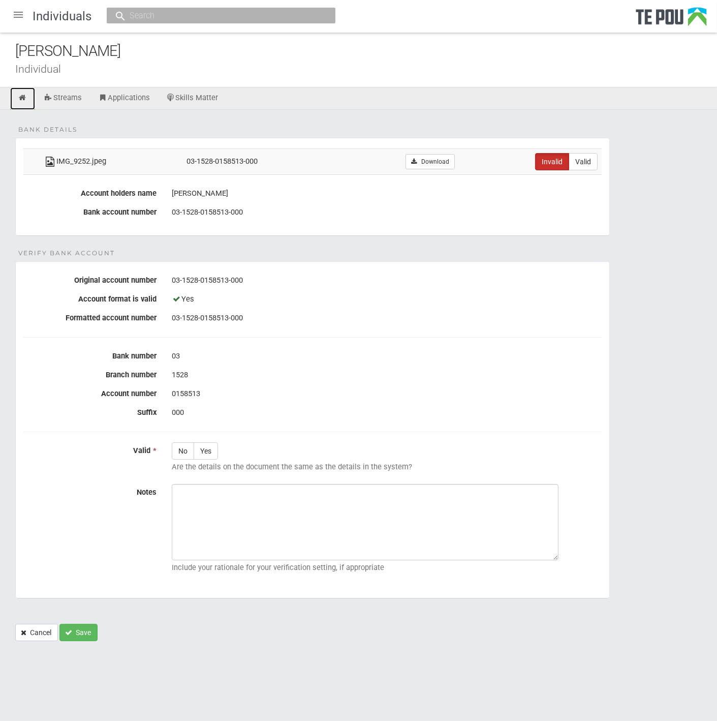
click at [22, 93] on link at bounding box center [22, 98] width 25 height 22
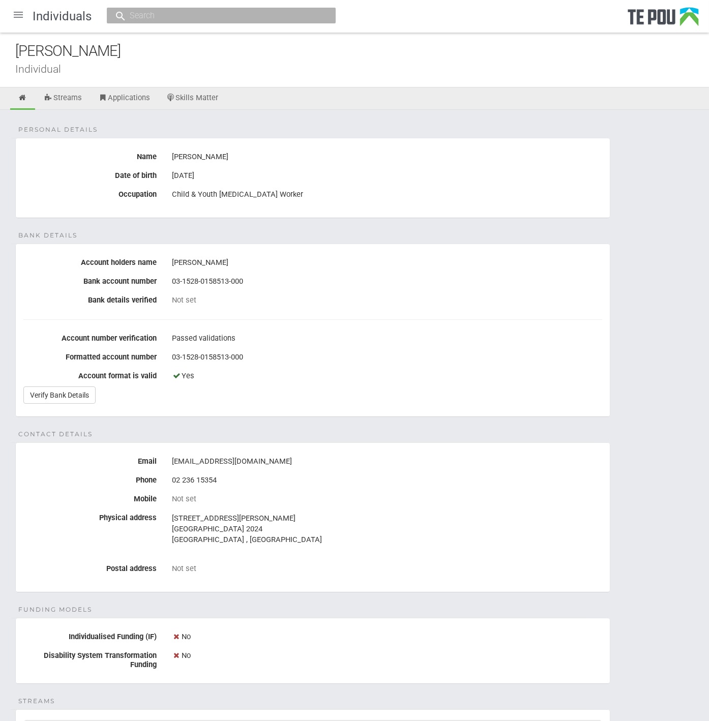
scroll to position [169, 0]
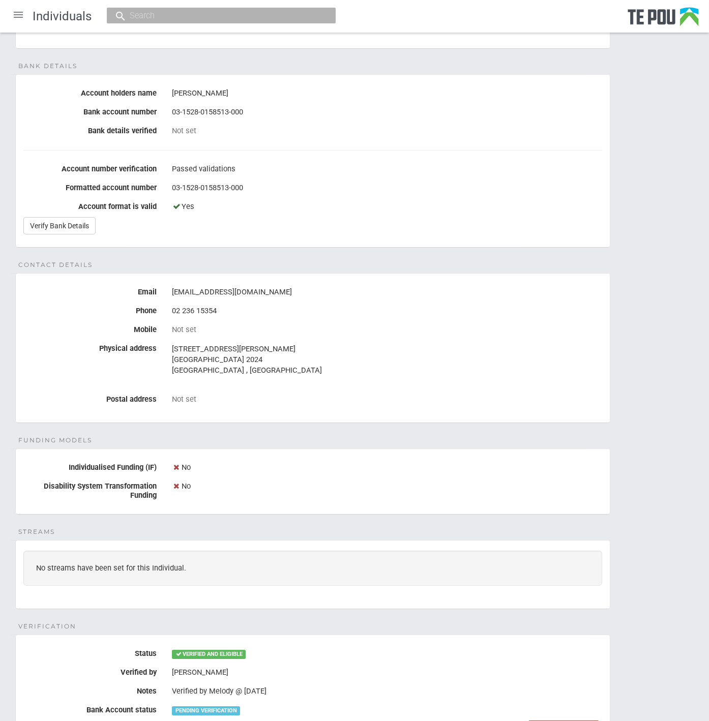
drag, startPoint x: 288, startPoint y: 291, endPoint x: 172, endPoint y: 281, distance: 115.8
click at [172, 281] on fieldset "Contact details Email arsh.lutfi@asianfamilyservices.nz Phone 02 236 15354 Mobi…" at bounding box center [312, 348] width 595 height 150
copy div "arsh.lutfi@asianfamilyservices.nz"
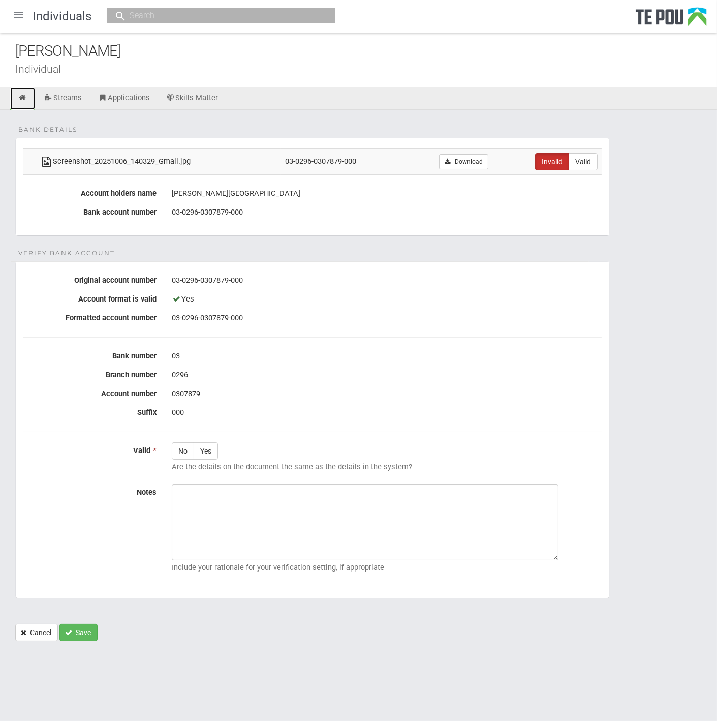
click at [27, 95] on link at bounding box center [22, 98] width 25 height 22
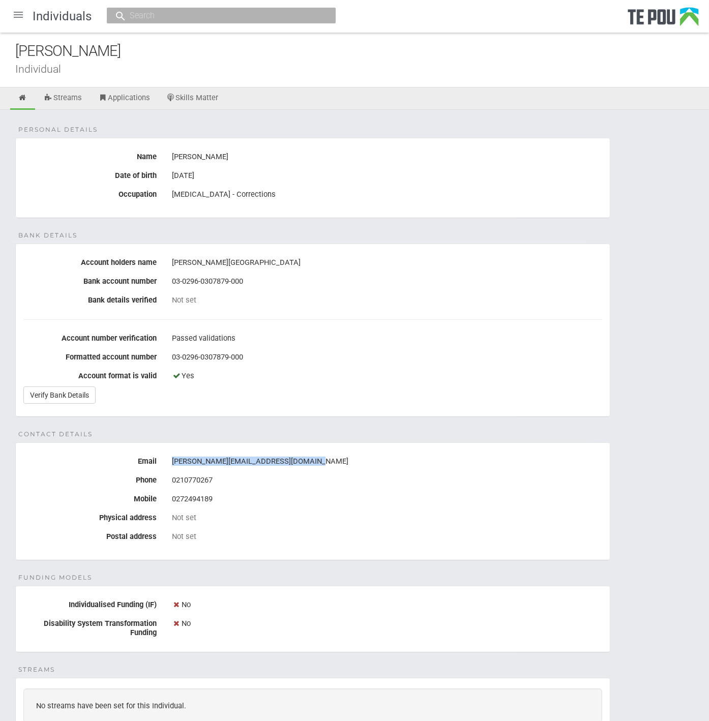
drag, startPoint x: 314, startPoint y: 463, endPoint x: 172, endPoint y: 445, distance: 143.0
click at [172, 445] on fieldset "Contact details Email marcia.siataga@emergeaotearoa.org.nz Phone 0210770267 Mob…" at bounding box center [312, 501] width 595 height 118
copy div "marcia.siataga@emergeaotearoa.org.nz"
click at [269, 579] on div "Personal details Name Marcia Siataga Date of birth 26 Mar 1975 Occupation Peer …" at bounding box center [354, 517] width 709 height 815
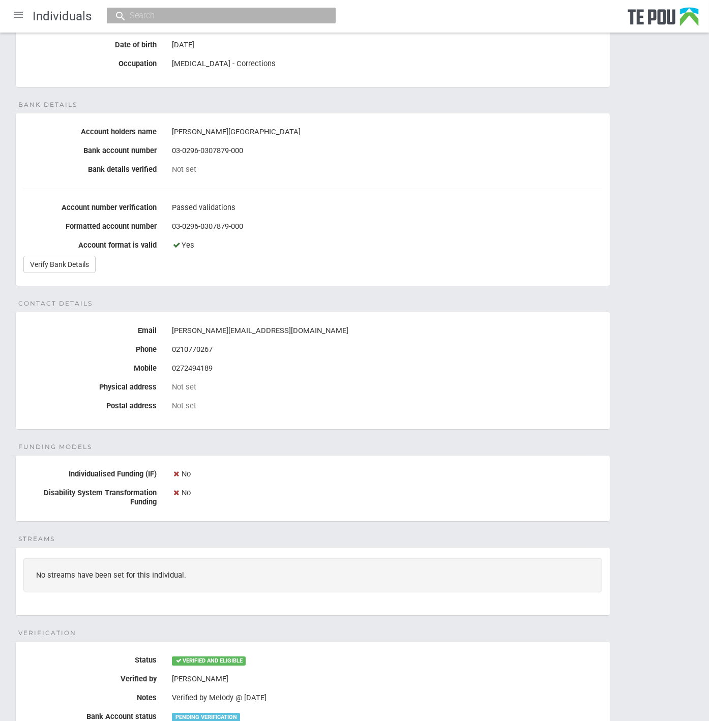
scroll to position [74, 0]
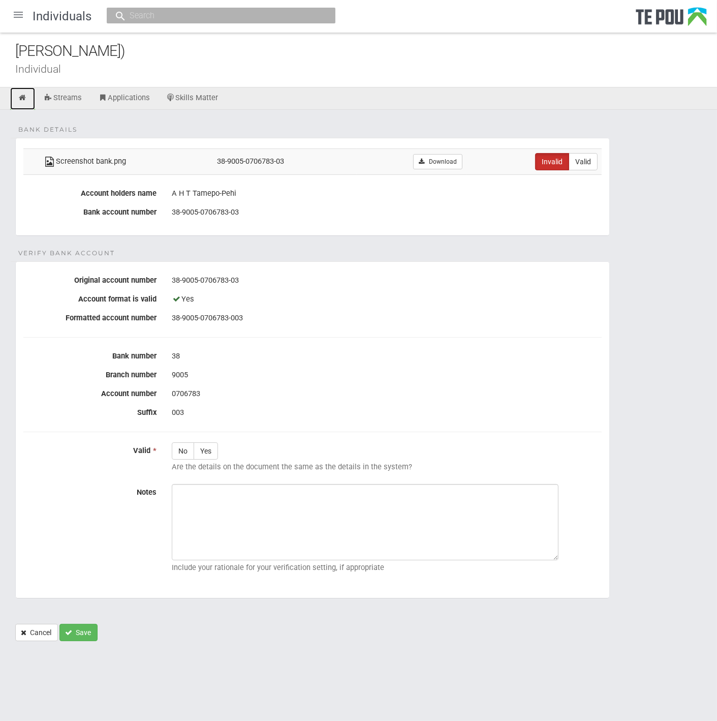
click at [21, 96] on icon at bounding box center [23, 98] width 10 height 8
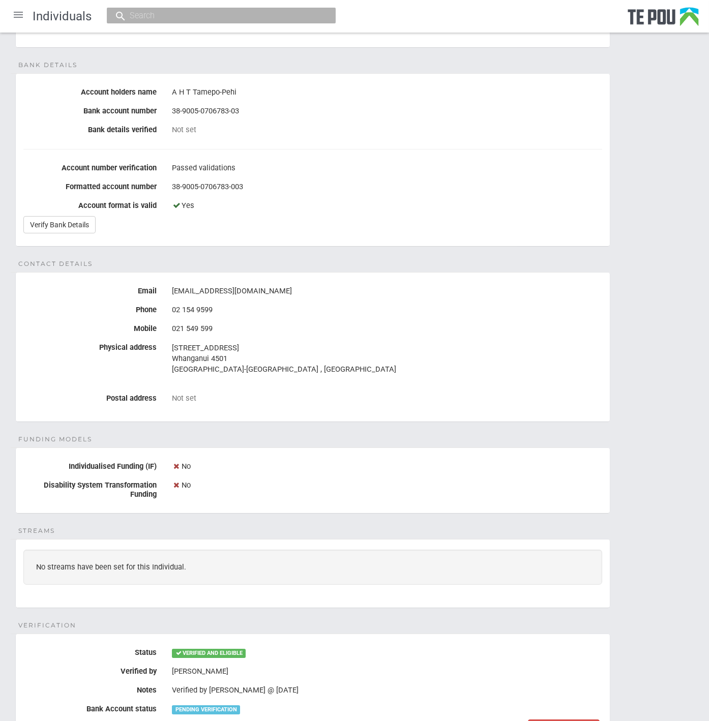
scroll to position [169, 0]
drag, startPoint x: 274, startPoint y: 287, endPoint x: 170, endPoint y: 295, distance: 104.6
click at [170, 295] on div "[EMAIL_ADDRESS][DOMAIN_NAME]" at bounding box center [386, 292] width 445 height 17
copy div "[EMAIL_ADDRESS][DOMAIN_NAME]"
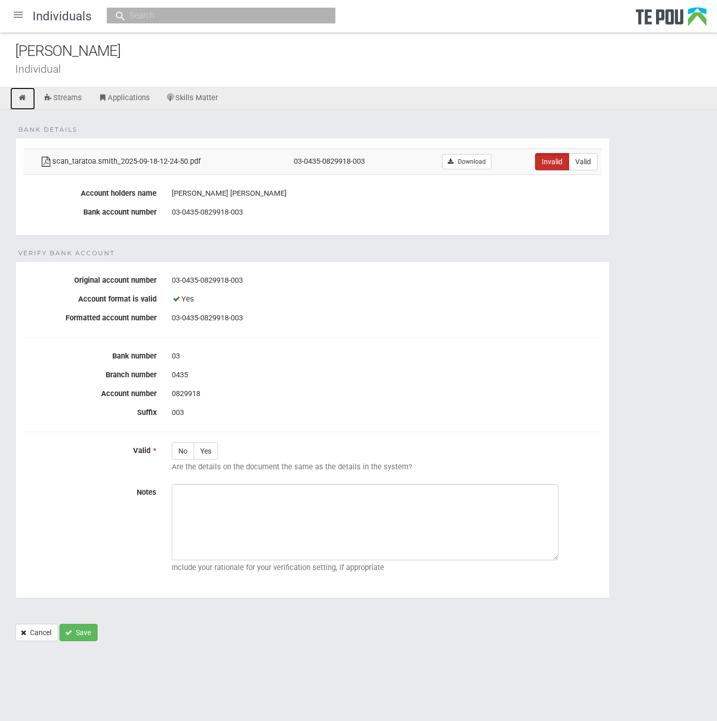
click at [22, 99] on icon at bounding box center [23, 98] width 10 height 8
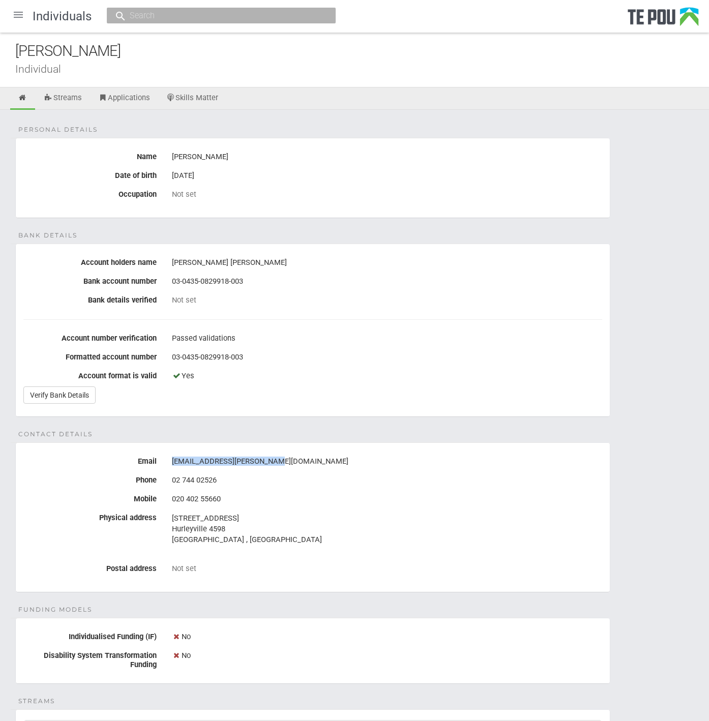
drag, startPoint x: 264, startPoint y: 461, endPoint x: 170, endPoint y: 460, distance: 94.6
click at [170, 460] on div "[EMAIL_ADDRESS][PERSON_NAME][DOMAIN_NAME]" at bounding box center [386, 461] width 445 height 17
copy div "[EMAIL_ADDRESS][PERSON_NAME][DOMAIN_NAME]"
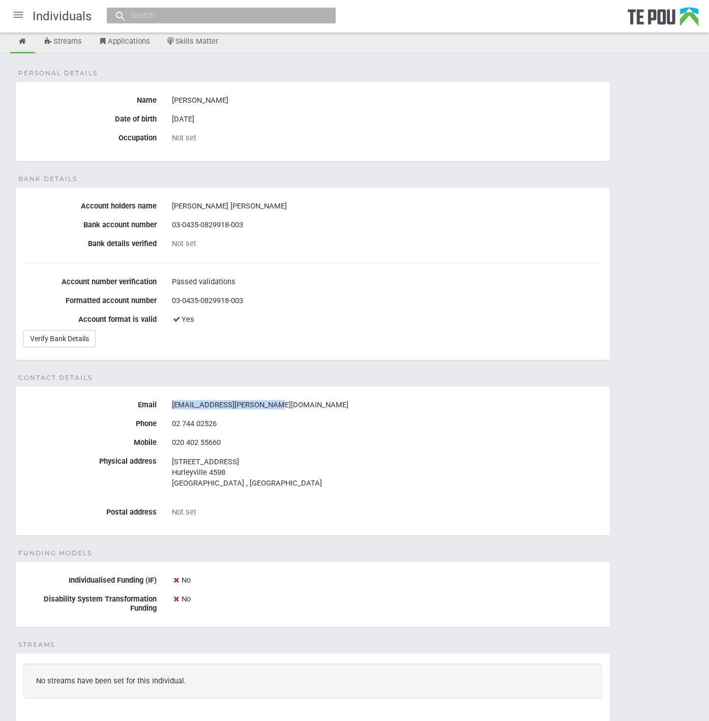
scroll to position [257, 0]
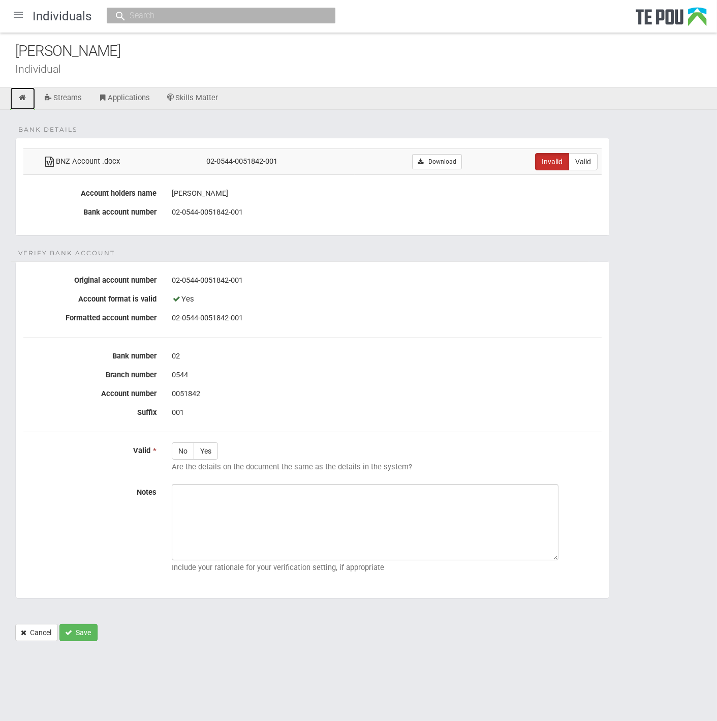
click at [21, 97] on icon at bounding box center [23, 98] width 10 height 8
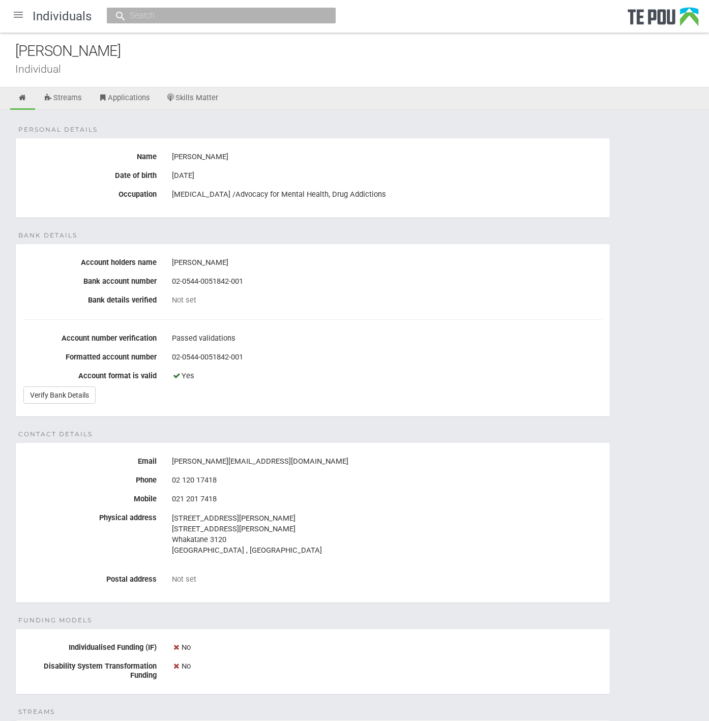
drag, startPoint x: 261, startPoint y: 467, endPoint x: 257, endPoint y: 457, distance: 10.0
click at [261, 467] on div "[PERSON_NAME][EMAIL_ADDRESS][DOMAIN_NAME]" at bounding box center [387, 461] width 430 height 17
drag, startPoint x: 257, startPoint y: 457, endPoint x: 162, endPoint y: 459, distance: 95.1
click at [162, 459] on div "Email [PERSON_NAME][EMAIL_ADDRESS][DOMAIN_NAME]" at bounding box center [313, 461] width 594 height 17
copy div "[PERSON_NAME][EMAIL_ADDRESS][DOMAIN_NAME]"
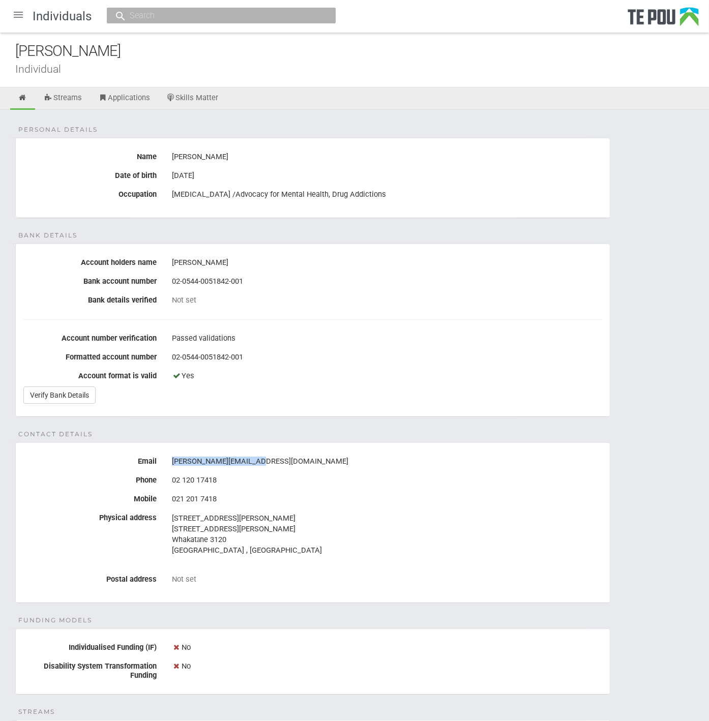
copy div "fran@pouwhakaaro.co.nz"
click at [258, 468] on div "fran@pouwhakaaro.co.nz" at bounding box center [387, 461] width 430 height 17
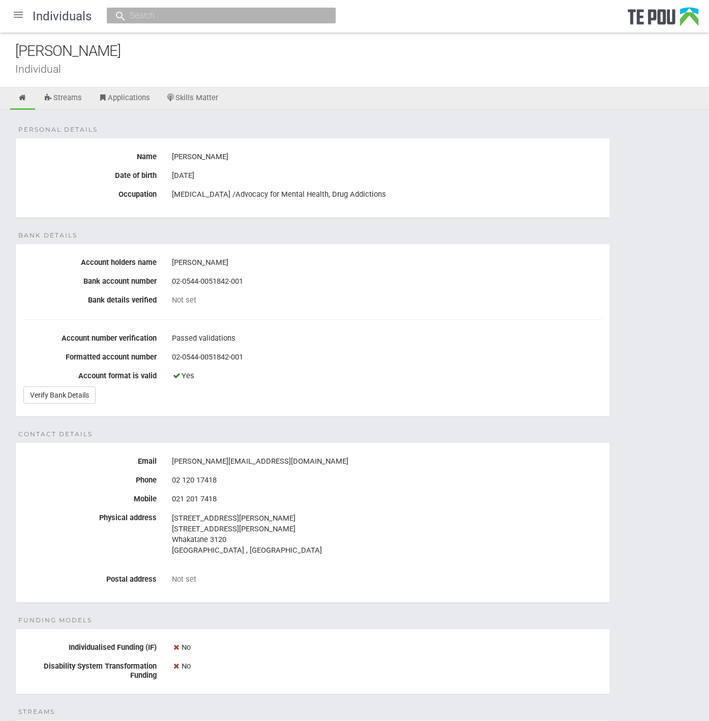
click at [292, 431] on div "Personal details Name Fran Mackay Date of birth 11 Nov 1969 Occupation Peer Sup…" at bounding box center [354, 539] width 709 height 858
click at [174, 461] on div "fran@pouwhakaaro.co.nz" at bounding box center [387, 461] width 430 height 17
drag, startPoint x: 168, startPoint y: 461, endPoint x: 276, endPoint y: 464, distance: 107.8
click at [276, 464] on div "fran@pouwhakaaro.co.nz" at bounding box center [386, 461] width 445 height 17
drag, startPoint x: 276, startPoint y: 464, endPoint x: 255, endPoint y: 463, distance: 20.9
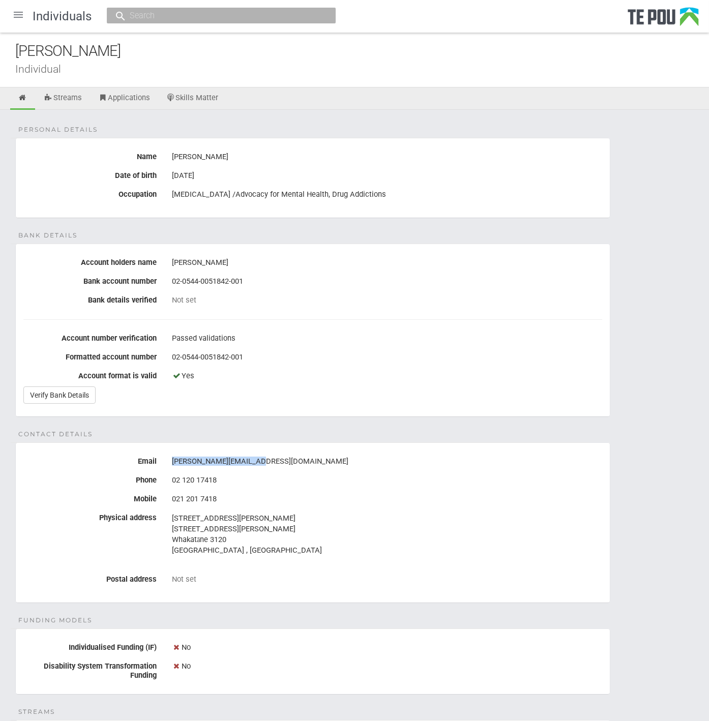
copy div "fran@pouwhakaaro.co.nz"
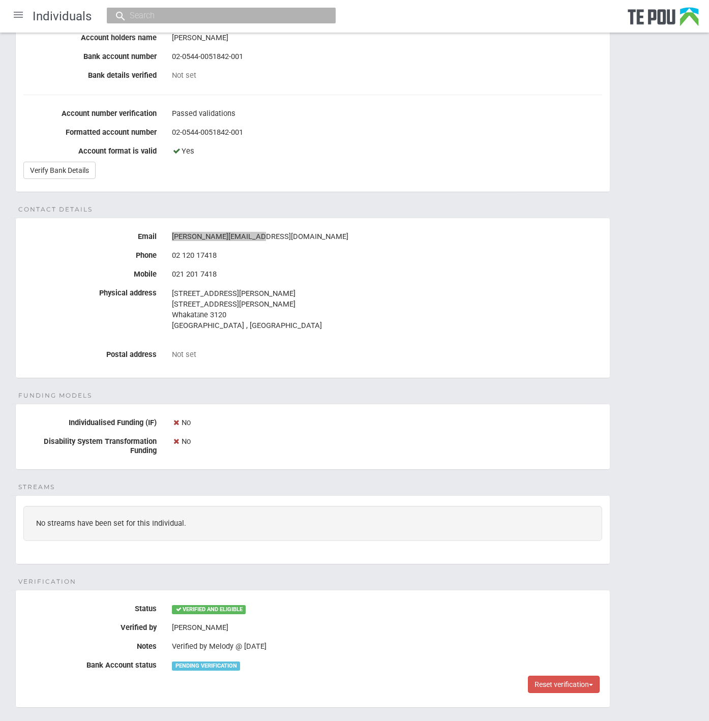
scroll to position [226, 0]
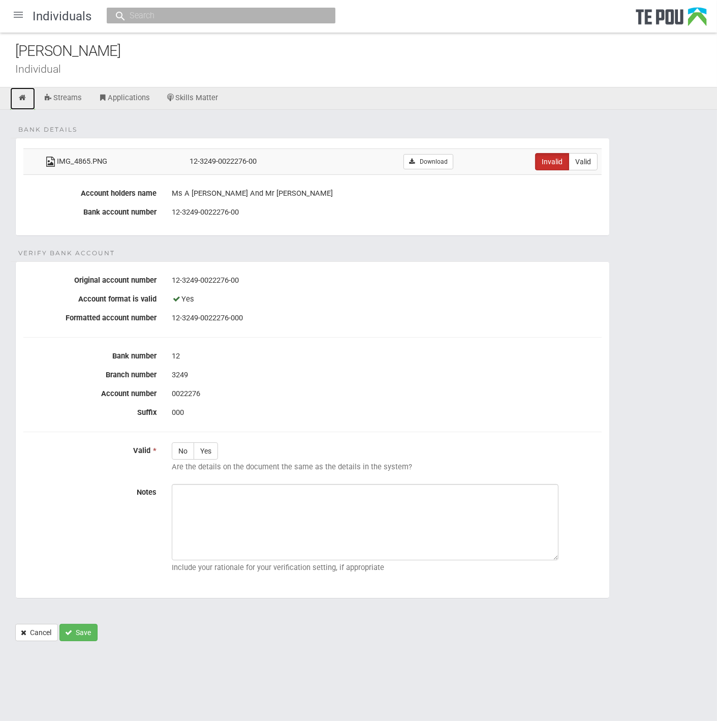
click at [21, 100] on icon at bounding box center [23, 98] width 10 height 8
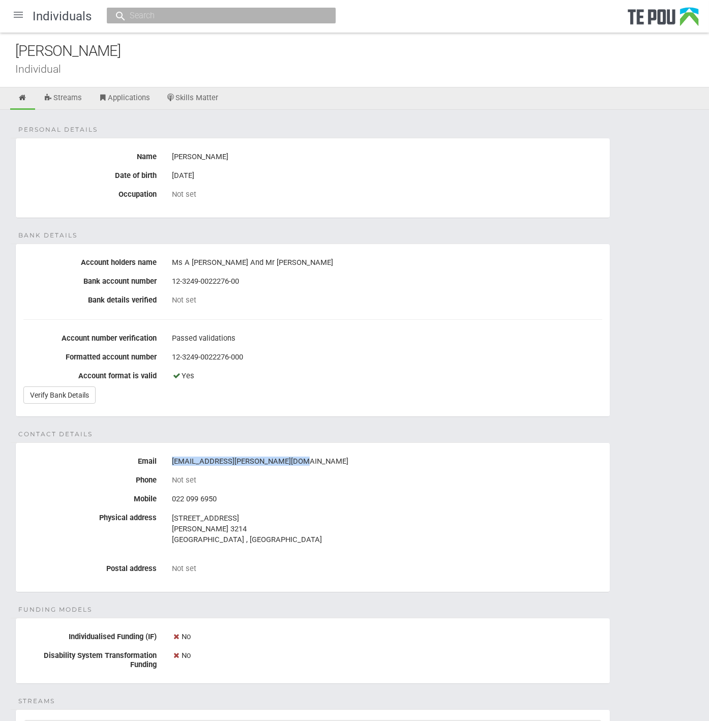
drag, startPoint x: 302, startPoint y: 462, endPoint x: 172, endPoint y: 453, distance: 129.9
click at [172, 453] on div "[EMAIL_ADDRESS][PERSON_NAME][DOMAIN_NAME]" at bounding box center [387, 461] width 430 height 17
copy div "[EMAIL_ADDRESS][PERSON_NAME][DOMAIN_NAME]"
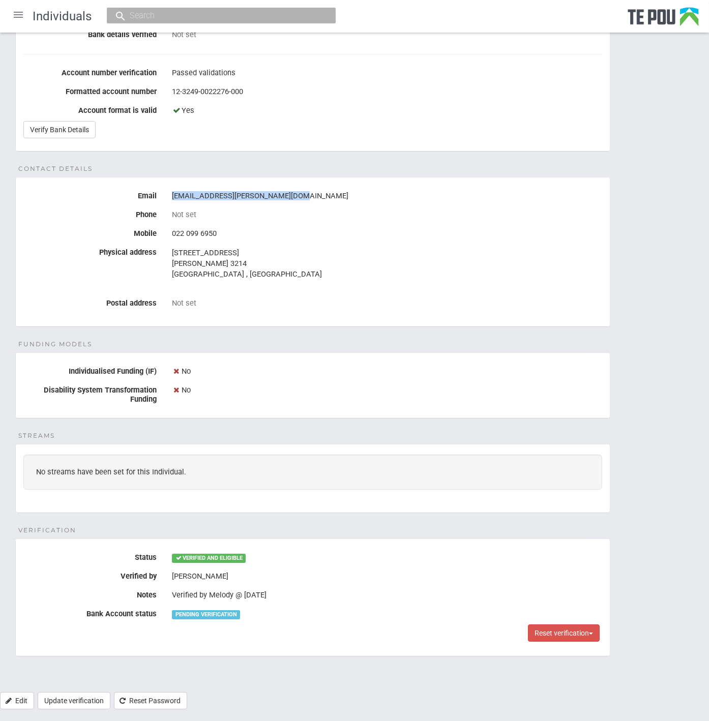
scroll to position [276, 0]
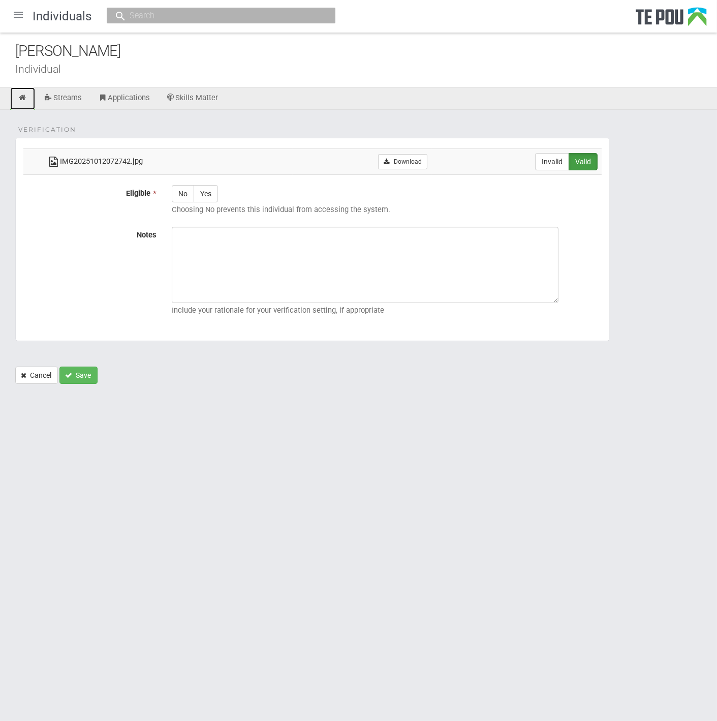
click at [26, 99] on icon at bounding box center [23, 98] width 10 height 8
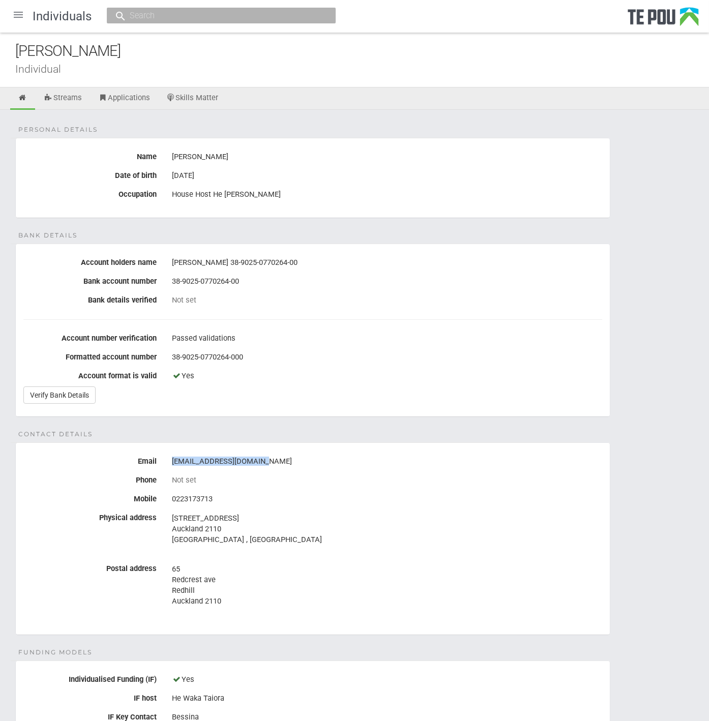
drag, startPoint x: 264, startPoint y: 457, endPoint x: 167, endPoint y: 468, distance: 97.6
click at [167, 468] on div "ginafordyce@yahoo.co.nz" at bounding box center [386, 461] width 445 height 17
copy div "ginafordyce@yahoo.co.nz"
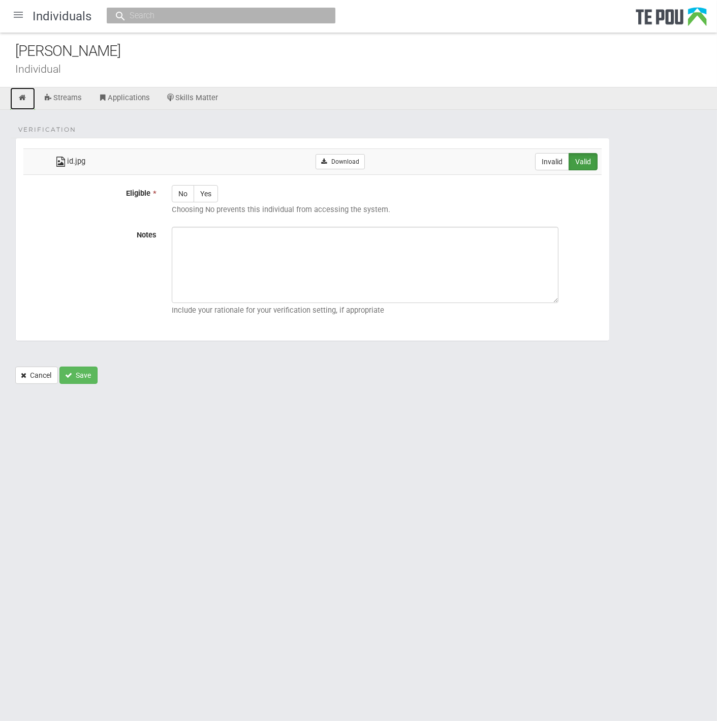
click at [20, 99] on icon at bounding box center [23, 98] width 10 height 8
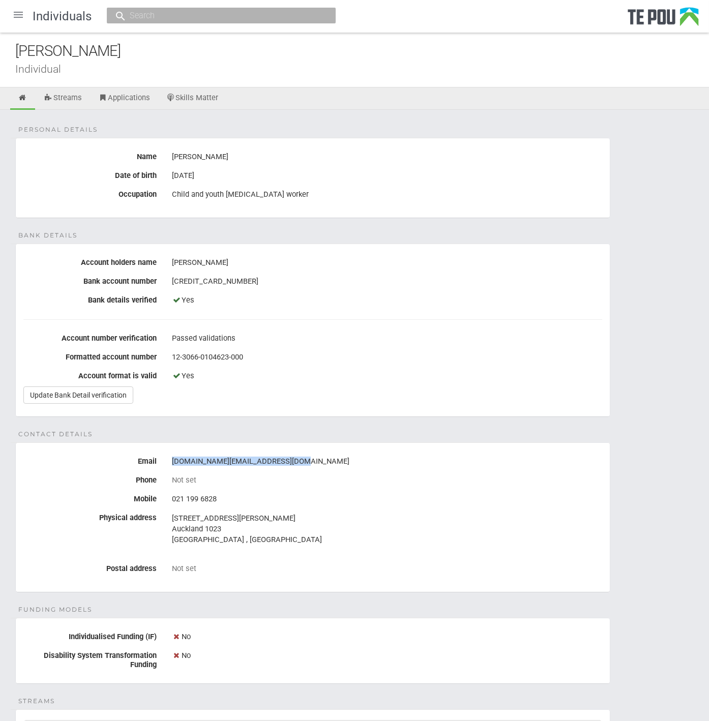
drag, startPoint x: 288, startPoint y: 460, endPoint x: 167, endPoint y: 452, distance: 121.2
click at [167, 453] on div "[DOMAIN_NAME][EMAIL_ADDRESS][DOMAIN_NAME]" at bounding box center [386, 461] width 445 height 17
copy div "[DOMAIN_NAME][EMAIL_ADDRESS][DOMAIN_NAME]"
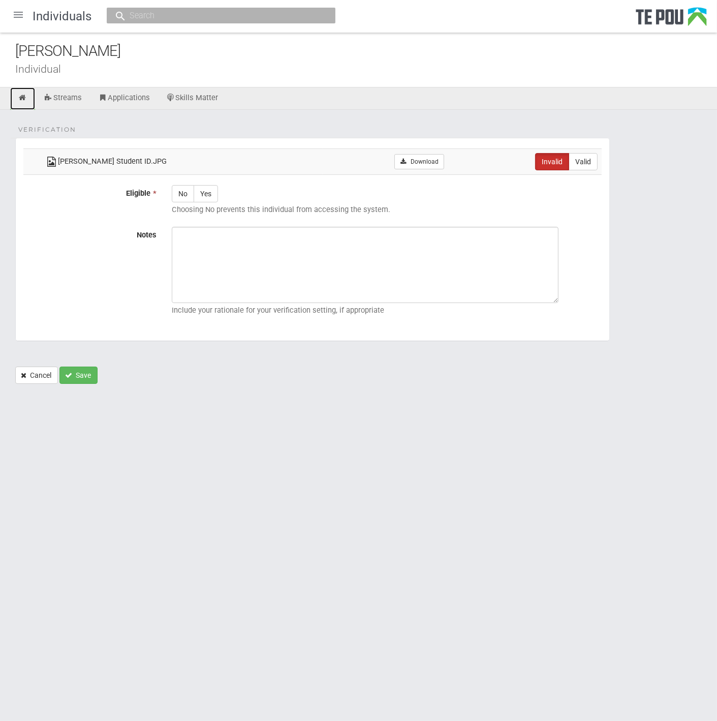
click at [27, 95] on icon at bounding box center [23, 98] width 10 height 8
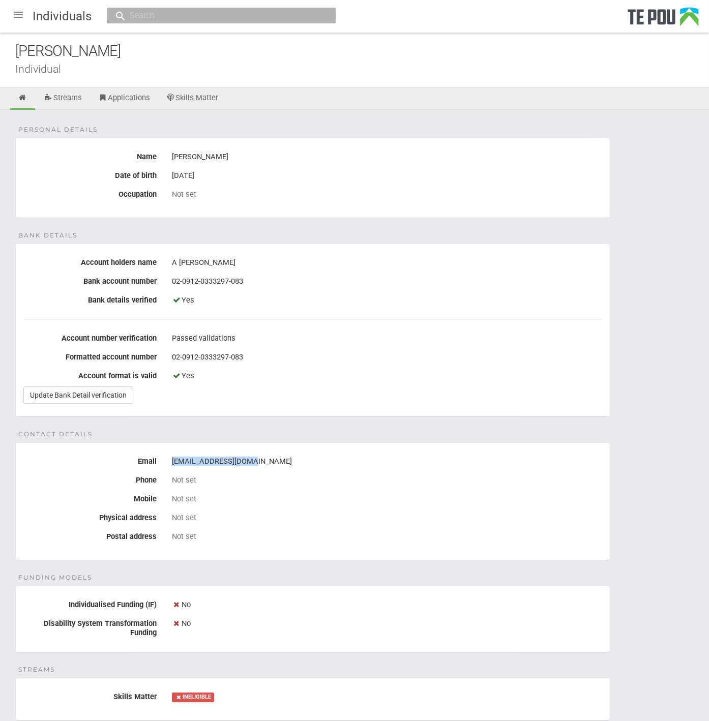
drag, startPoint x: 252, startPoint y: 462, endPoint x: 160, endPoint y: 449, distance: 92.8
click at [160, 449] on fieldset "Contact details Email [EMAIL_ADDRESS][DOMAIN_NAME] Phone Not set Mobile Not set…" at bounding box center [312, 501] width 595 height 118
copy div "[EMAIL_ADDRESS][DOMAIN_NAME]"
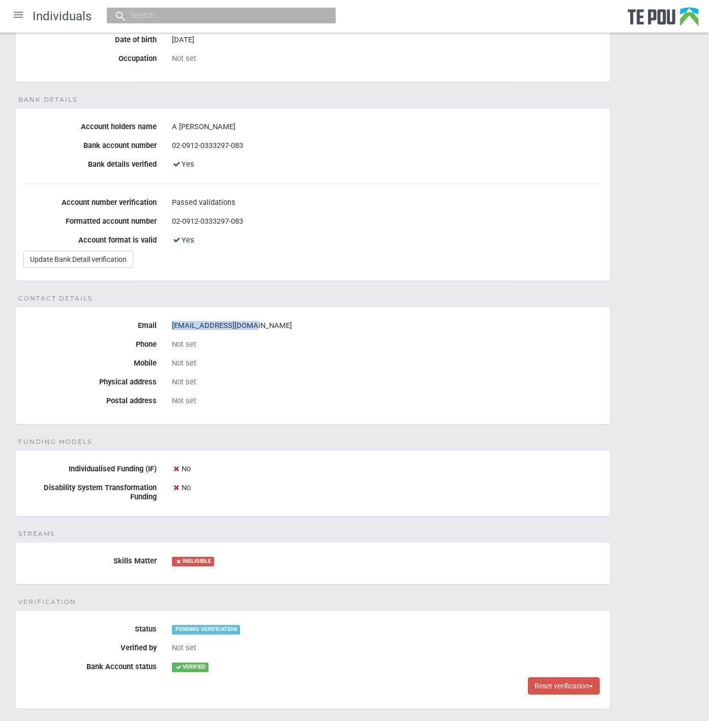
scroll to position [134, 0]
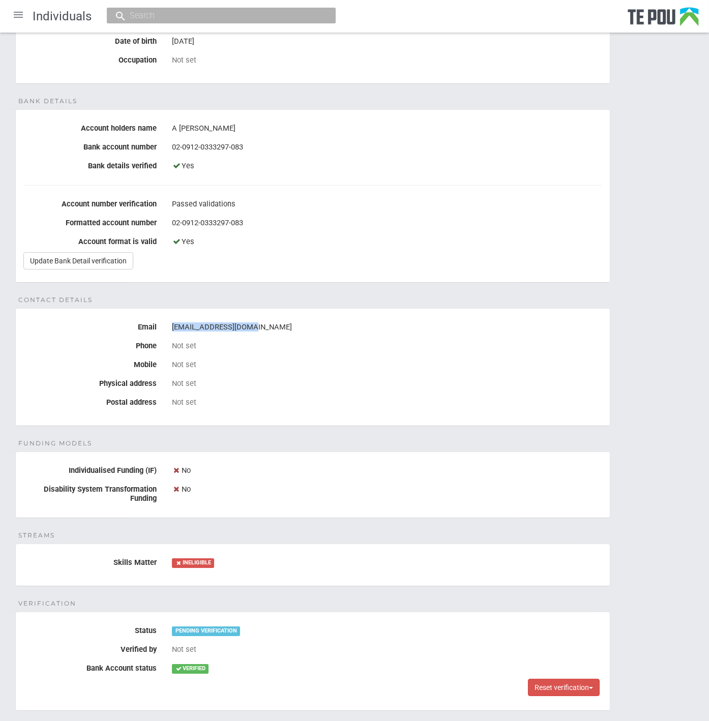
copy div "ytt0219@autuni.ac.nz"
copy div "[EMAIL_ADDRESS][DOMAIN_NAME]"
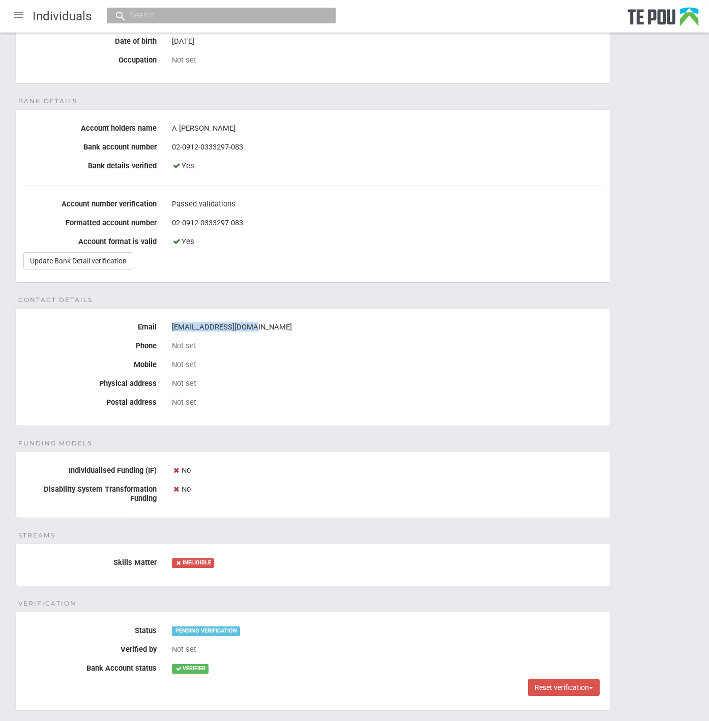
copy div "[EMAIL_ADDRESS][DOMAIN_NAME]"
click at [196, 321] on div "[EMAIL_ADDRESS][DOMAIN_NAME]" at bounding box center [387, 327] width 430 height 17
click at [177, 326] on div "[EMAIL_ADDRESS][DOMAIN_NAME]" at bounding box center [387, 327] width 430 height 17
click at [173, 326] on div "ytt0219@autuni.ac.nz" at bounding box center [387, 327] width 430 height 17
drag, startPoint x: 172, startPoint y: 325, endPoint x: 247, endPoint y: 327, distance: 75.3
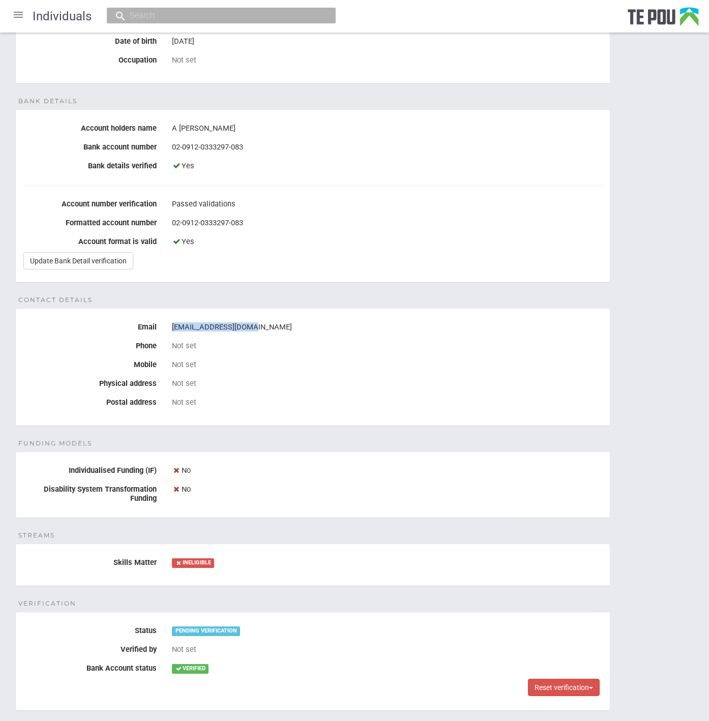
click at [247, 327] on div "ytt0219@autuni.ac.nz" at bounding box center [387, 327] width 430 height 17
drag, startPoint x: 247, startPoint y: 327, endPoint x: 232, endPoint y: 322, distance: 16.2
copy div "ytt0219@autuni.ac.nz"
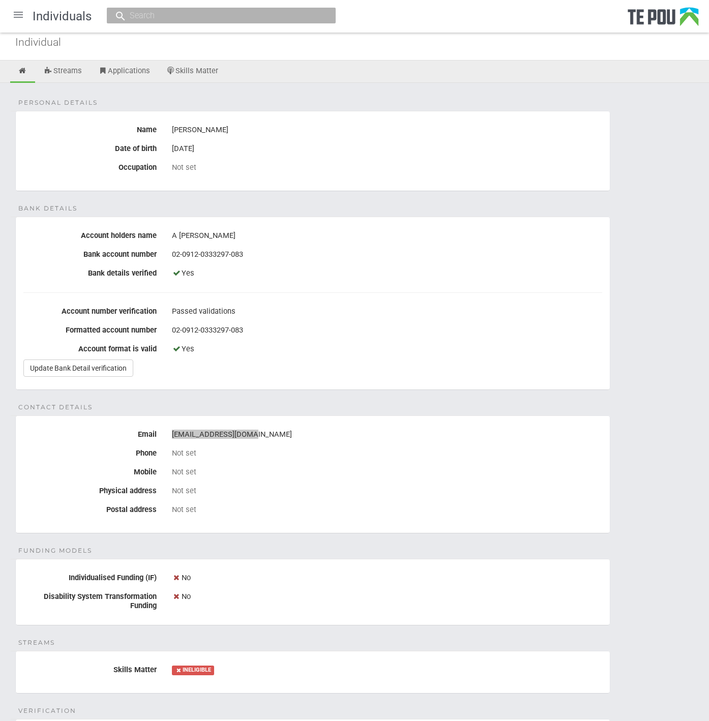
scroll to position [0, 0]
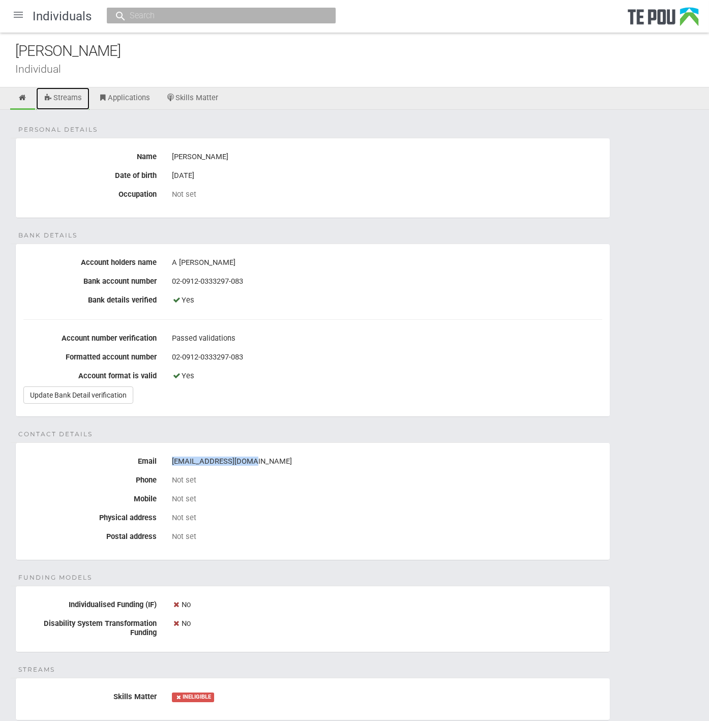
click at [63, 97] on link "Streams" at bounding box center [62, 98] width 53 height 22
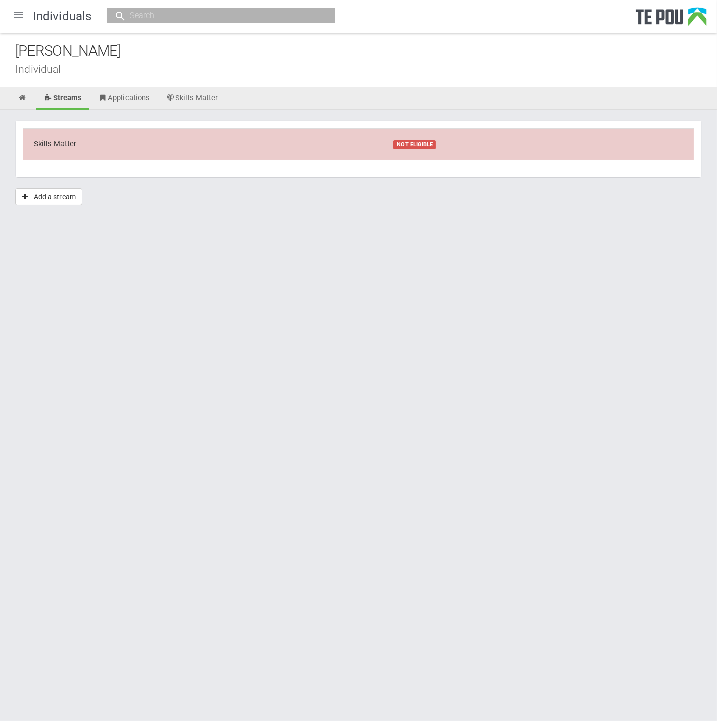
click at [222, 131] on td "Skills Matter" at bounding box center [203, 143] width 360 height 31
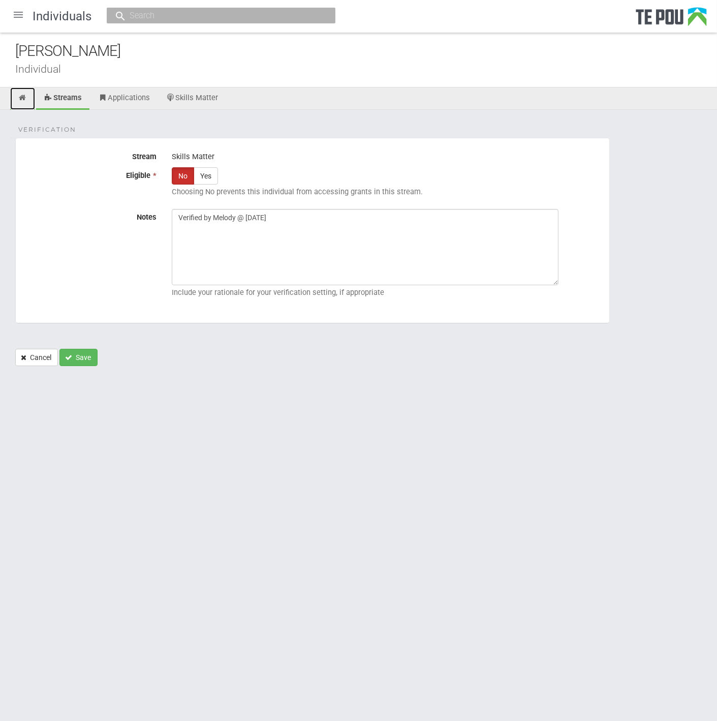
click at [25, 94] on icon at bounding box center [23, 98] width 10 height 8
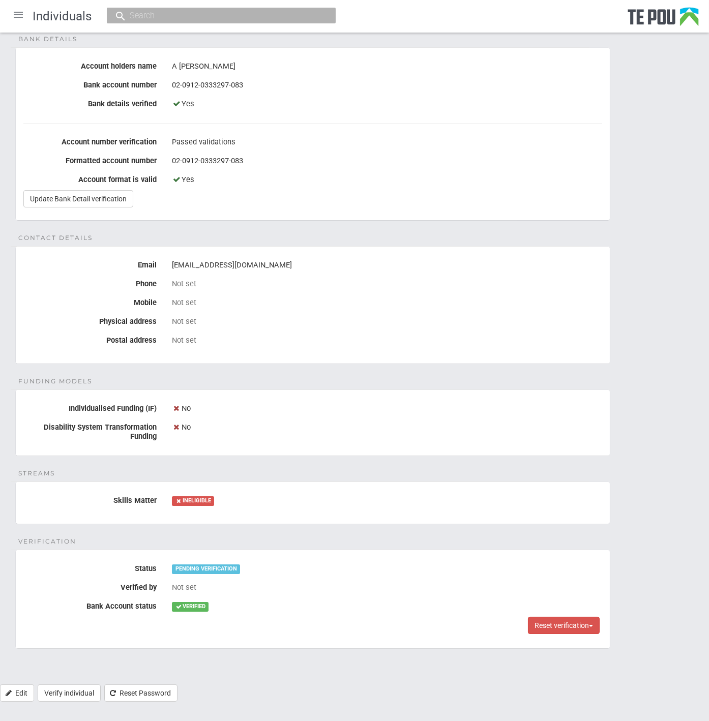
scroll to position [199, 0]
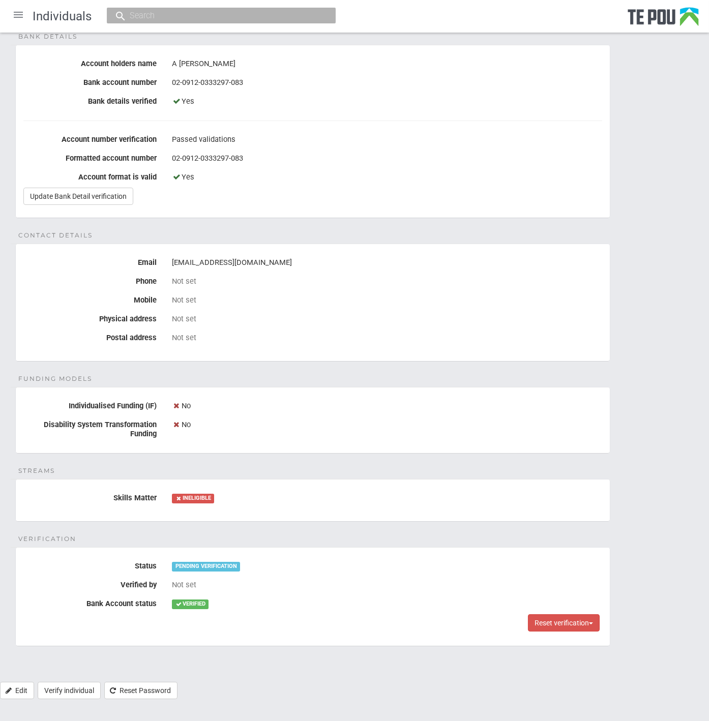
click at [358, 558] on div "PENDING VERIFICATION" at bounding box center [387, 566] width 430 height 17
click at [358, 542] on div "Personal details Name [PERSON_NAME] Date of birth [DEMOGRAPHIC_DATA] Occupation…" at bounding box center [354, 296] width 709 height 771
click at [358, 542] on div "Personal details Name Abby Clayton Date of birth 10 Jun 2002 Occupation Not set…" at bounding box center [354, 296] width 709 height 771
click at [357, 542] on div "Personal details Name Abby Clayton Date of birth 10 Jun 2002 Occupation Not set…" at bounding box center [354, 296] width 709 height 771
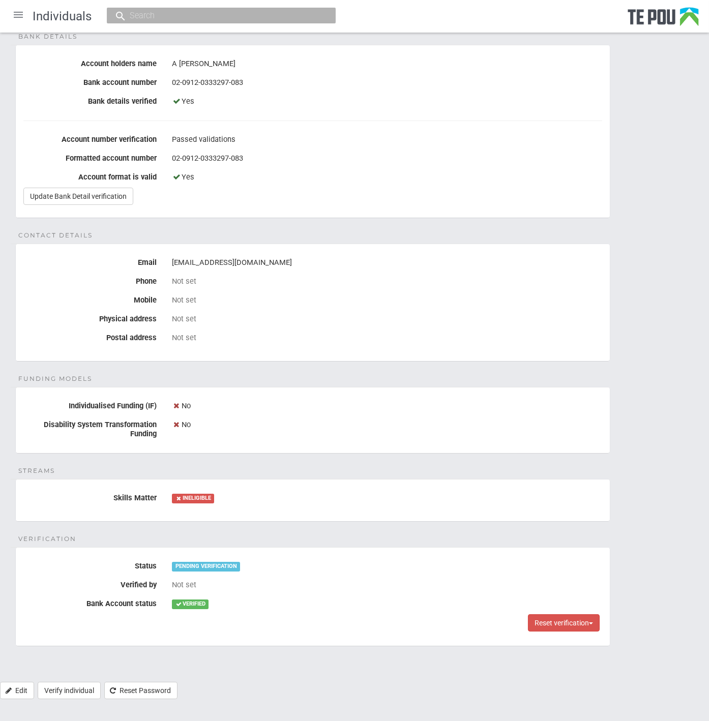
click at [357, 542] on div "Personal details Name Abby Clayton Date of birth 10 Jun 2002 Occupation Not set…" at bounding box center [354, 296] width 709 height 771
click at [335, 535] on div "Personal details Name Abby Clayton Date of birth 10 Jun 2002 Occupation Not set…" at bounding box center [354, 296] width 709 height 771
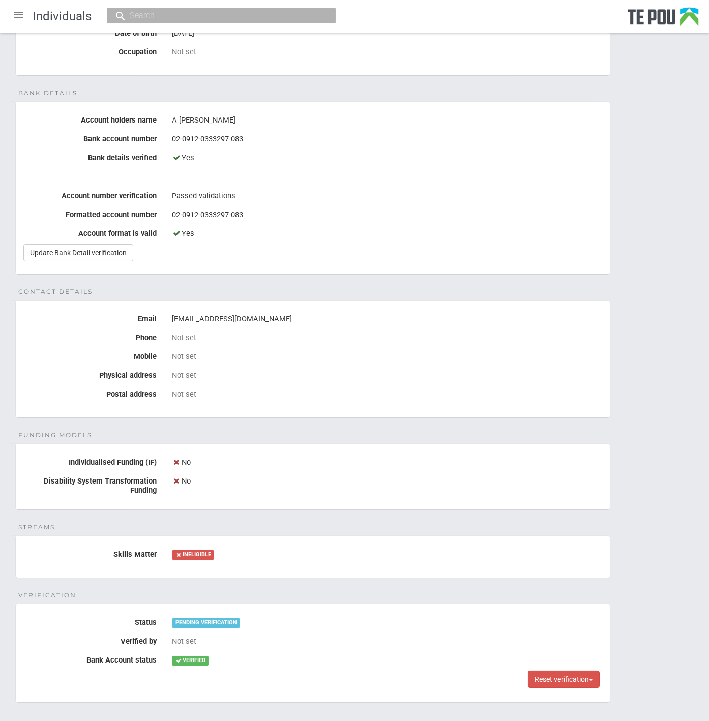
scroll to position [0, 0]
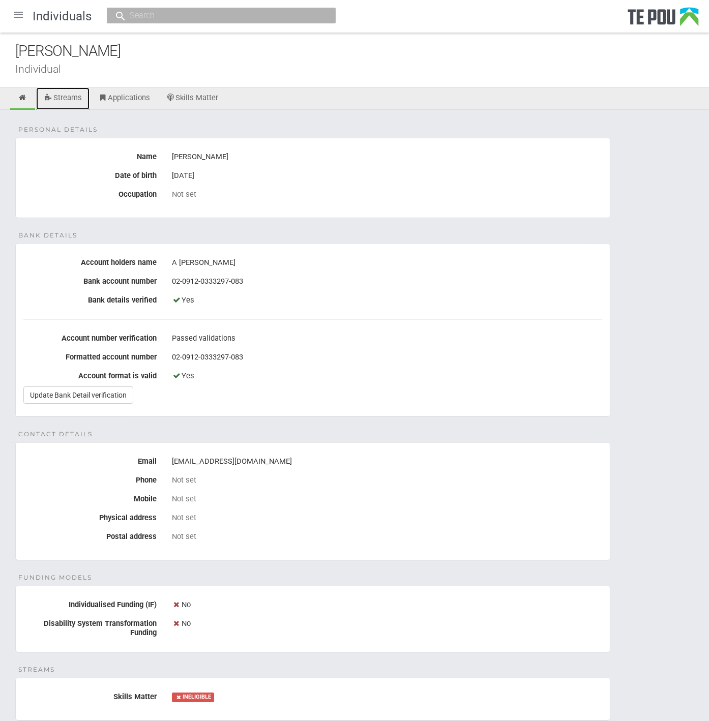
click at [75, 87] on link "Streams" at bounding box center [62, 98] width 53 height 22
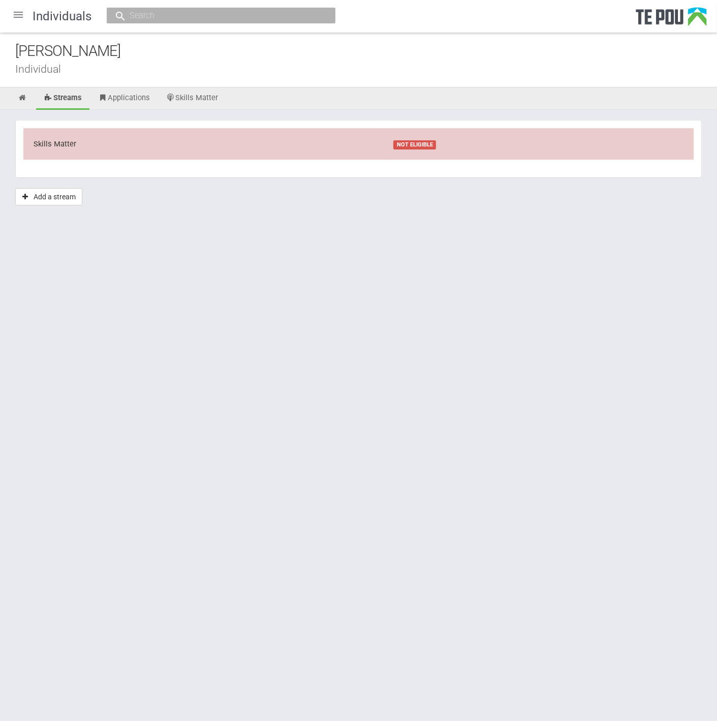
click at [104, 135] on td "Skills Matter" at bounding box center [203, 143] width 360 height 31
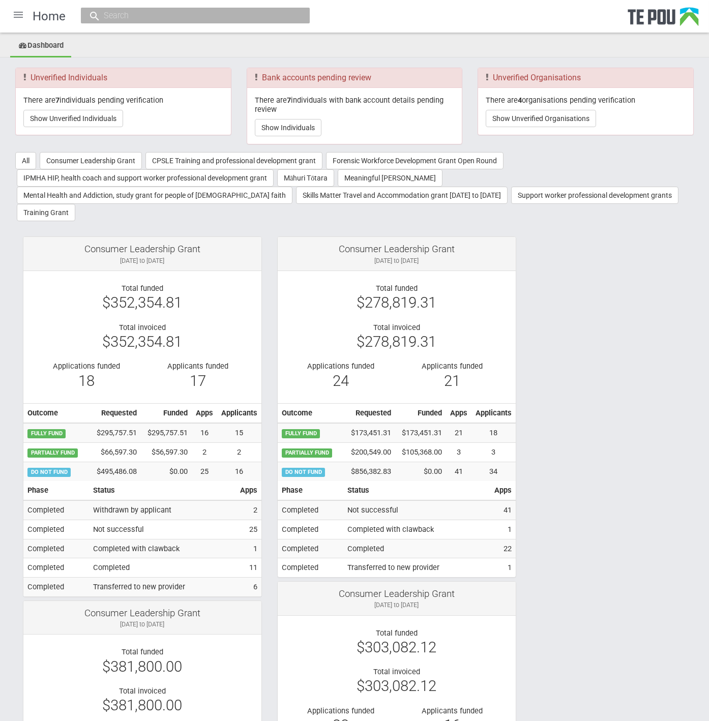
click at [18, 14] on div at bounding box center [18, 15] width 24 height 24
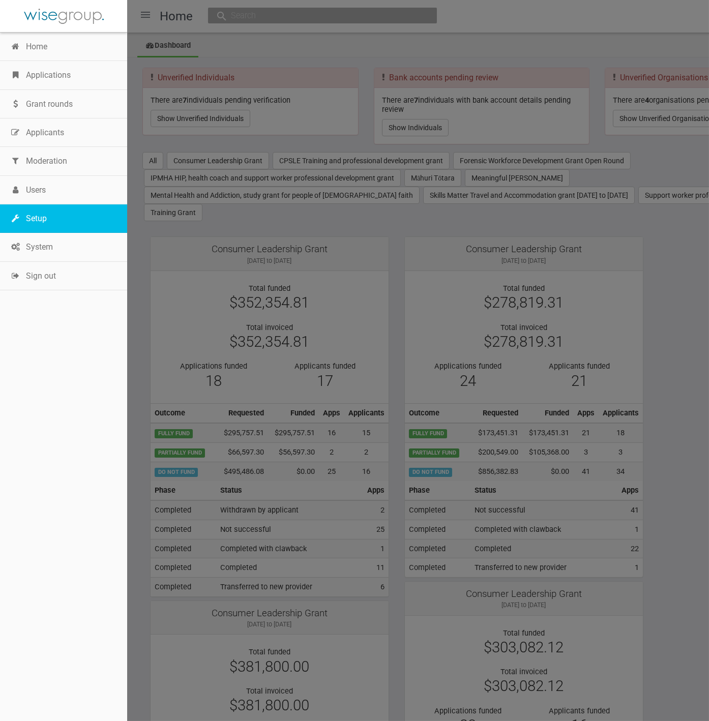
click at [35, 219] on link "Setup" at bounding box center [63, 218] width 127 height 28
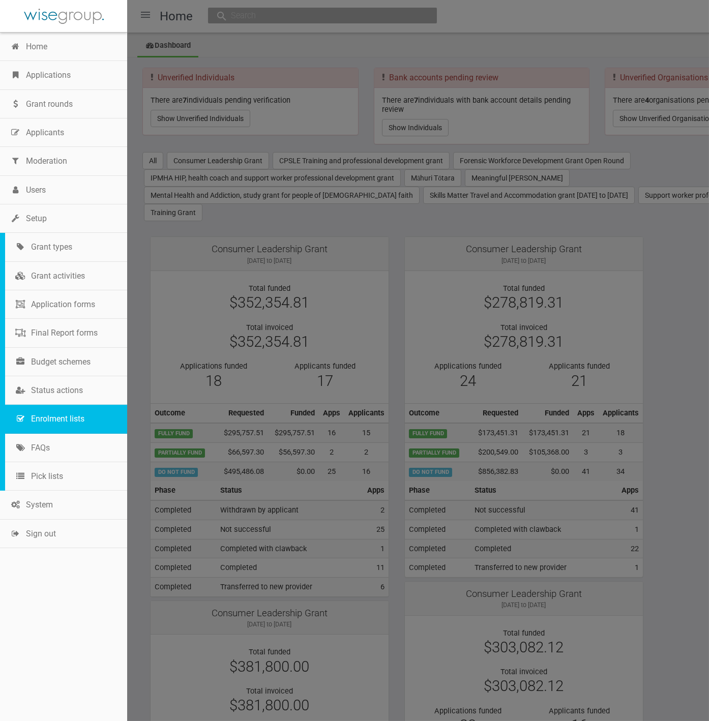
click at [50, 416] on link "Enrolment lists" at bounding box center [66, 419] width 122 height 28
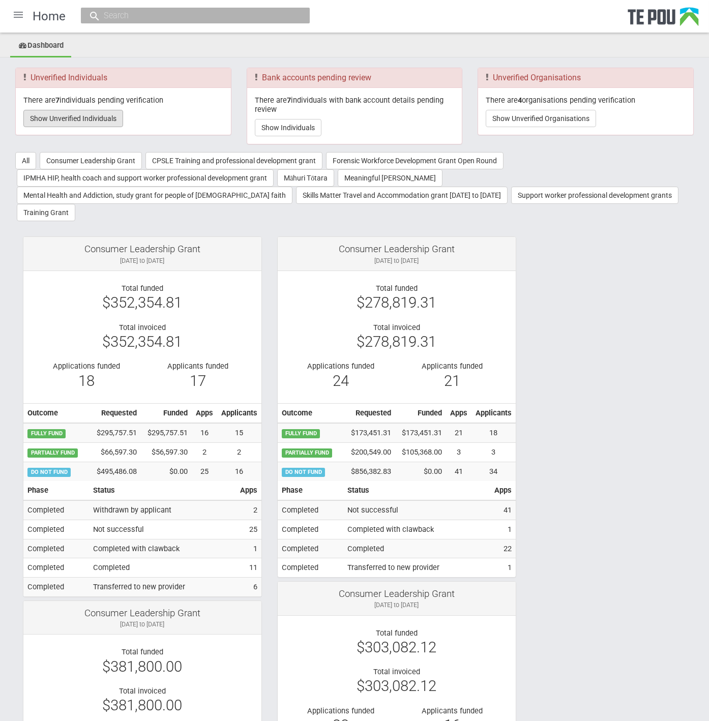
click at [82, 117] on button "Show Unverified Individuals" at bounding box center [73, 118] width 100 height 17
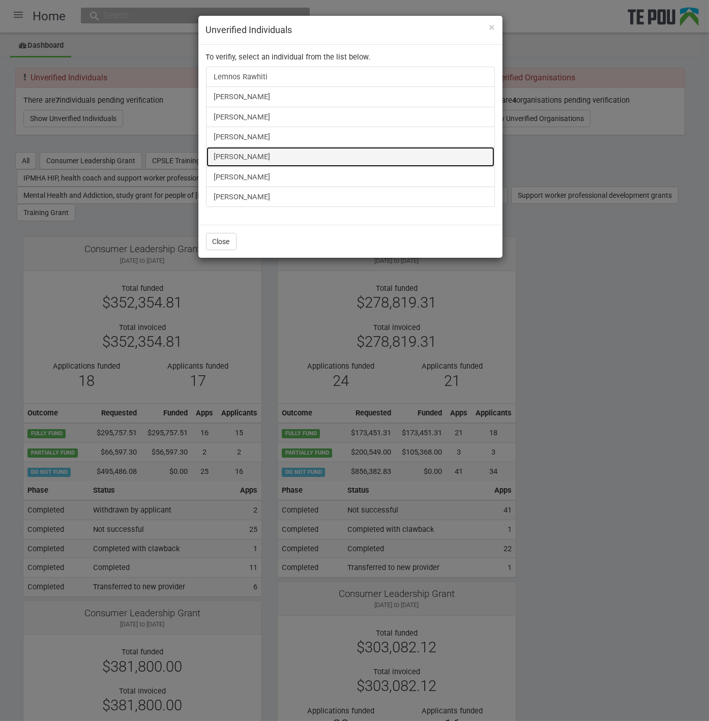
click at [254, 153] on link "[PERSON_NAME]" at bounding box center [350, 156] width 289 height 20
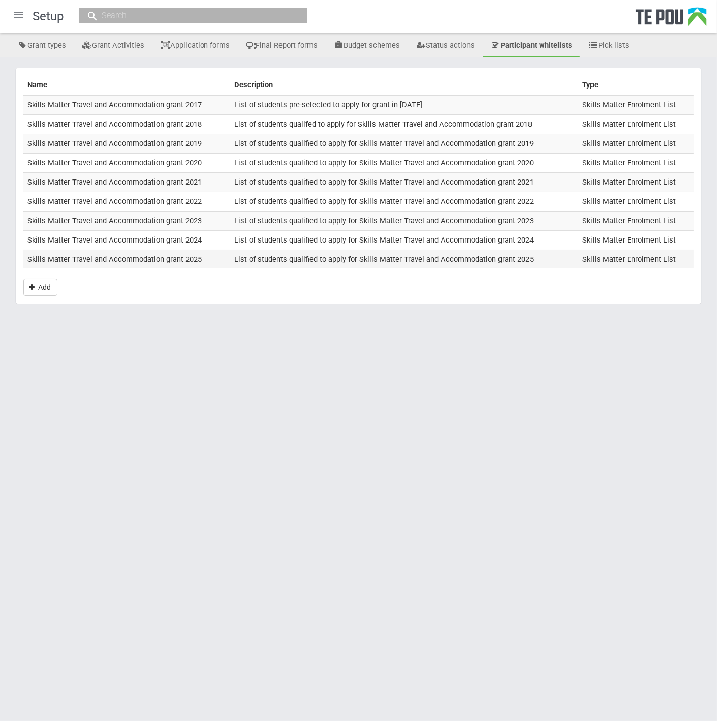
click at [165, 256] on td "Skills Matter Travel and Accommodation grant 2025" at bounding box center [126, 259] width 207 height 19
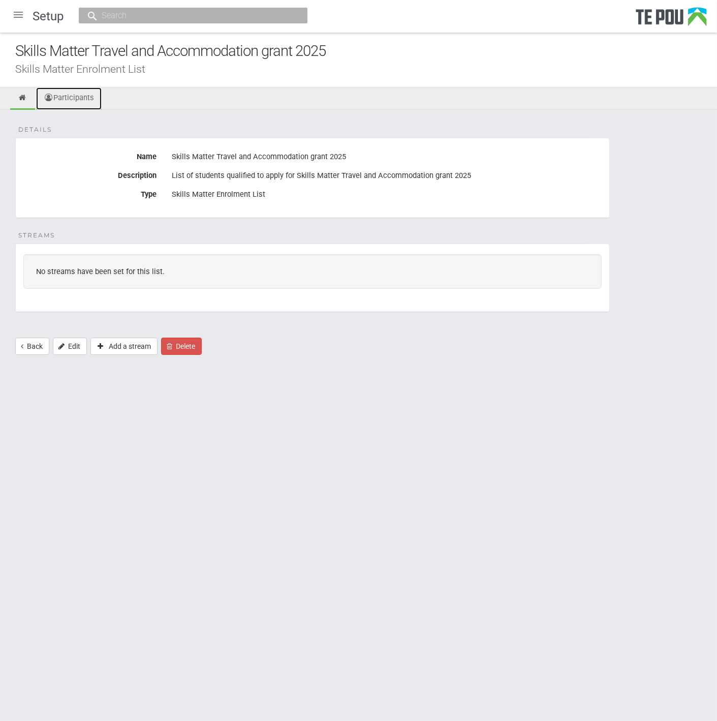
click at [74, 94] on link "Participants" at bounding box center [69, 98] width 66 height 22
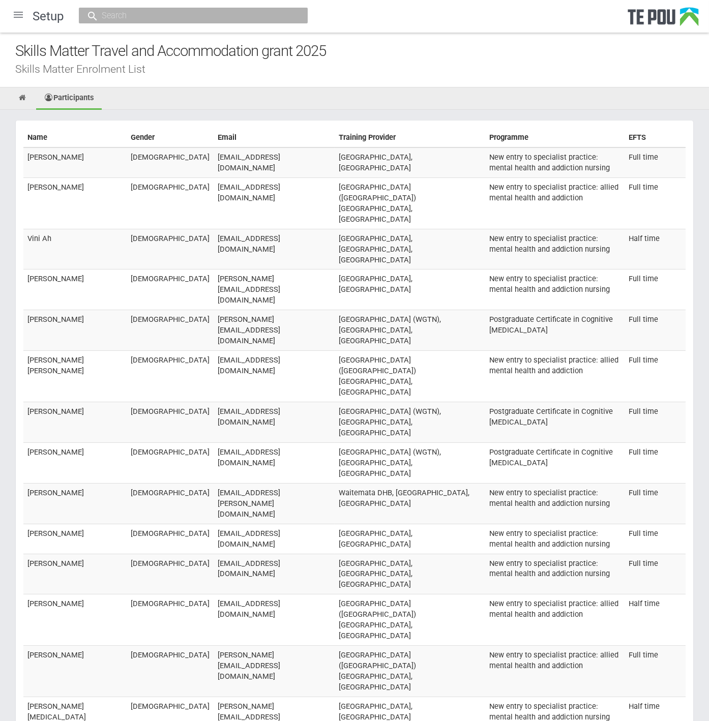
click at [265, 104] on ul "Participants" at bounding box center [354, 98] width 709 height 22
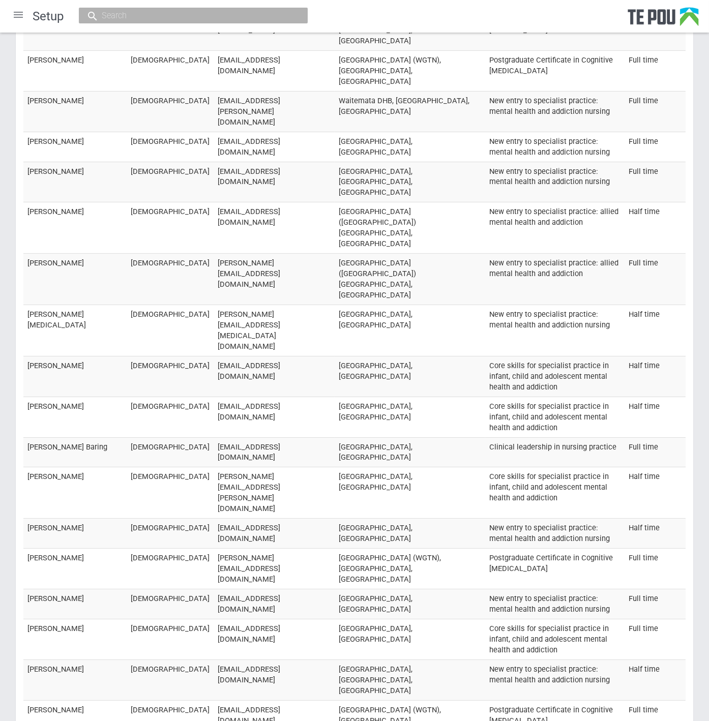
scroll to position [1932, 0]
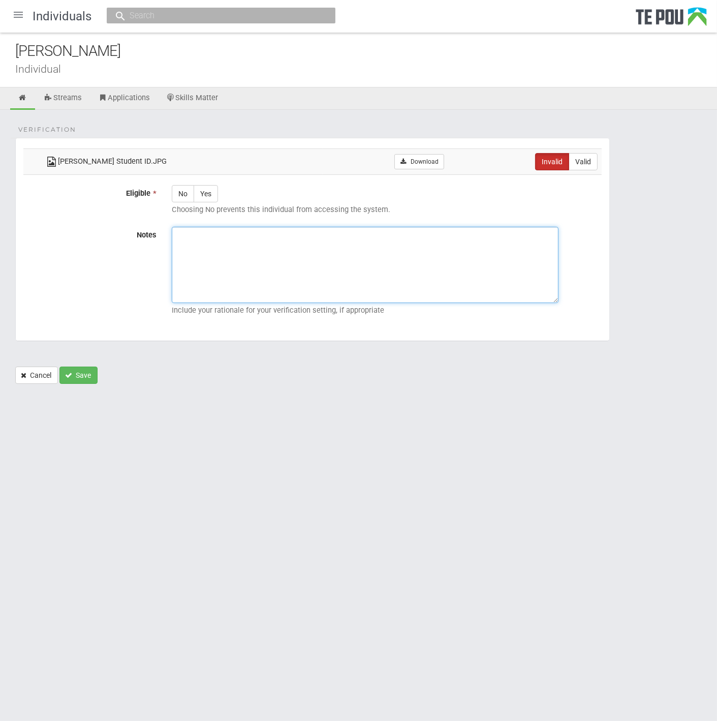
click at [312, 262] on textarea "Notes" at bounding box center [365, 265] width 387 height 76
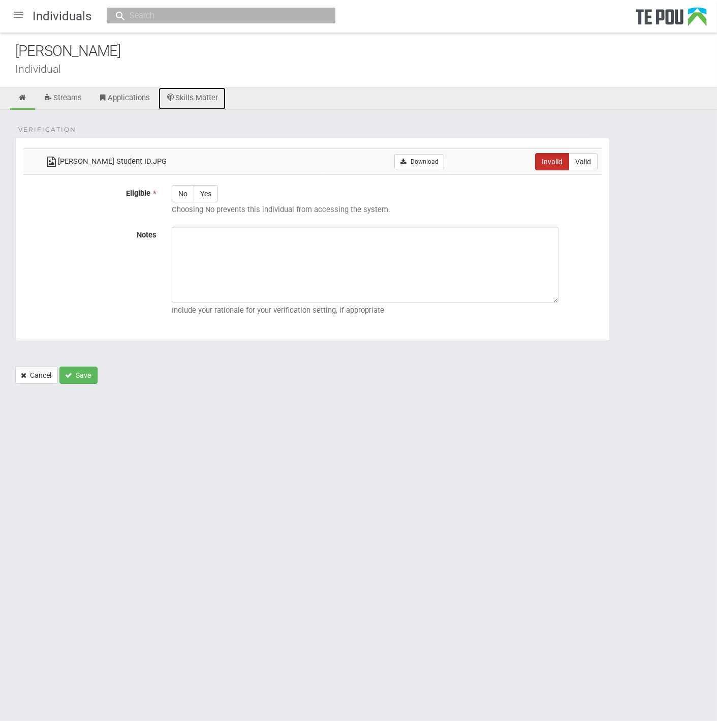
click at [202, 100] on link "Skills Matter" at bounding box center [193, 98] width 68 height 22
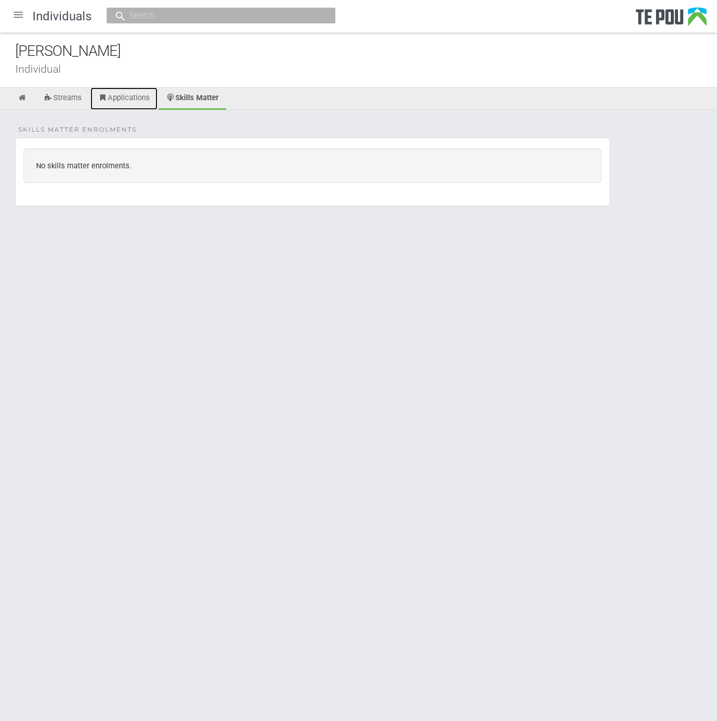
click at [148, 99] on link "Applications" at bounding box center [123, 98] width 67 height 22
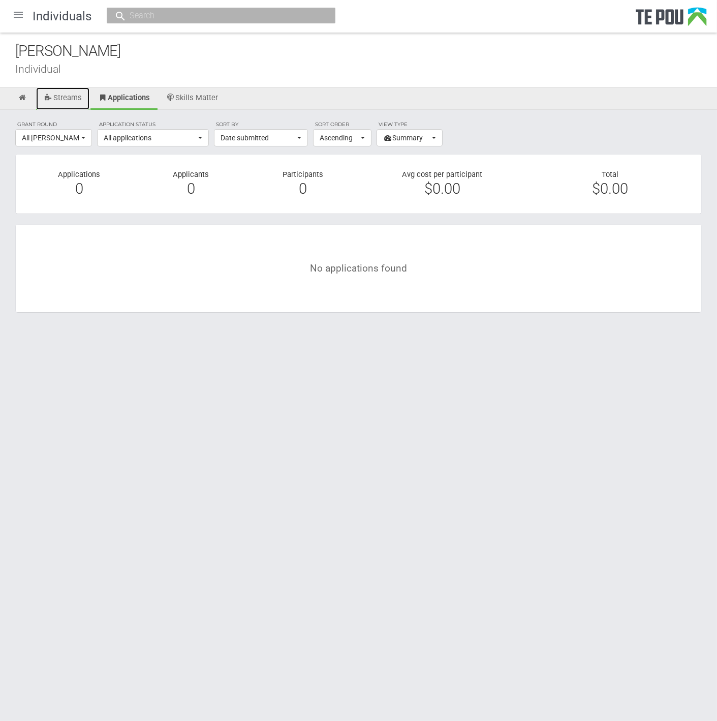
click at [63, 95] on link "Streams" at bounding box center [62, 98] width 53 height 22
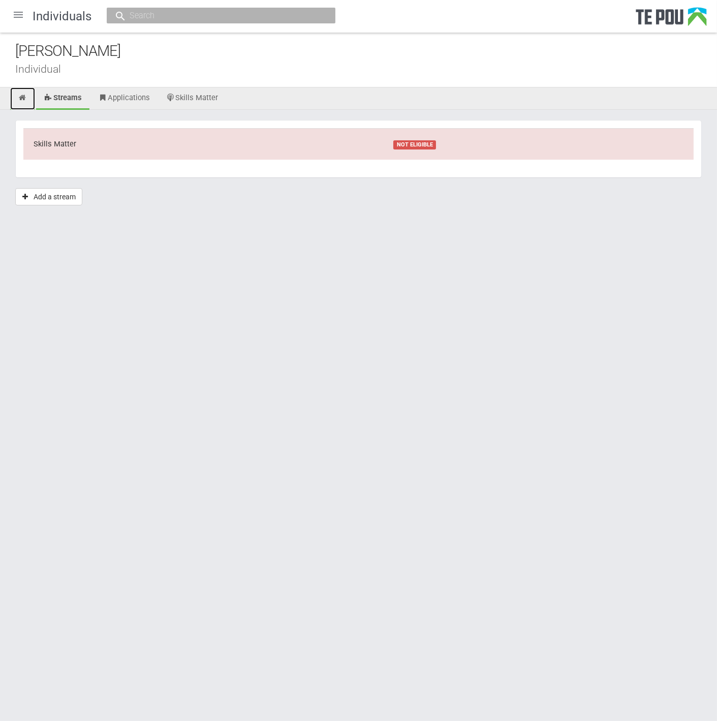
click at [10, 98] on link at bounding box center [22, 98] width 25 height 22
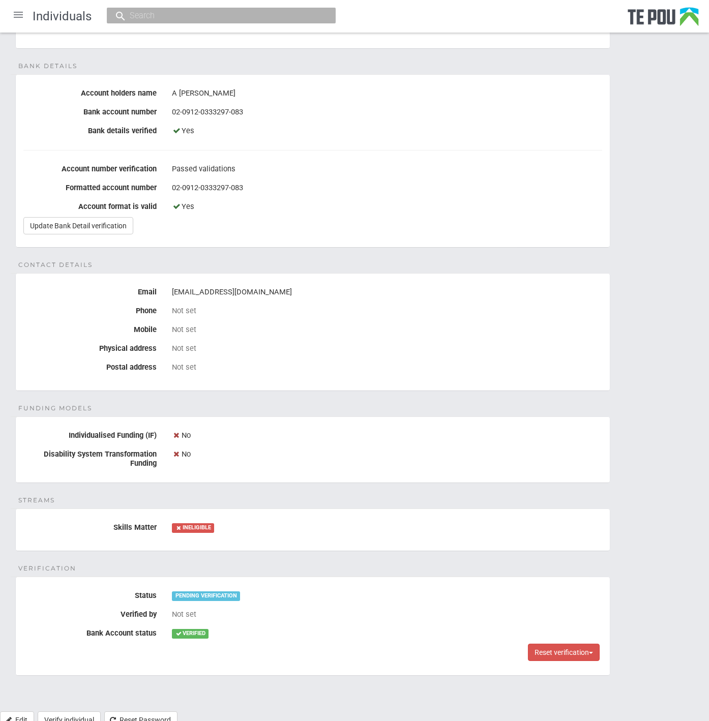
scroll to position [199, 0]
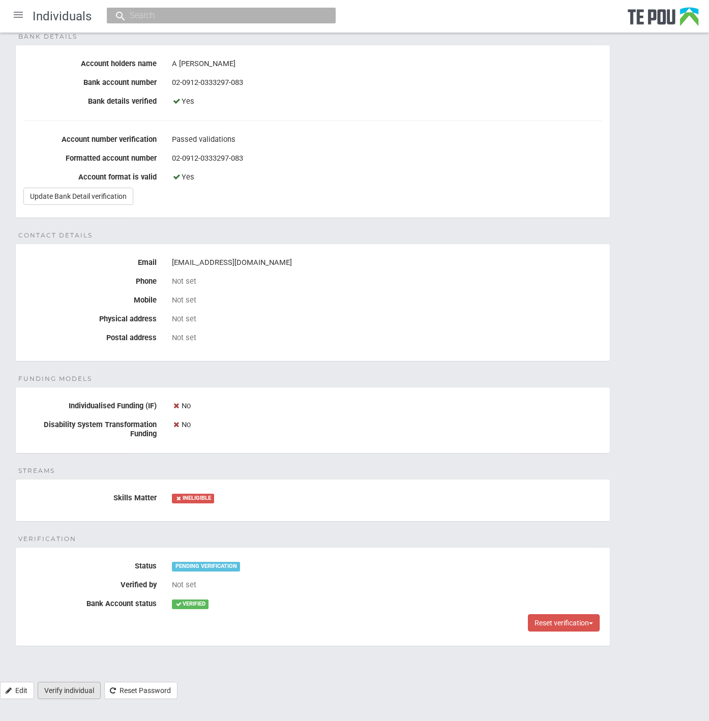
click at [75, 691] on link "Verify individual" at bounding box center [69, 690] width 63 height 17
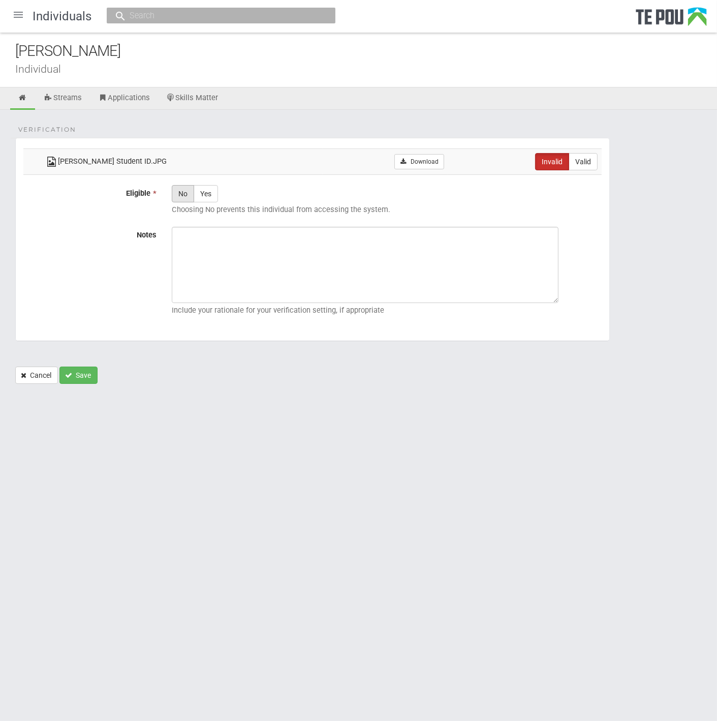
click at [185, 194] on label "No" at bounding box center [183, 193] width 22 height 17
radio input "true"
click at [415, 258] on textarea "Notes" at bounding box center [365, 265] width 387 height 76
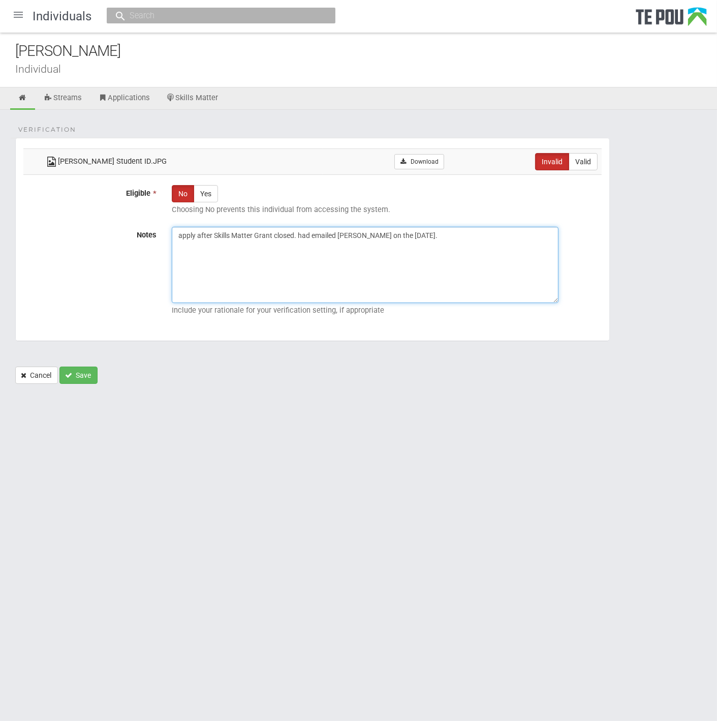
click at [443, 267] on textarea "apply after Skills Matter Grant closed. had emailed Jacqui on the 30 September." at bounding box center [365, 265] width 387 height 76
type textarea "apply after Skills Matter Grant closed. had emailed Jacqui on the 30 September."
click at [176, 248] on textarea "apply after Skills Matter Grant closed. had emailed Jacqui on the 30 September." at bounding box center [365, 265] width 387 height 76
click at [329, 252] on textarea "apply after Skills Matter Grant closed. had emailed Jacqui on the 30 September." at bounding box center [365, 265] width 387 height 76
click at [211, 256] on textarea "apply after Skills Matter Grant closed. had emailed Jacqui on the 30 September." at bounding box center [365, 265] width 387 height 76
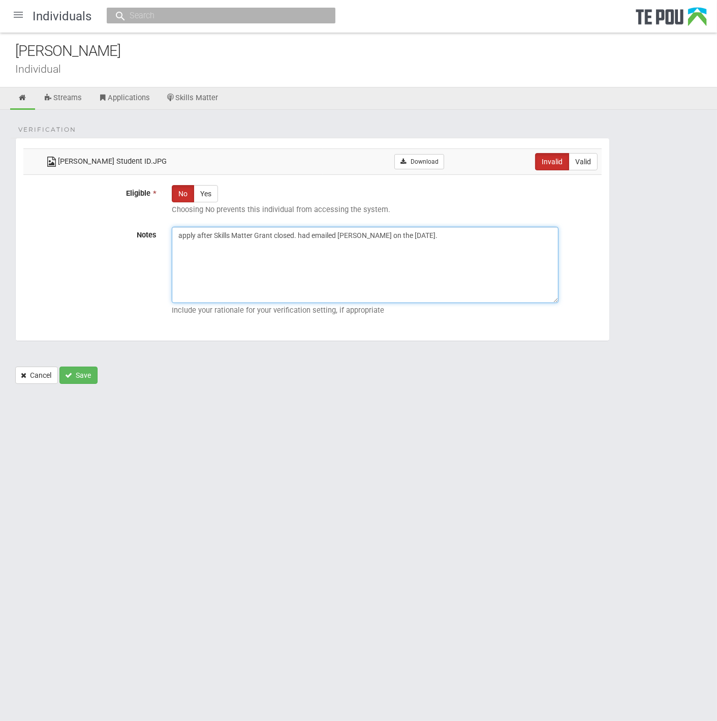
click at [211, 256] on textarea "apply after Skills Matter Grant closed. had emailed Jacqui on the 30 September." at bounding box center [365, 265] width 387 height 76
click at [93, 376] on button "Save" at bounding box center [78, 374] width 38 height 17
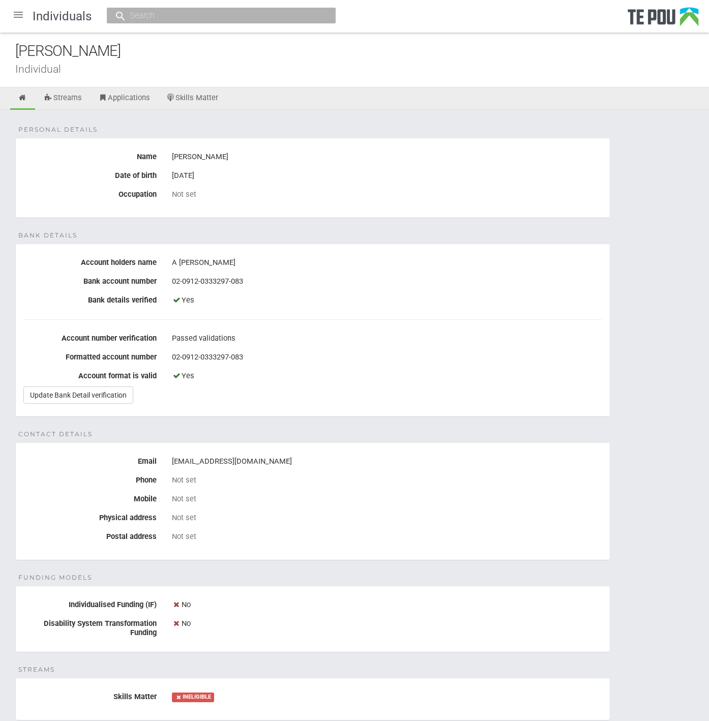
click at [18, 25] on div at bounding box center [18, 15] width 24 height 24
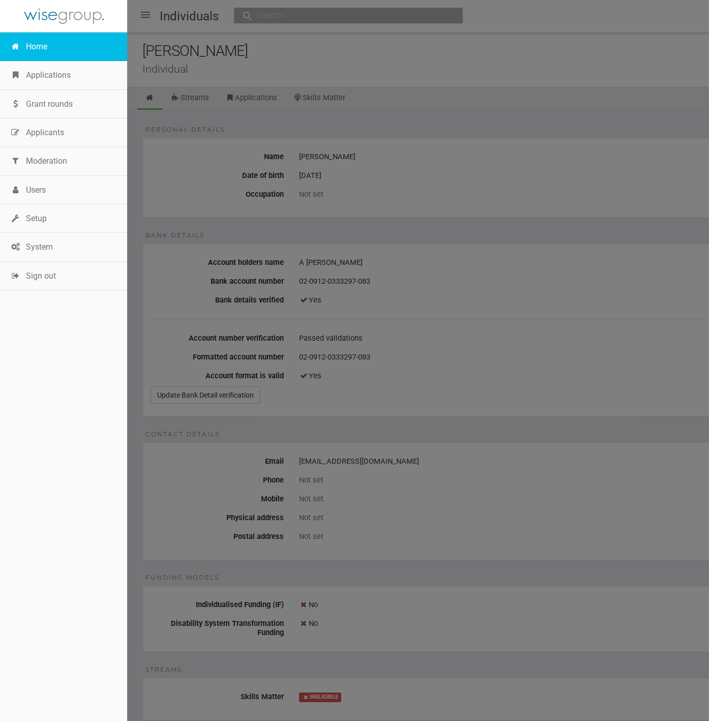
click at [28, 49] on link "Home" at bounding box center [63, 47] width 127 height 28
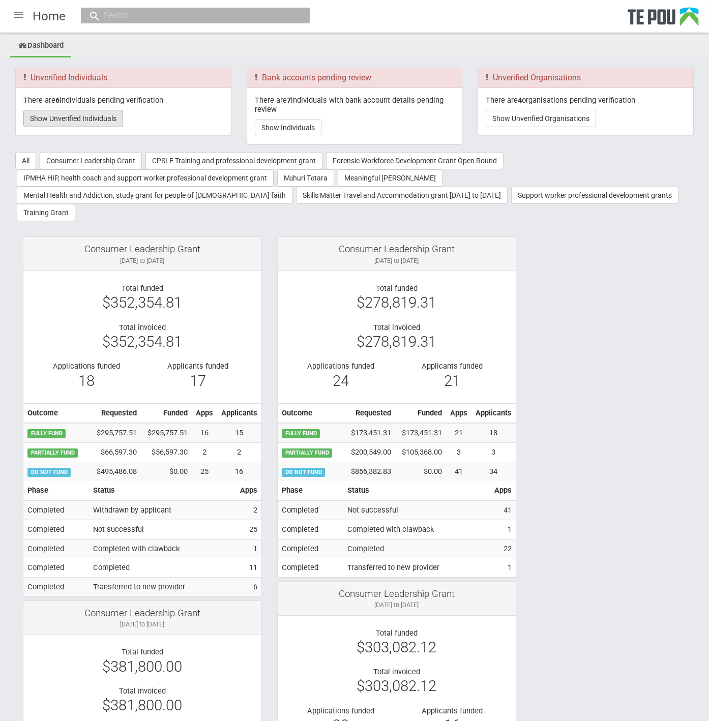
click at [102, 114] on button "Show Unverified Individuals" at bounding box center [73, 118] width 100 height 17
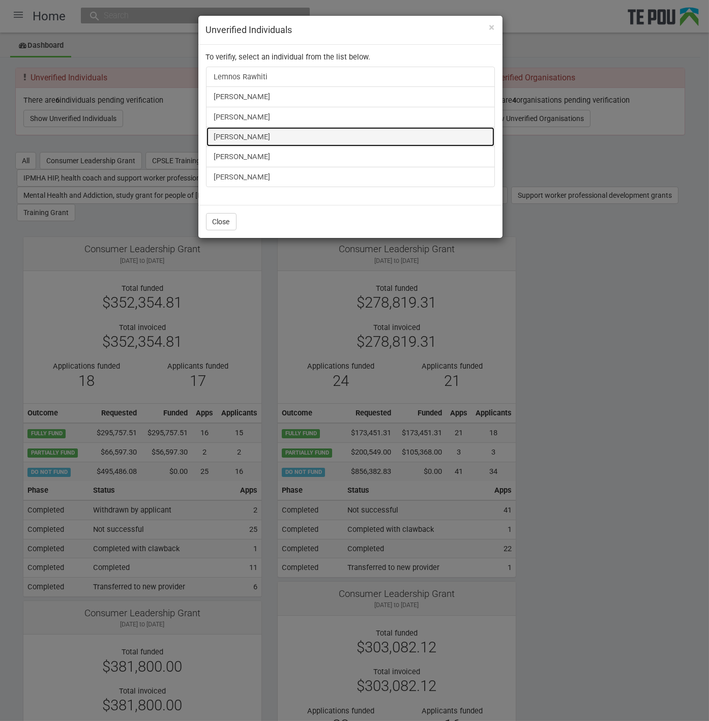
click at [251, 133] on link "[PERSON_NAME]" at bounding box center [350, 137] width 289 height 20
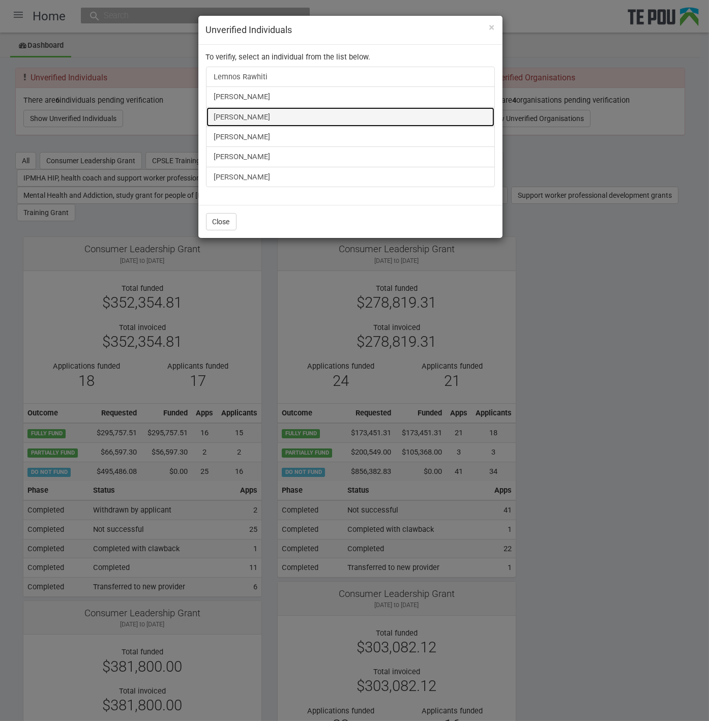
click at [249, 115] on link "[PERSON_NAME]" at bounding box center [350, 117] width 289 height 20
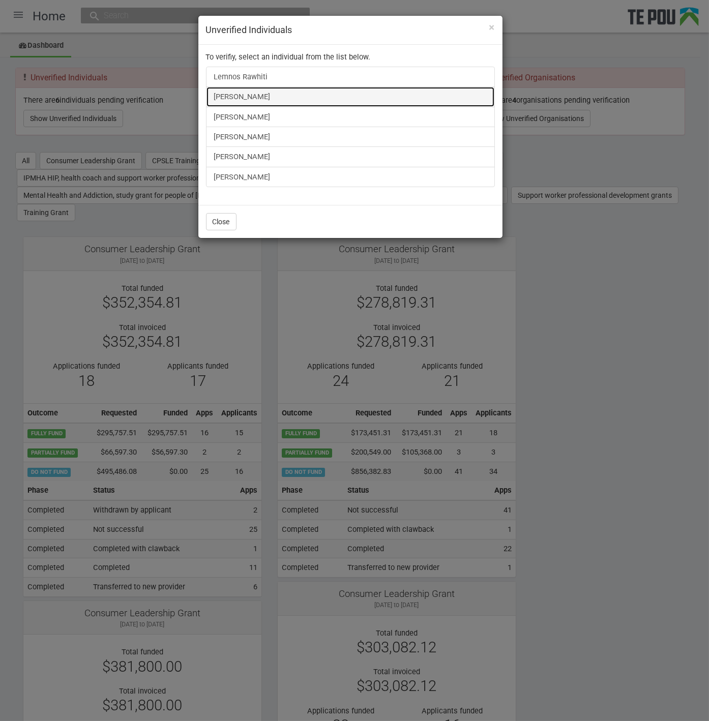
click at [261, 99] on link "James Bennett" at bounding box center [350, 96] width 289 height 20
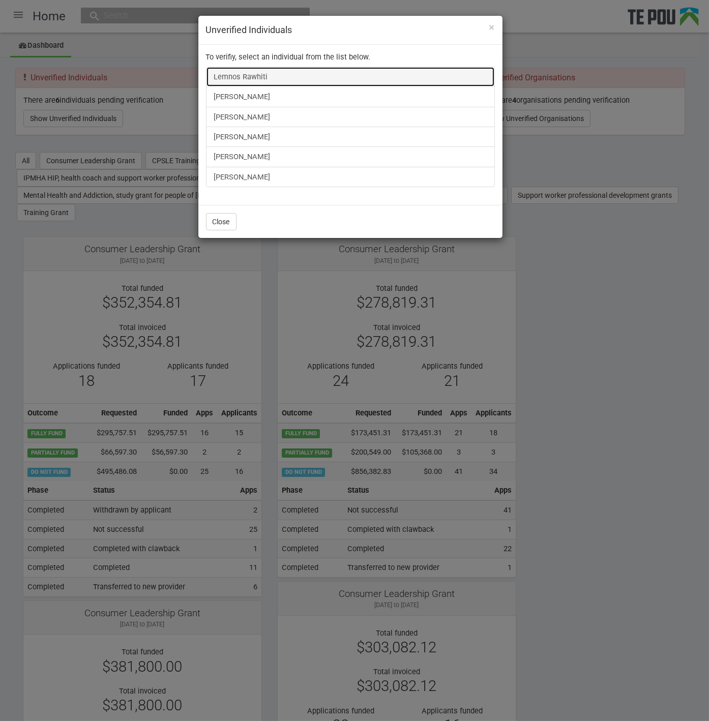
click at [238, 77] on link "Lemnos Rawhiti" at bounding box center [350, 77] width 289 height 20
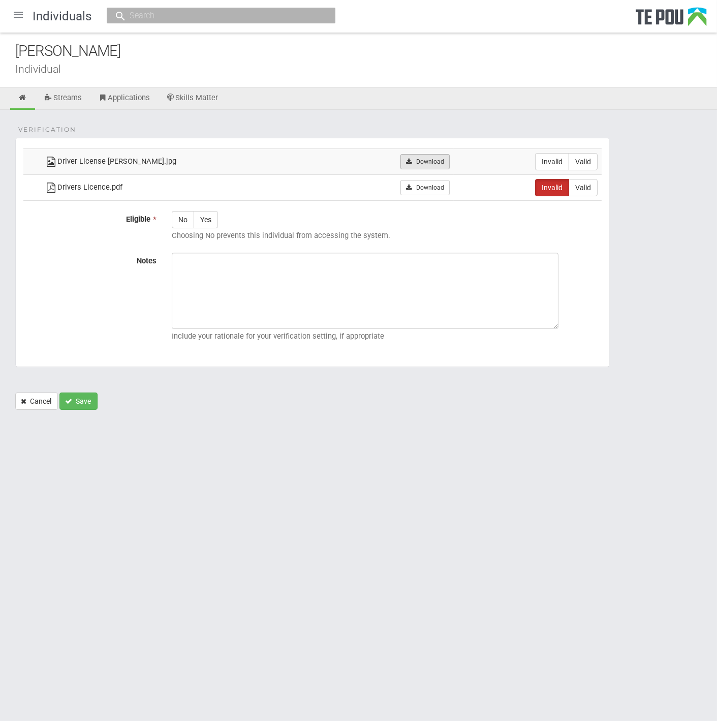
click at [437, 160] on link "Download" at bounding box center [425, 161] width 49 height 15
click at [270, 208] on fieldset "Verification Driver License Shiona Quayle.jpg Download Invalid Valid Drivers Li…" at bounding box center [312, 252] width 595 height 229
click at [417, 188] on link "Download" at bounding box center [425, 187] width 49 height 15
click at [583, 162] on label "Valid" at bounding box center [583, 161] width 29 height 17
radio input "true"
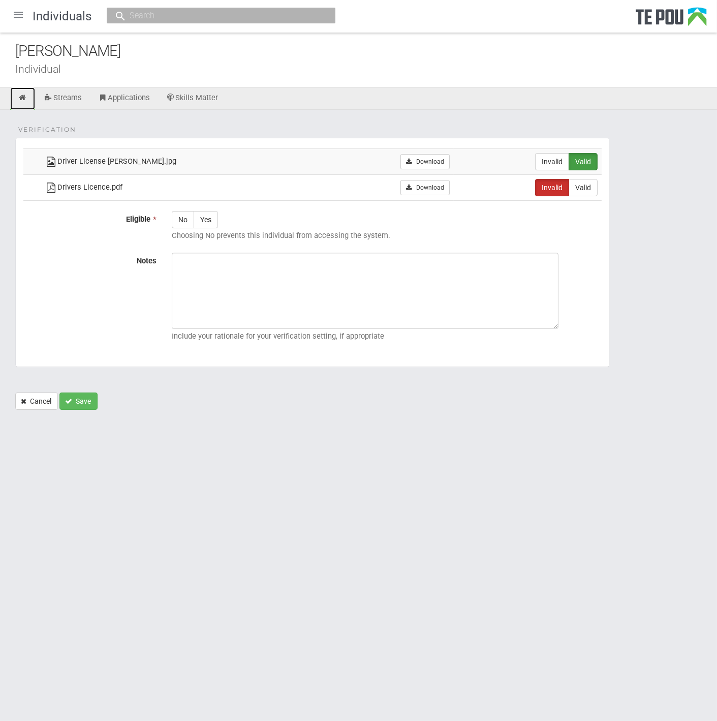
click at [19, 99] on icon at bounding box center [23, 98] width 10 height 8
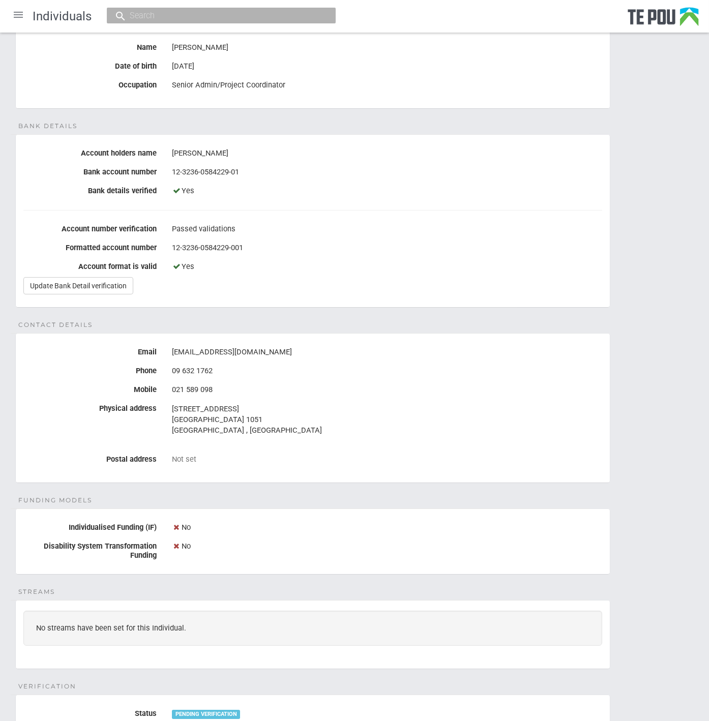
scroll to position [19, 0]
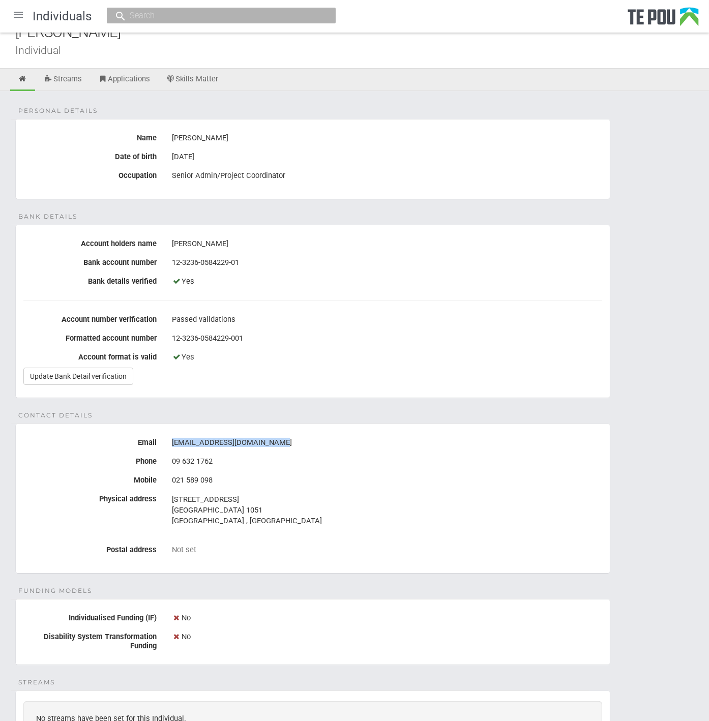
drag, startPoint x: 280, startPoint y: 439, endPoint x: 160, endPoint y: 439, distance: 120.5
click at [160, 439] on div "Email [EMAIL_ADDRESS][DOMAIN_NAME]" at bounding box center [313, 442] width 594 height 17
copy div "[EMAIL_ADDRESS][DOMAIN_NAME]"
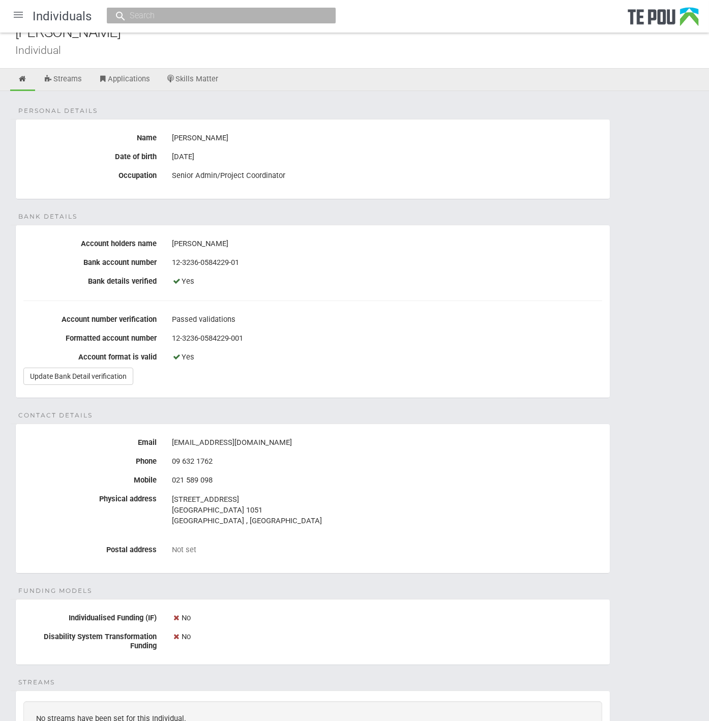
click at [289, 458] on div "09 632 1762" at bounding box center [387, 461] width 430 height 17
drag, startPoint x: 271, startPoint y: 438, endPoint x: 173, endPoint y: 435, distance: 98.2
click at [173, 435] on div "[EMAIL_ADDRESS][DOMAIN_NAME]" at bounding box center [387, 442] width 430 height 17
drag, startPoint x: 173, startPoint y: 435, endPoint x: 183, endPoint y: 437, distance: 10.4
copy div "[EMAIL_ADDRESS][DOMAIN_NAME]"
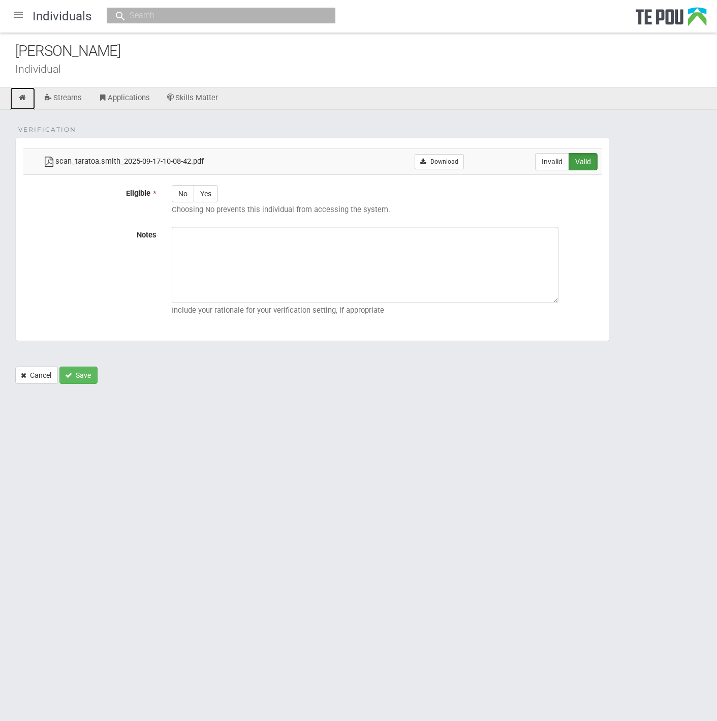
click at [21, 99] on icon at bounding box center [23, 98] width 10 height 8
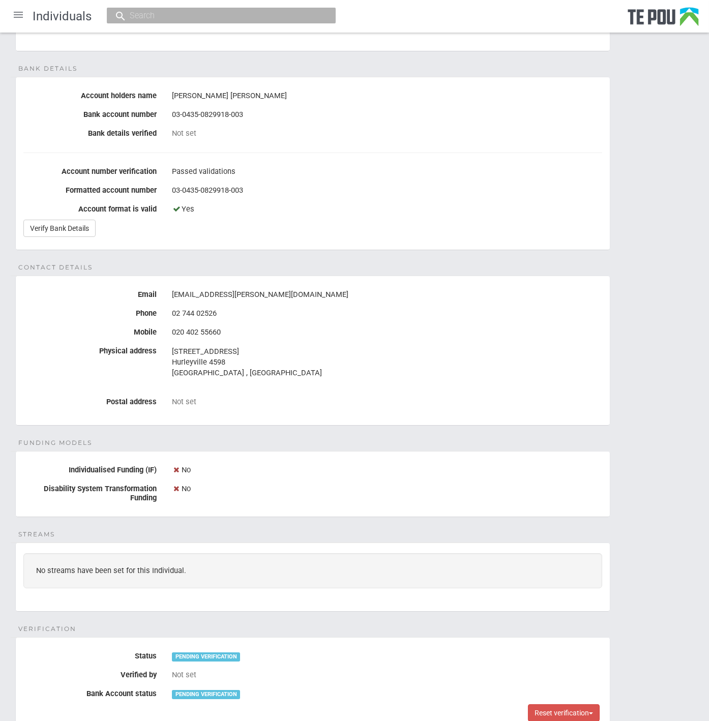
scroll to position [169, 0]
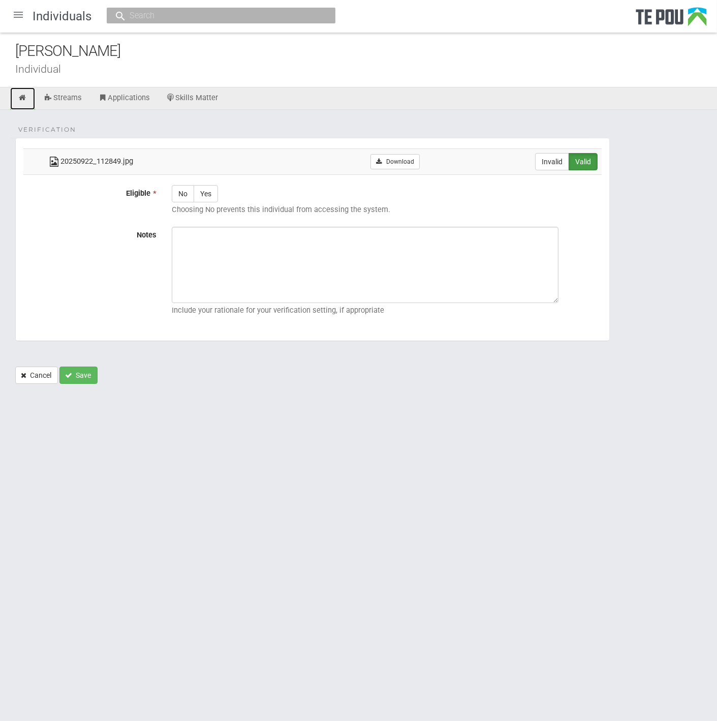
click at [26, 100] on icon at bounding box center [23, 98] width 10 height 8
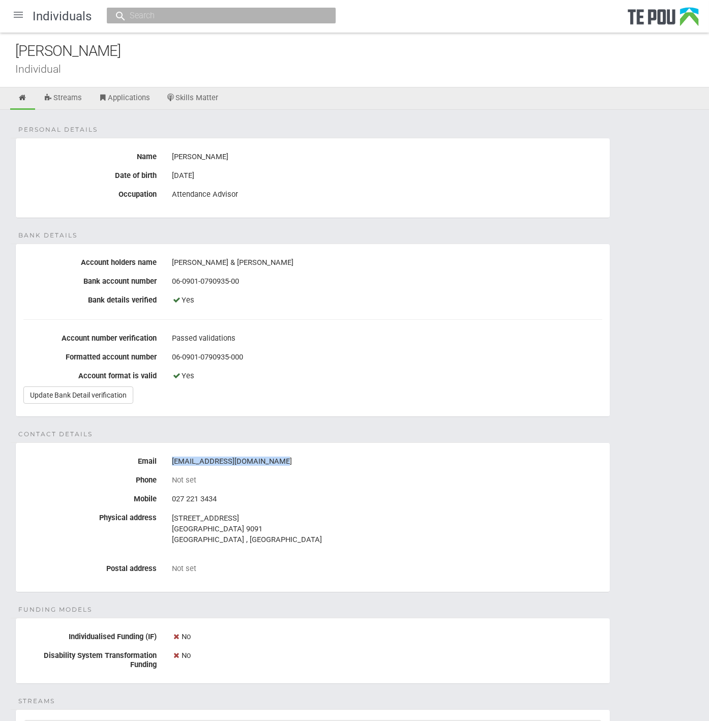
drag, startPoint x: 288, startPoint y: 456, endPoint x: 173, endPoint y: 455, distance: 114.4
click at [173, 455] on div "[EMAIL_ADDRESS][DOMAIN_NAME]" at bounding box center [387, 461] width 430 height 17
drag, startPoint x: 173, startPoint y: 455, endPoint x: 186, endPoint y: 456, distance: 12.7
copy div "Jlbennett2011@hotmail.co.uk"
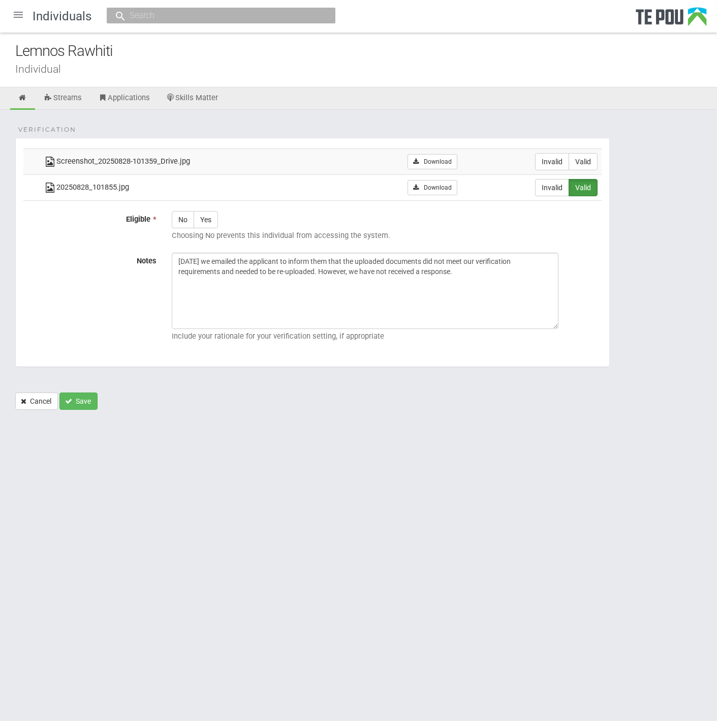
click at [18, 9] on div at bounding box center [18, 15] width 24 height 24
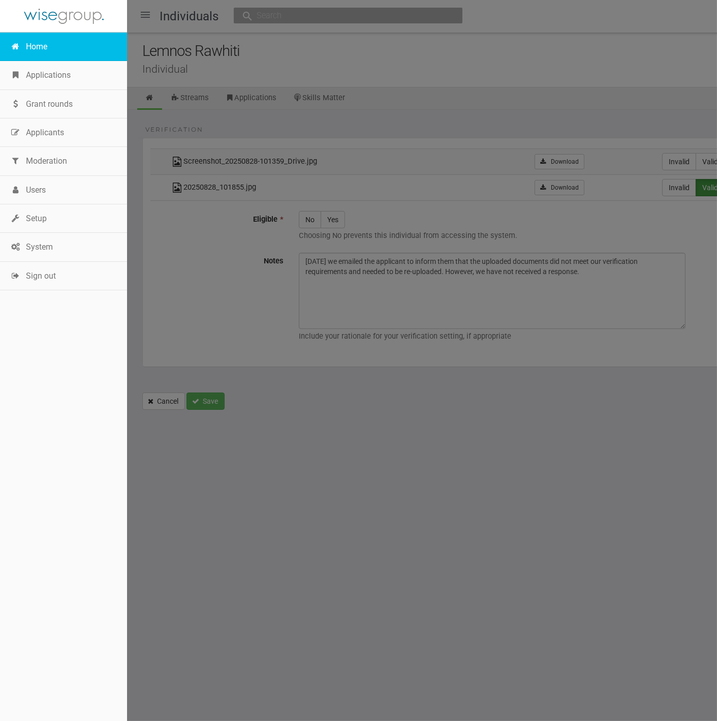
click at [38, 48] on link "Home" at bounding box center [63, 47] width 127 height 28
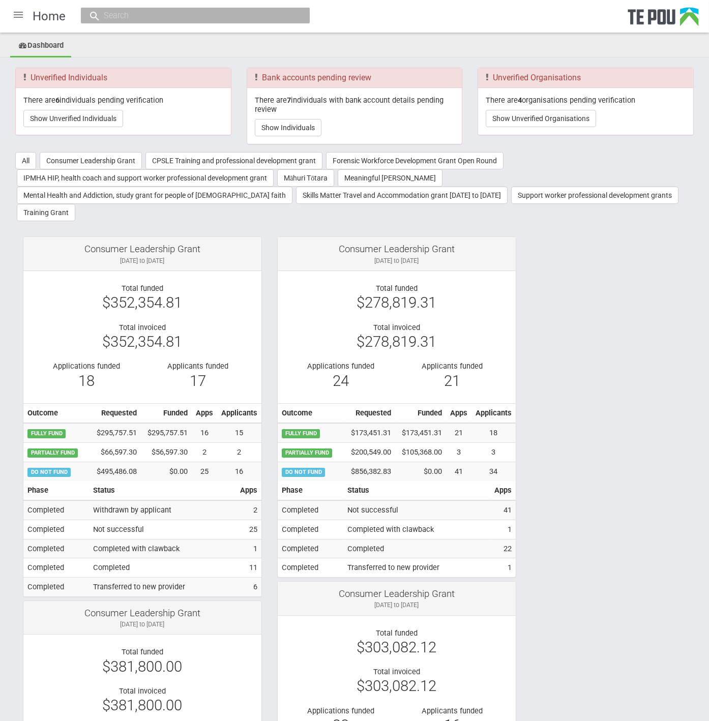
click at [11, 10] on div at bounding box center [18, 15] width 24 height 24
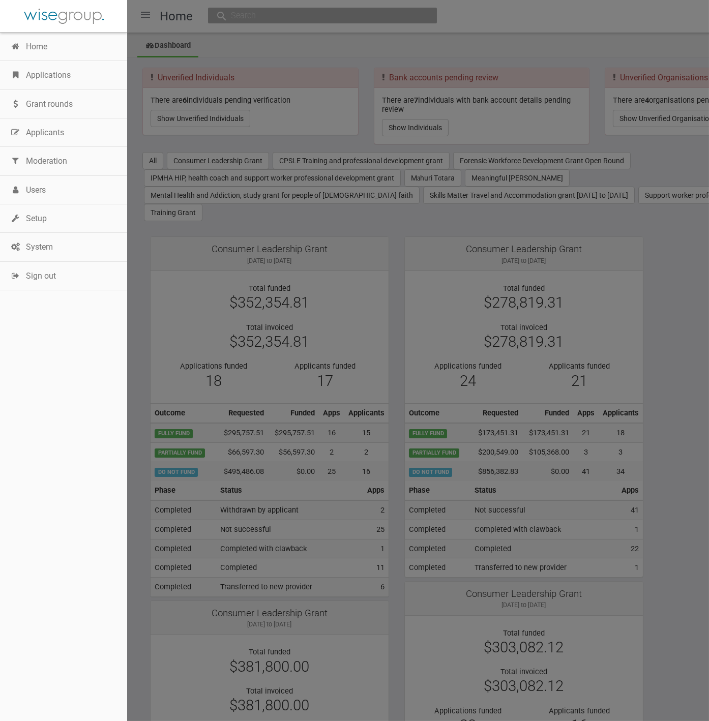
click at [11, 10] on div at bounding box center [63, 16] width 127 height 33
click at [44, 78] on link "Applications" at bounding box center [63, 75] width 127 height 28
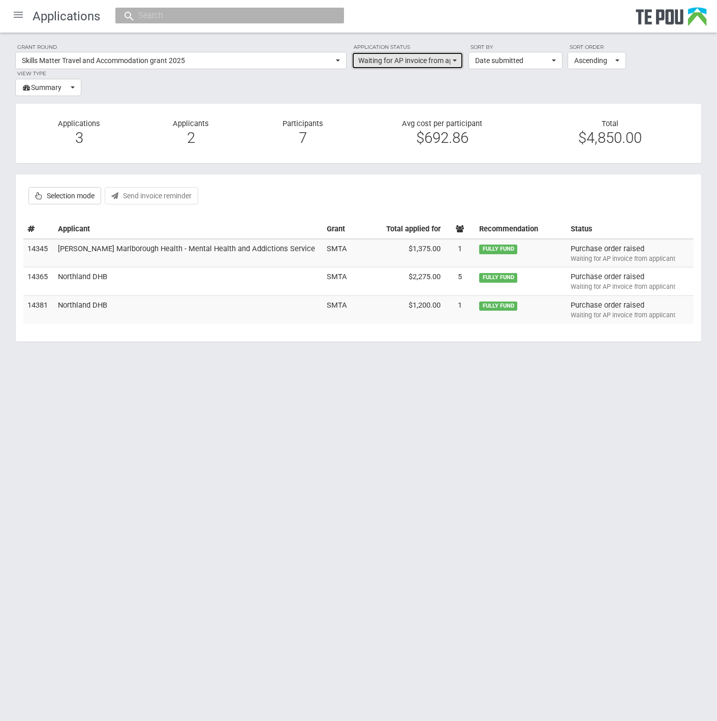
click at [452, 64] on button "Waiting for AP invoice from applicant" at bounding box center [408, 60] width 112 height 17
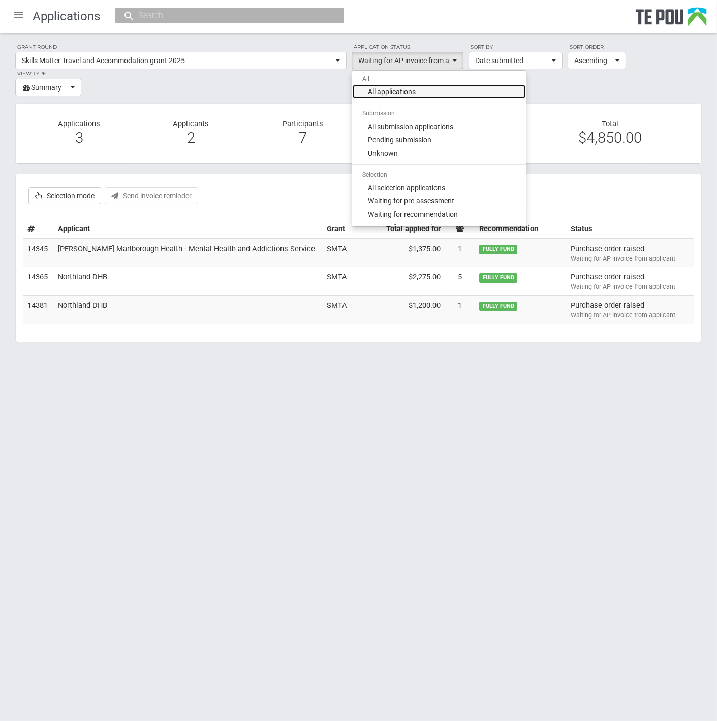
click at [490, 93] on link "All applications" at bounding box center [439, 91] width 174 height 13
select select "all"
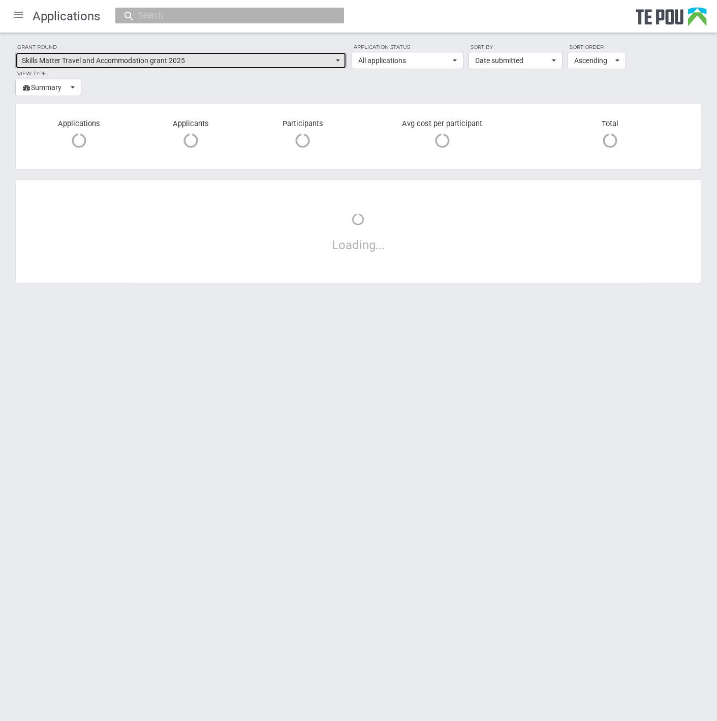
click at [300, 64] on span "Skills Matter Travel and Accommodation grant 2025" at bounding box center [178, 60] width 312 height 10
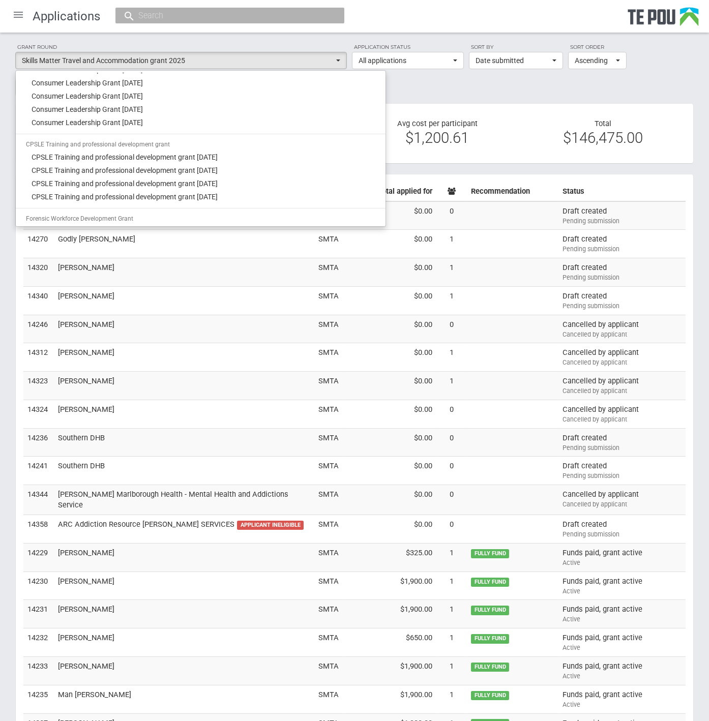
scroll to position [283, 0]
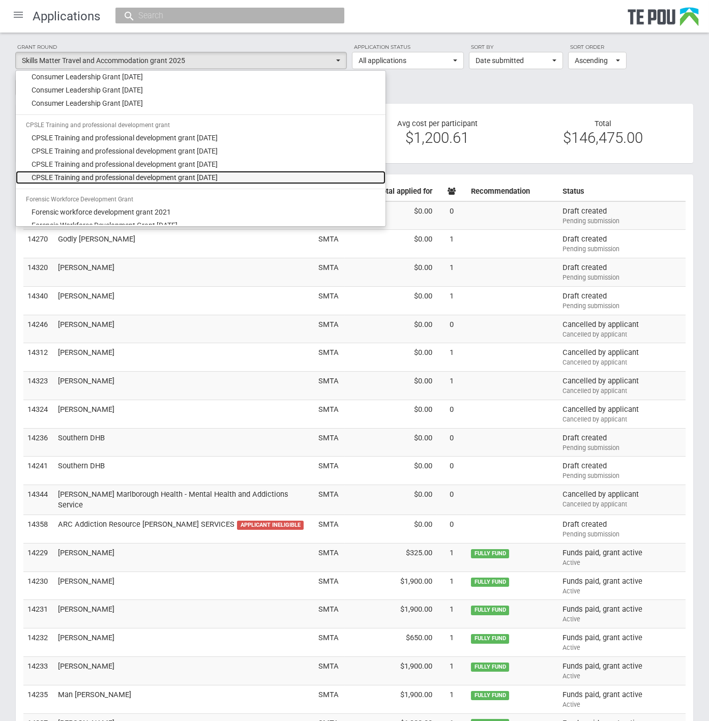
click at [255, 172] on link "CPSLE Training and professional development grant September 2025" at bounding box center [201, 177] width 370 height 13
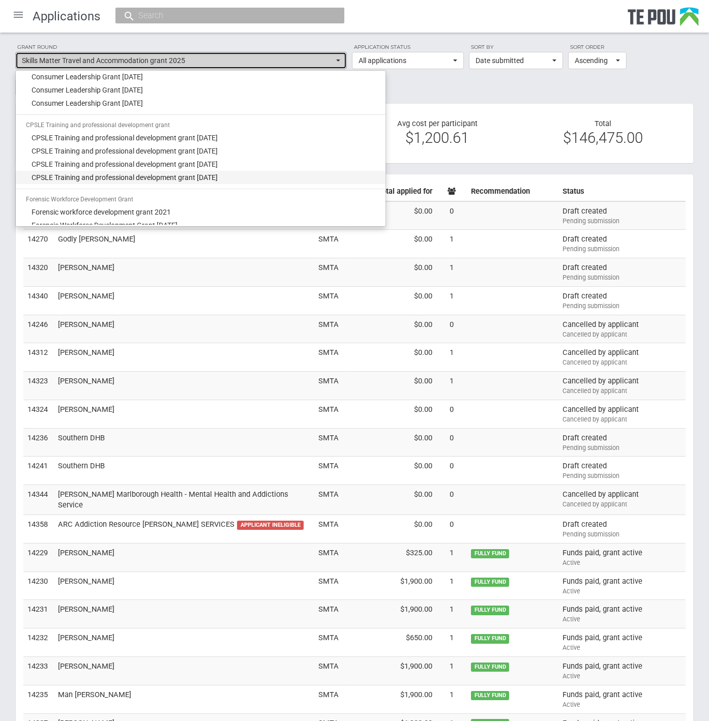
select select "68"
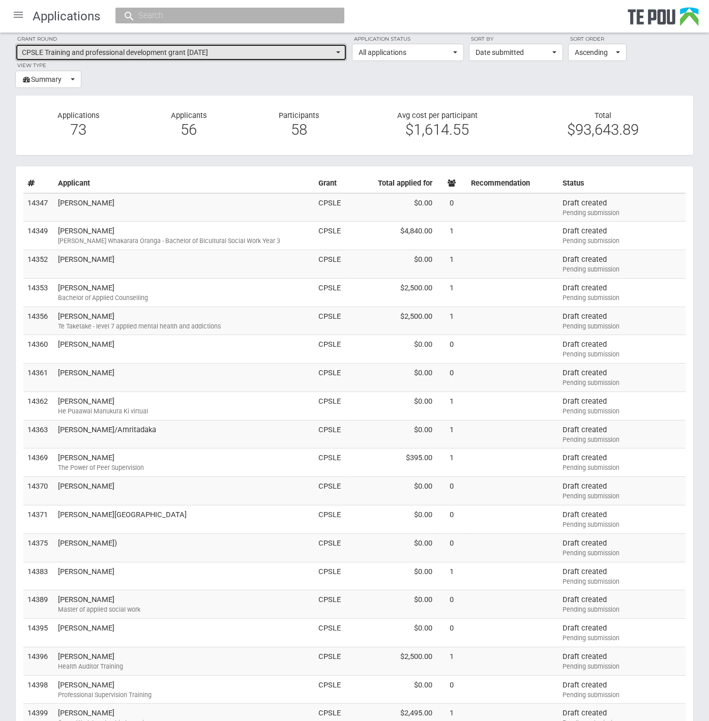
scroll to position [0, 0]
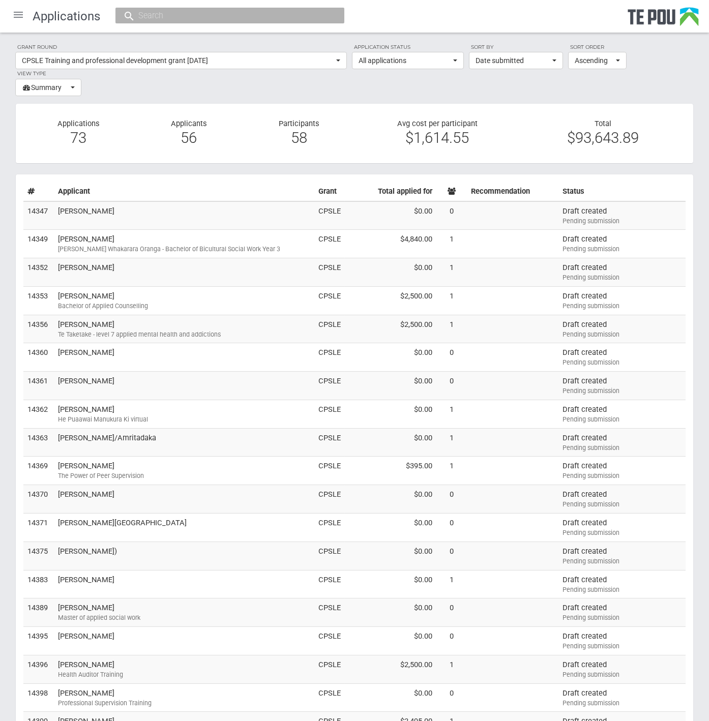
click at [24, 15] on div at bounding box center [18, 15] width 24 height 24
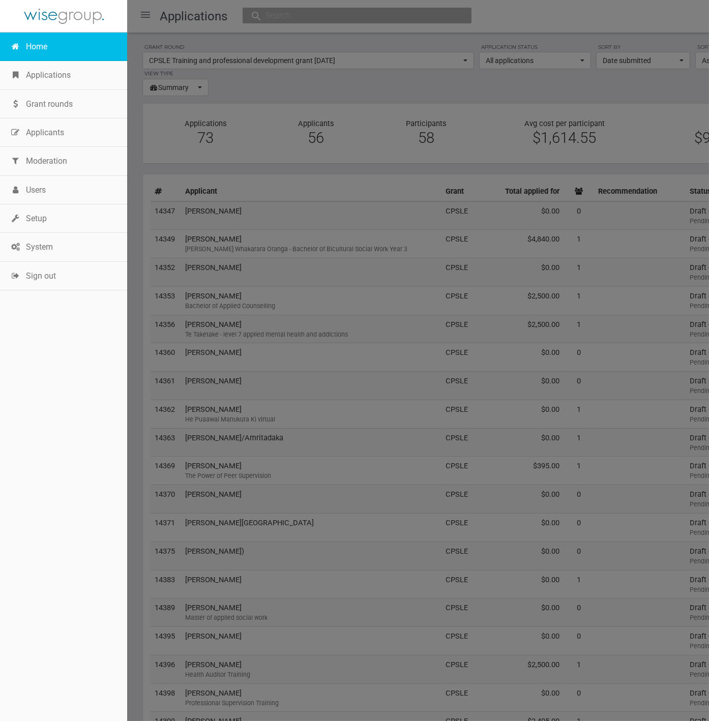
click at [35, 40] on link "Home" at bounding box center [63, 47] width 127 height 28
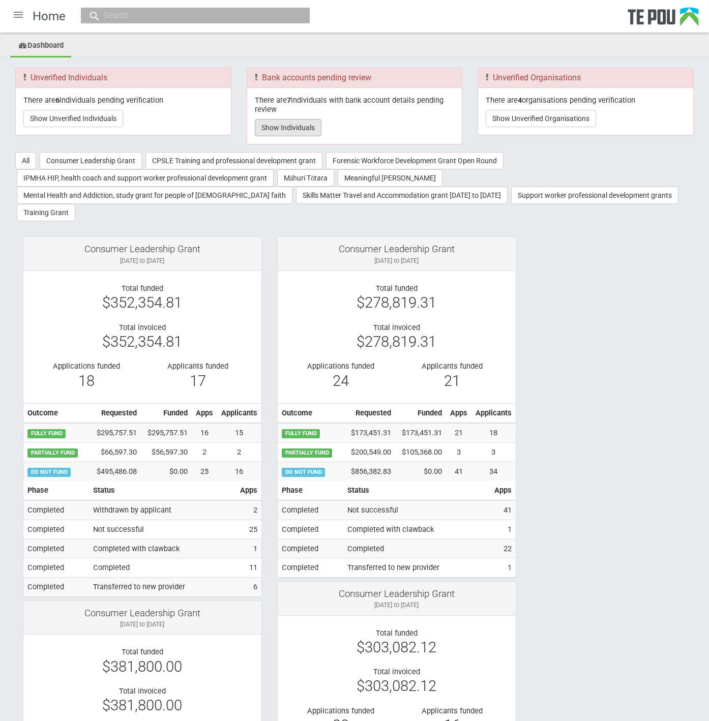
click at [294, 121] on button "Show Individuals" at bounding box center [288, 127] width 67 height 17
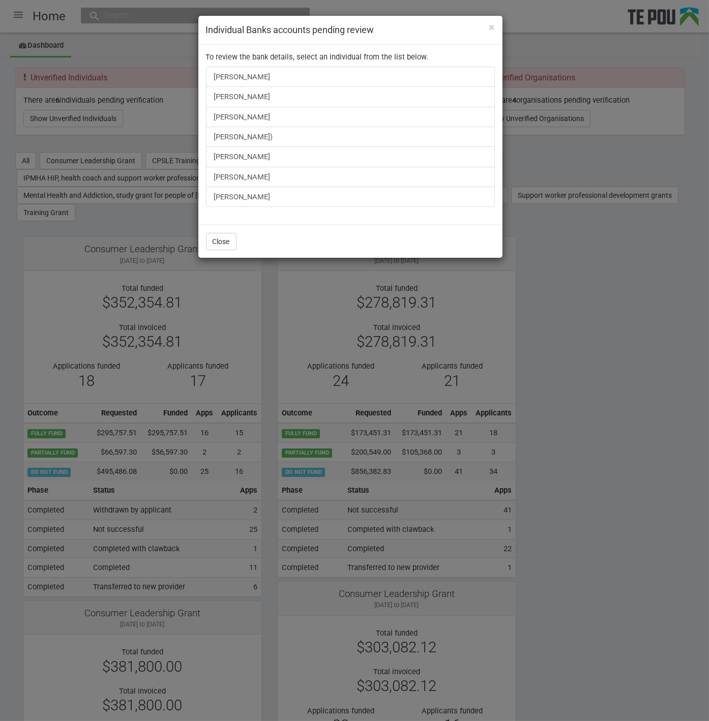
click at [574, 423] on div "× Individual Banks accounts pending review To review the bank details, select a…" at bounding box center [354, 360] width 709 height 721
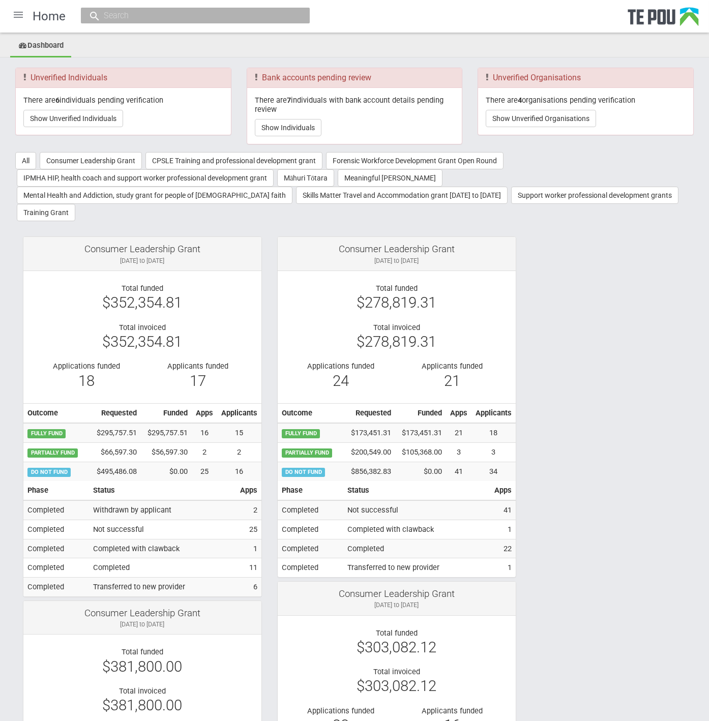
click at [187, 8] on div at bounding box center [195, 16] width 229 height 16
click at [186, 16] on input "text" at bounding box center [190, 15] width 179 height 11
paste input "Cheanne Johnson <cheannejohnson@yahoo.com>"
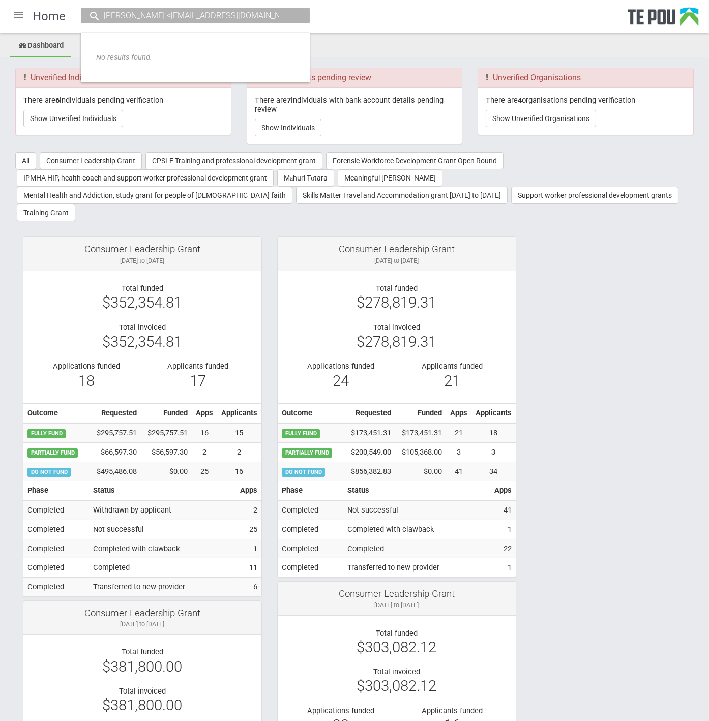
drag, startPoint x: 167, startPoint y: 15, endPoint x: -19, endPoint y: 2, distance: 186.0
click at [256, 14] on input "cheannejohnson@yahoo.com>" at bounding box center [190, 15] width 179 height 11
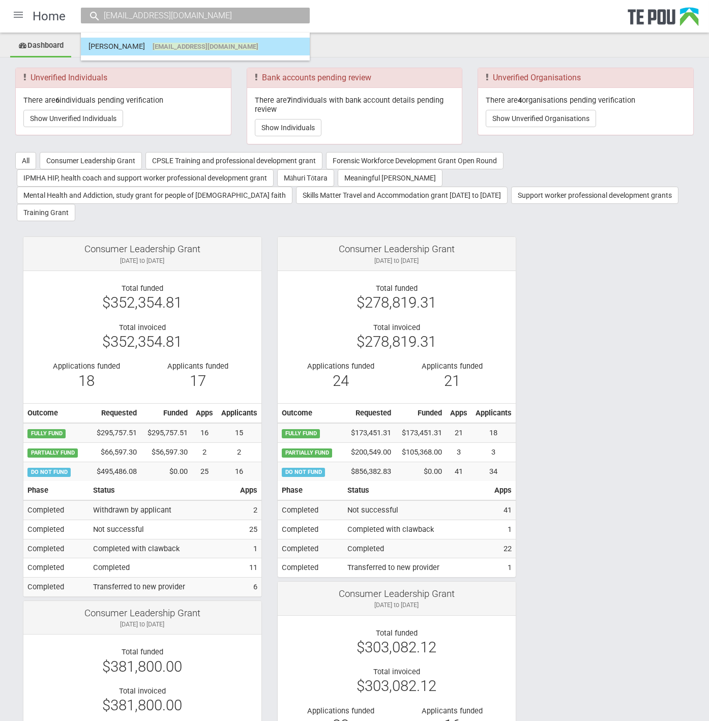
type input "cheannejohnson@yahoo.com"
click at [235, 47] on span "cheannejohnson@yahoo.com" at bounding box center [205, 47] width 106 height 8
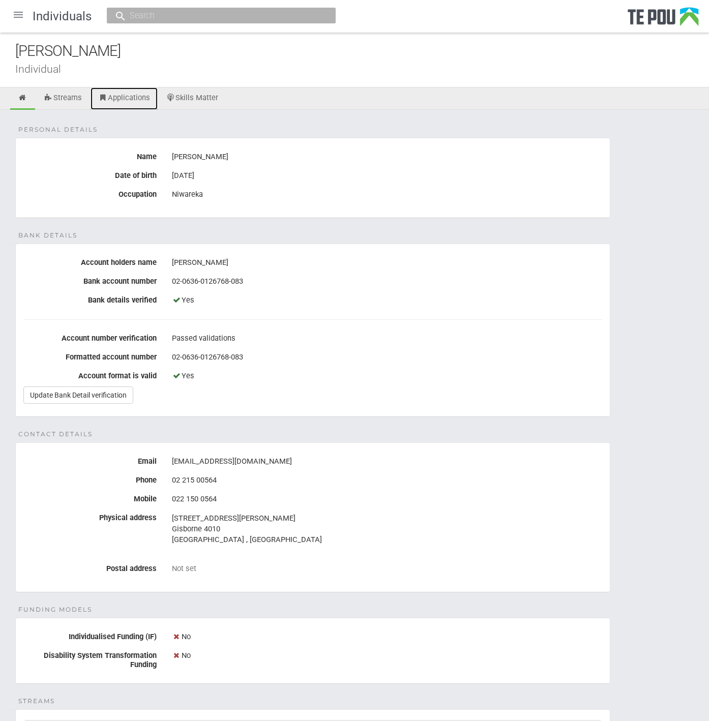
click at [120, 102] on link "Applications" at bounding box center [123, 98] width 67 height 22
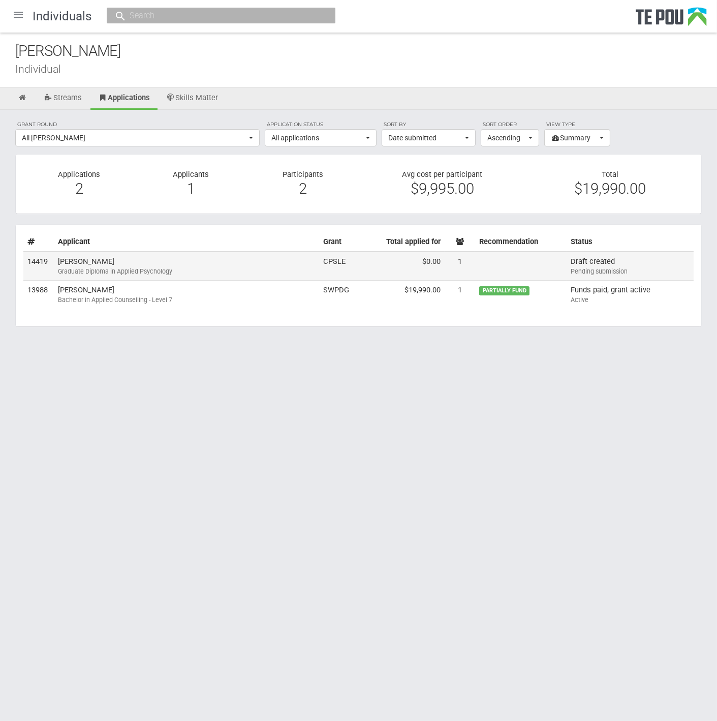
click at [102, 256] on td "[PERSON_NAME] Graduate Diploma in Applied Psychology" at bounding box center [186, 266] width 265 height 28
click at [270, 14] on input "text" at bounding box center [216, 15] width 179 height 11
paste input "[PERSON_NAME]"
type input "[PERSON_NAME]"
click at [241, 44] on span "[EMAIL_ADDRESS][DOMAIN_NAME]" at bounding box center [229, 47] width 103 height 8
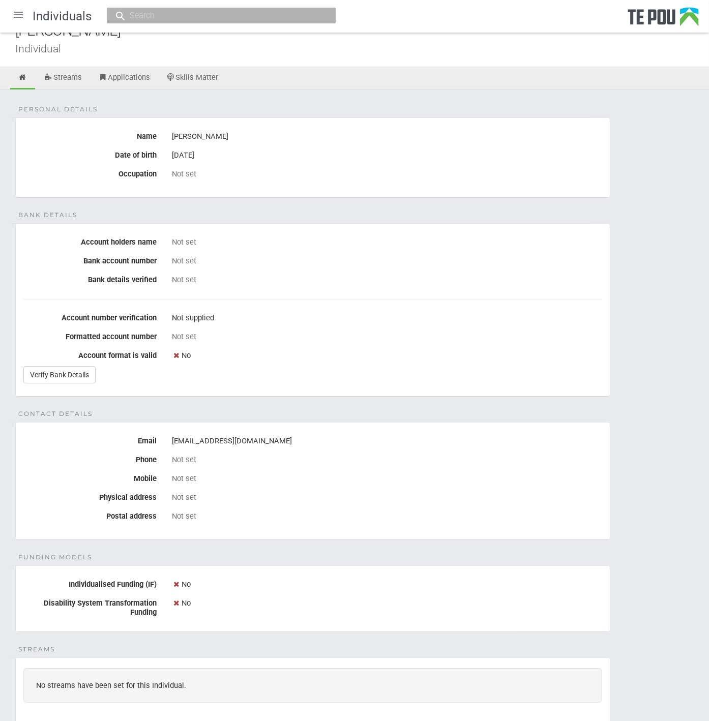
scroll to position [19, 0]
click at [44, 368] on link "Verify Bank Details" at bounding box center [59, 375] width 72 height 17
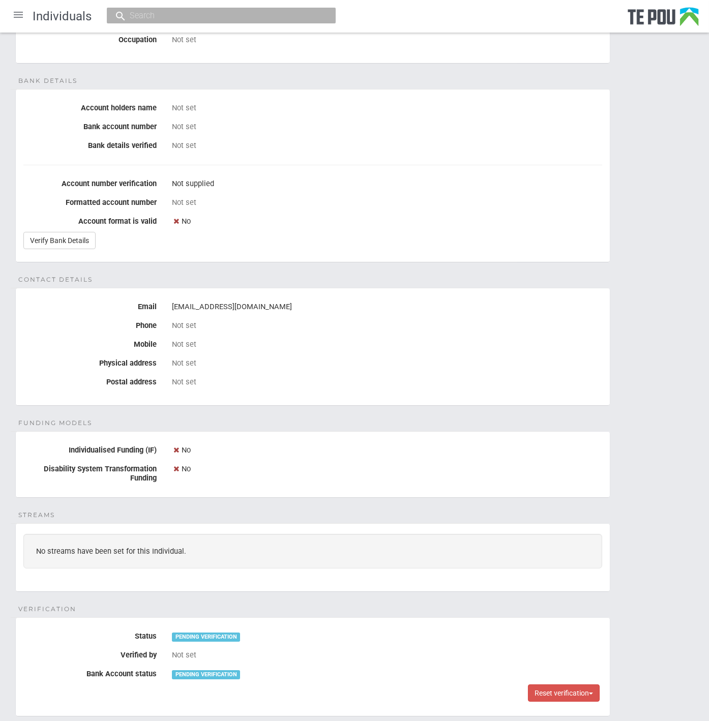
scroll to position [225, 0]
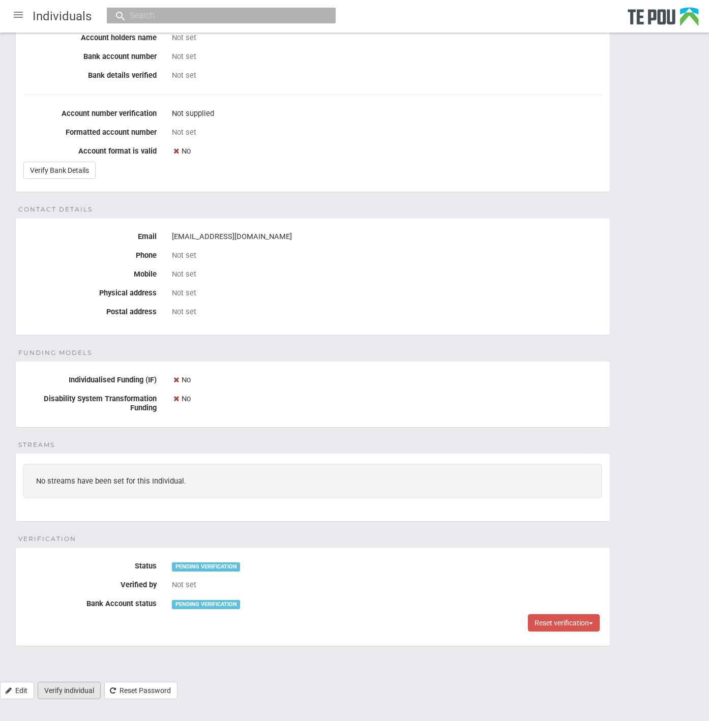
click at [72, 682] on link "Verify individual" at bounding box center [69, 690] width 63 height 17
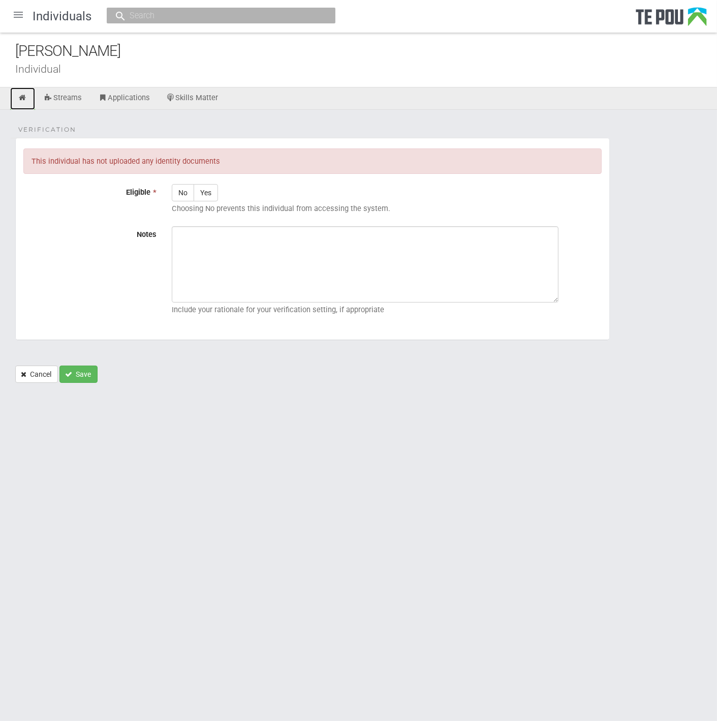
click at [26, 98] on icon at bounding box center [23, 98] width 10 height 8
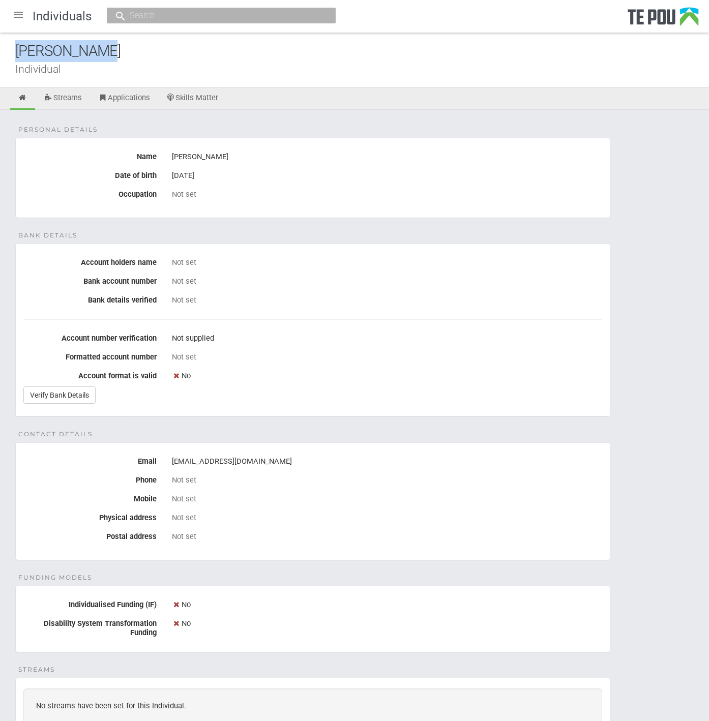
drag, startPoint x: 106, startPoint y: 54, endPoint x: 11, endPoint y: 52, distance: 94.6
click at [11, 52] on div "[PERSON_NAME] Individual" at bounding box center [354, 60] width 709 height 55
click at [19, 11] on div at bounding box center [18, 15] width 24 height 24
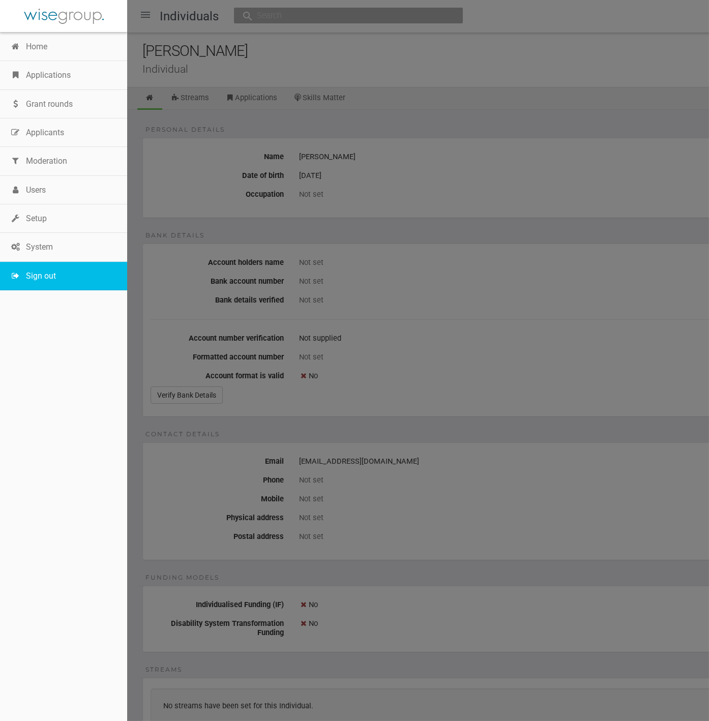
click at [42, 270] on link "Sign out" at bounding box center [63, 276] width 127 height 28
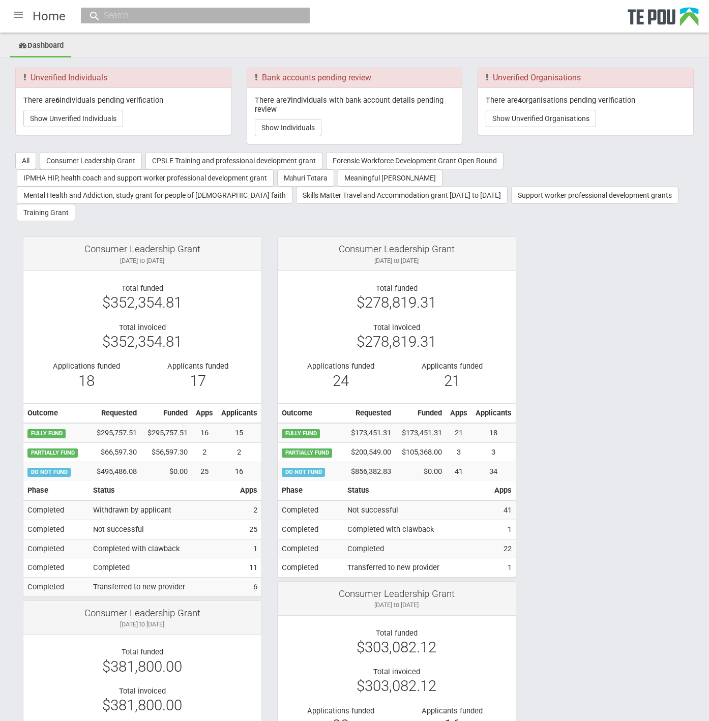
click at [171, 11] on input "text" at bounding box center [190, 15] width 179 height 11
paste input "[EMAIL_ADDRESS][DOMAIN_NAME]"
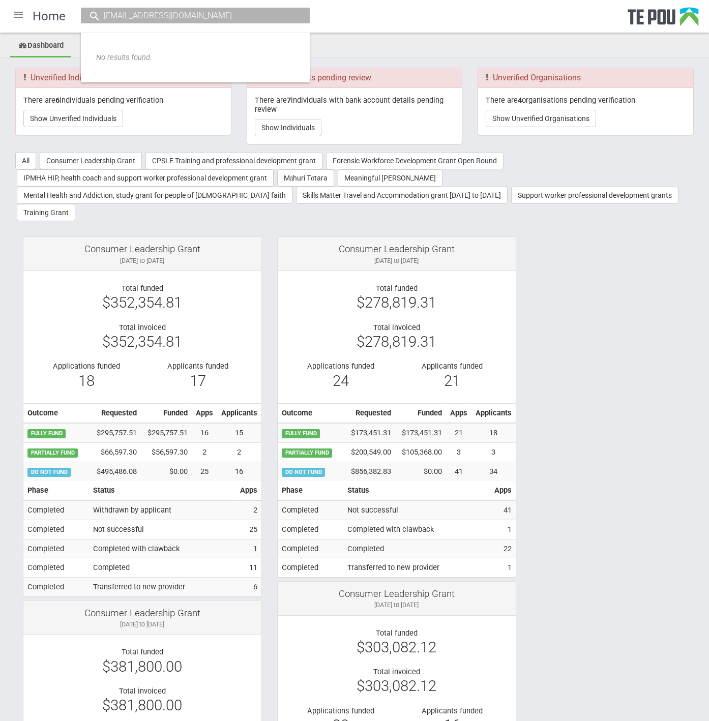
type input "[EMAIL_ADDRESS][DOMAIN_NAME]"
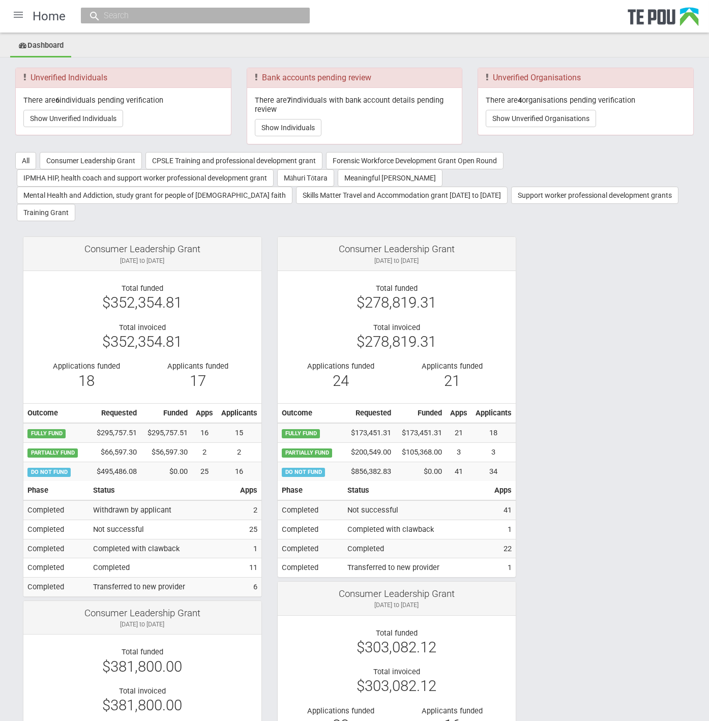
click at [23, 15] on div at bounding box center [18, 15] width 24 height 24
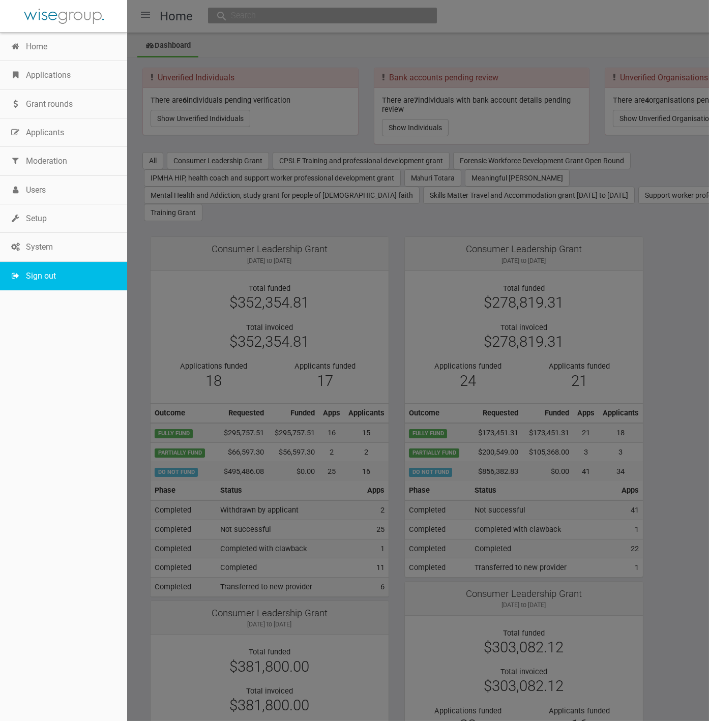
click at [33, 280] on link "Sign out" at bounding box center [63, 276] width 127 height 28
